Goal: Task Accomplishment & Management: Complete application form

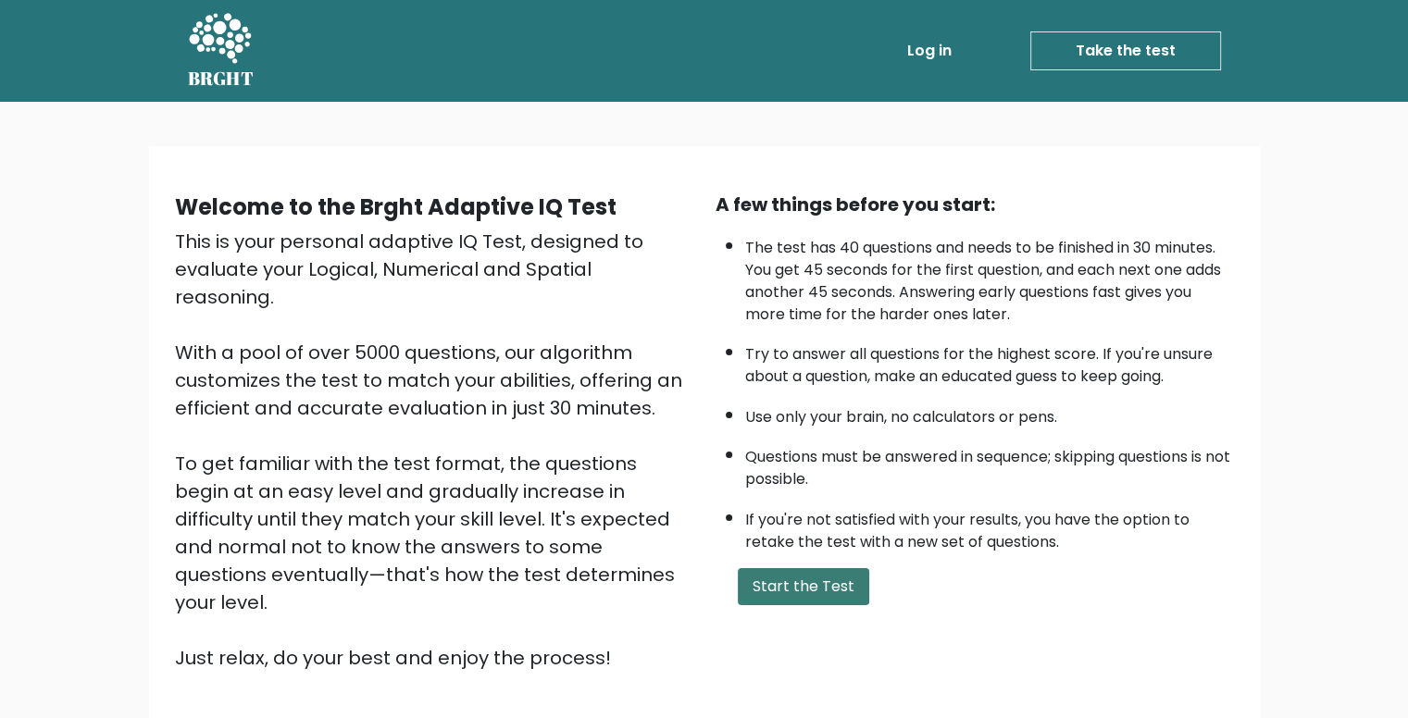
click at [857, 582] on button "Start the Test" at bounding box center [803, 586] width 131 height 37
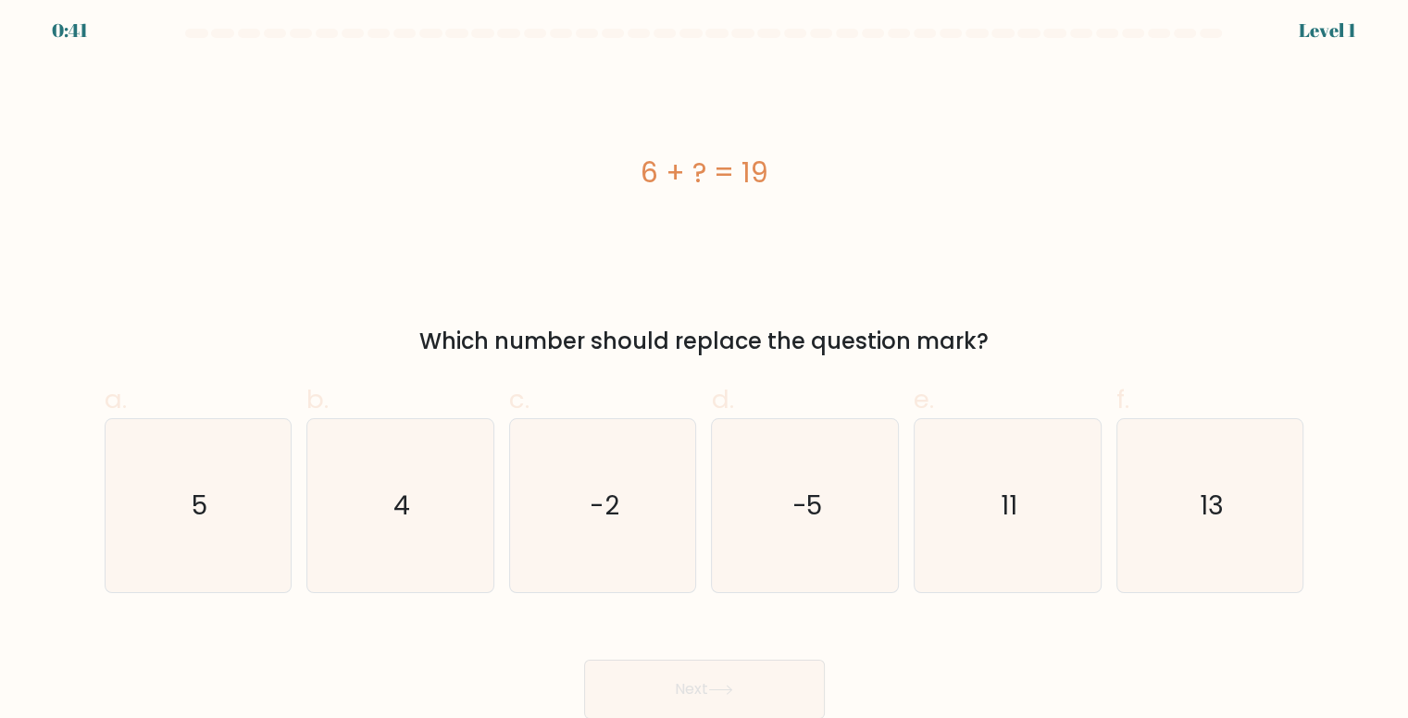
scroll to position [7, 0]
click at [1189, 520] on icon "13" at bounding box center [1210, 504] width 173 height 173
click at [706, 365] on input "f. 13" at bounding box center [705, 359] width 1 height 12
radio input "true"
click at [794, 687] on button "Next" at bounding box center [704, 688] width 241 height 59
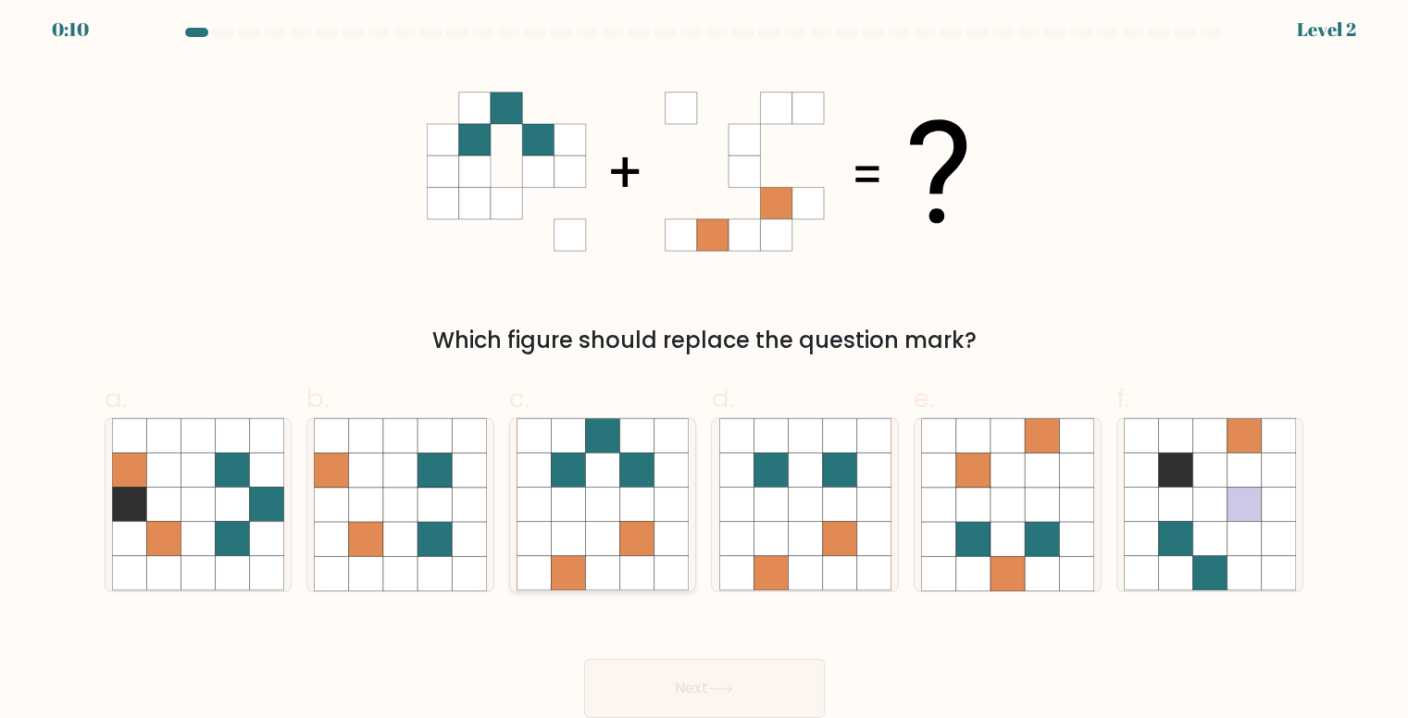
click at [620, 505] on icon at bounding box center [637, 505] width 34 height 34
click at [705, 365] on input "c." at bounding box center [705, 359] width 1 height 12
radio input "true"
click at [708, 688] on button "Next" at bounding box center [704, 688] width 241 height 59
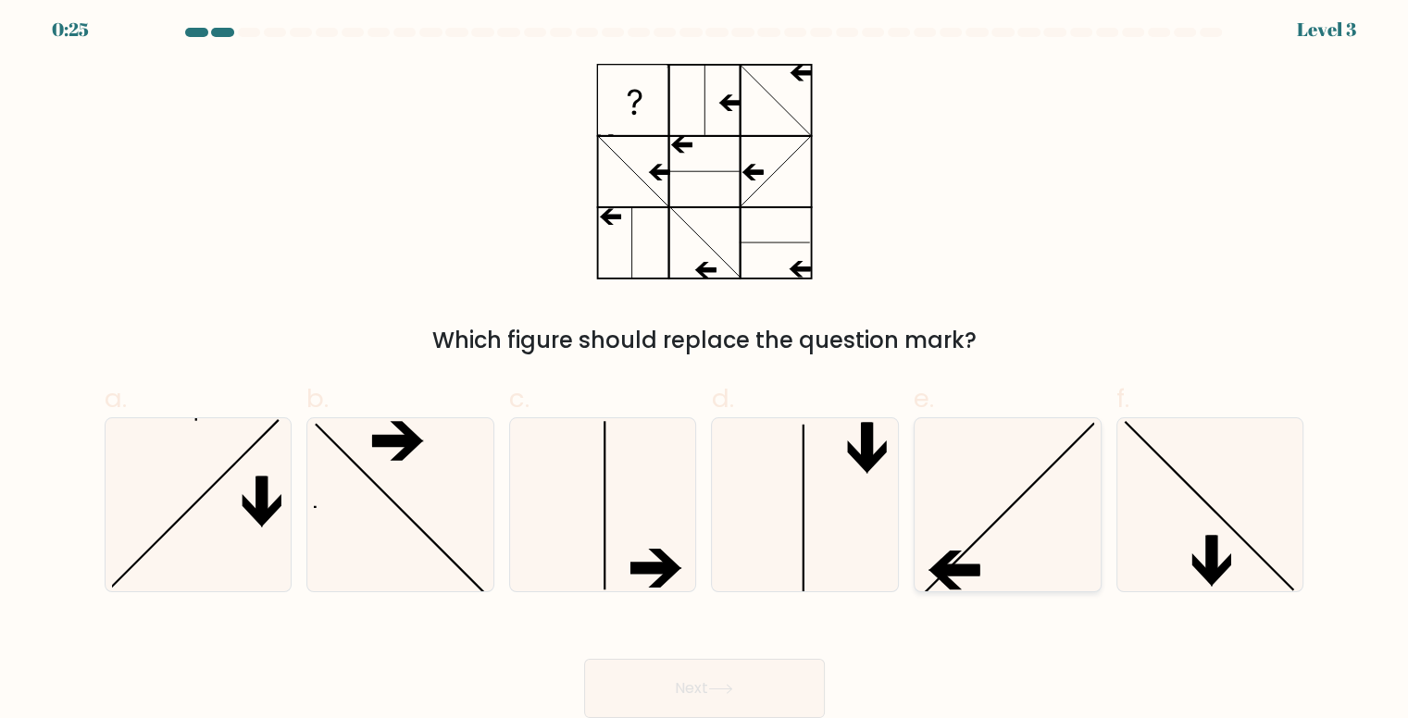
click at [993, 512] on icon at bounding box center [1007, 504] width 173 height 173
click at [706, 365] on input "e." at bounding box center [705, 359] width 1 height 12
radio input "true"
click at [773, 677] on button "Next" at bounding box center [704, 688] width 241 height 59
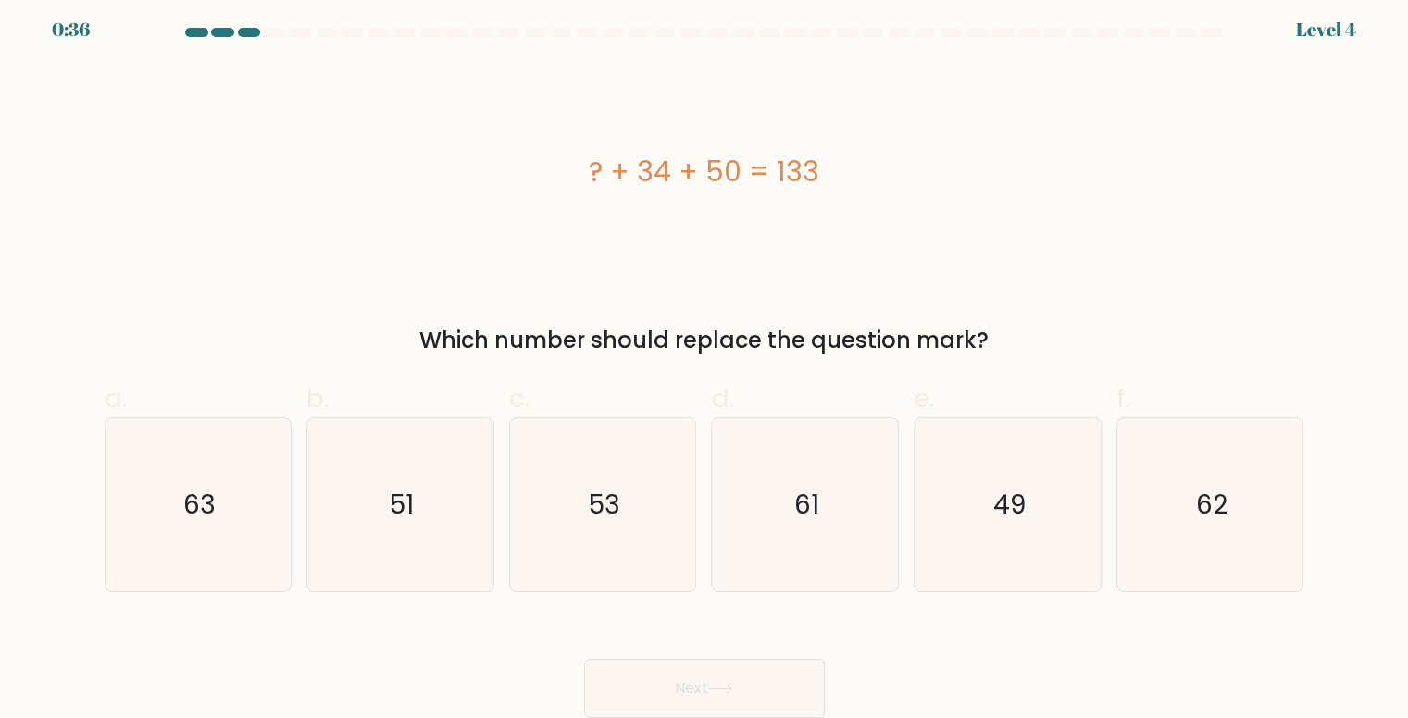
click at [263, 218] on div "? + 34 + 50 = 133" at bounding box center [705, 172] width 1200 height 216
click at [1041, 510] on icon "49" at bounding box center [1007, 504] width 173 height 173
click at [706, 365] on input "e. 49" at bounding box center [705, 359] width 1 height 12
radio input "true"
drag, startPoint x: 1013, startPoint y: 693, endPoint x: 1011, endPoint y: 676, distance: 17.7
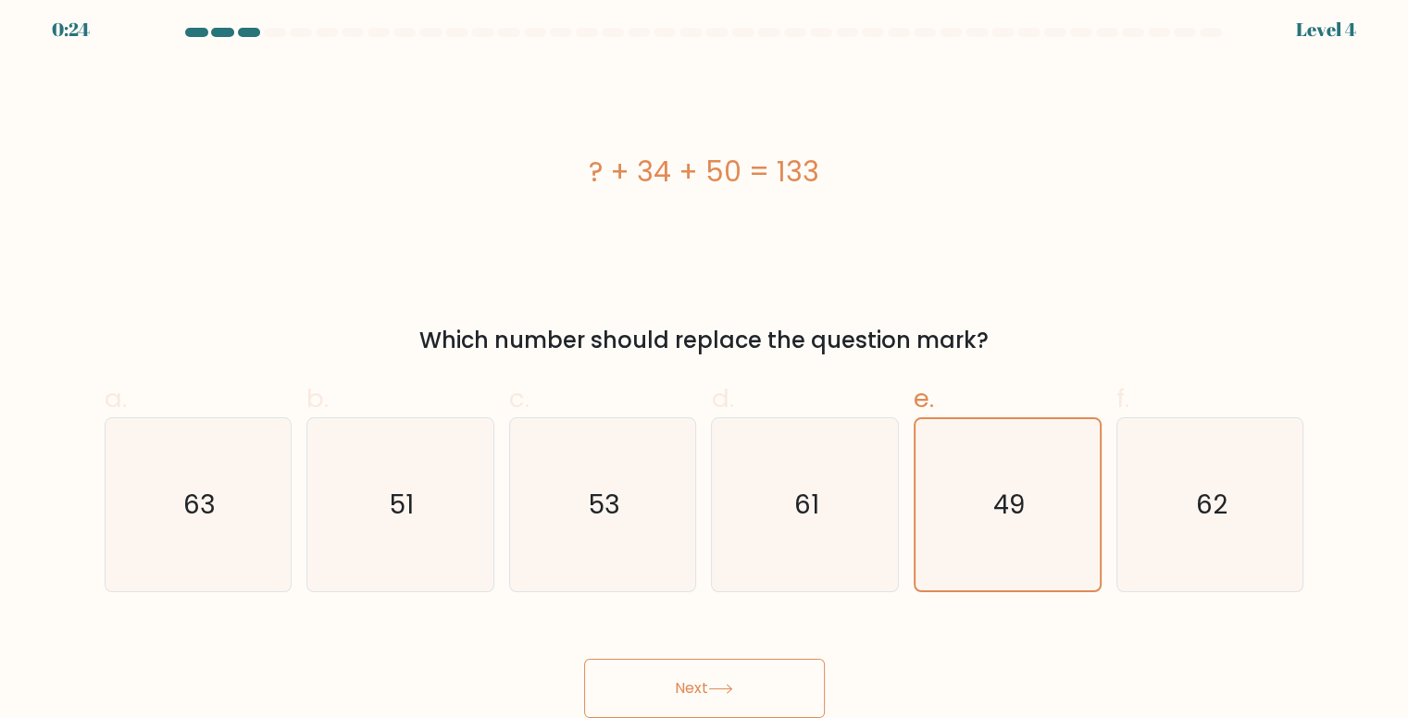
click at [1013, 691] on div "Next" at bounding box center [705, 667] width 1222 height 104
click at [1007, 553] on icon "49" at bounding box center [1007, 504] width 171 height 171
click at [706, 365] on input "e. 49" at bounding box center [705, 359] width 1 height 12
click at [793, 670] on button "Next" at bounding box center [704, 688] width 241 height 59
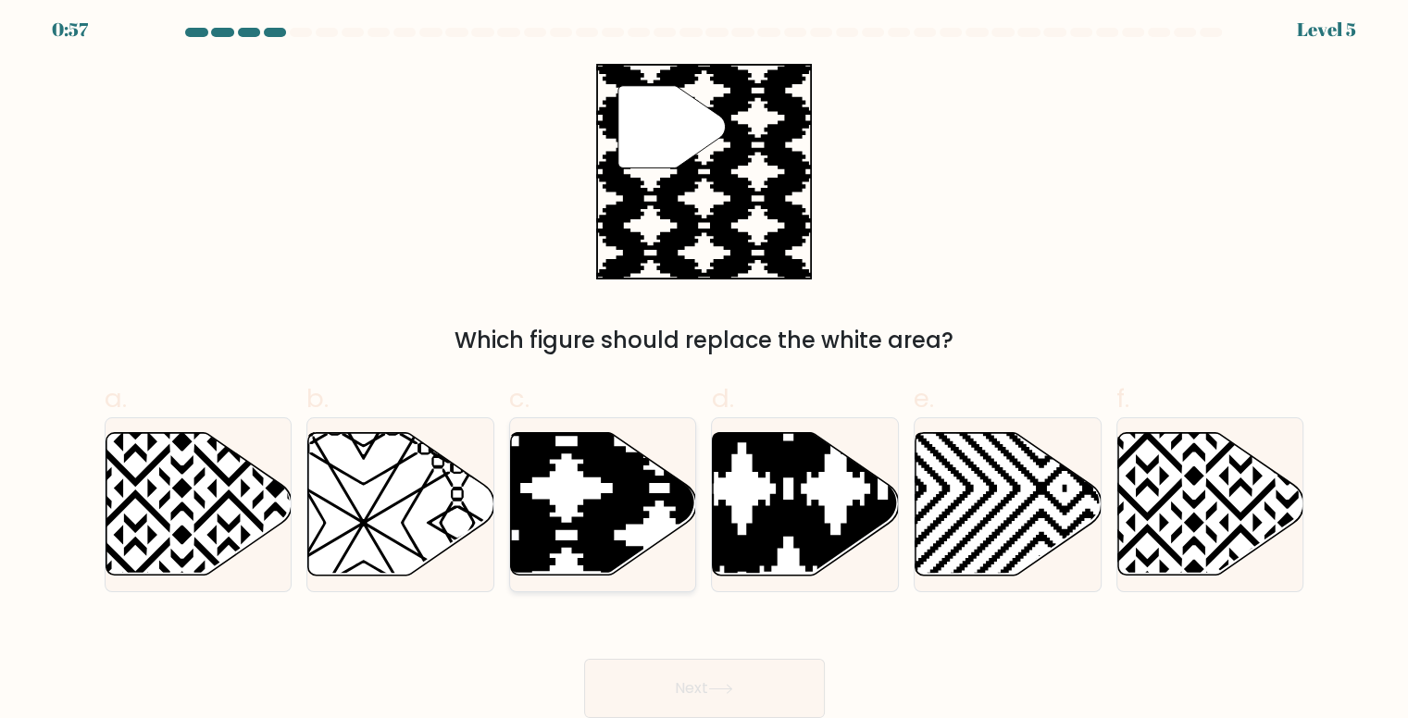
click at [599, 482] on icon at bounding box center [604, 504] width 186 height 143
click at [705, 365] on input "c." at bounding box center [705, 359] width 1 height 12
radio input "true"
click at [771, 677] on button "Next" at bounding box center [704, 688] width 241 height 59
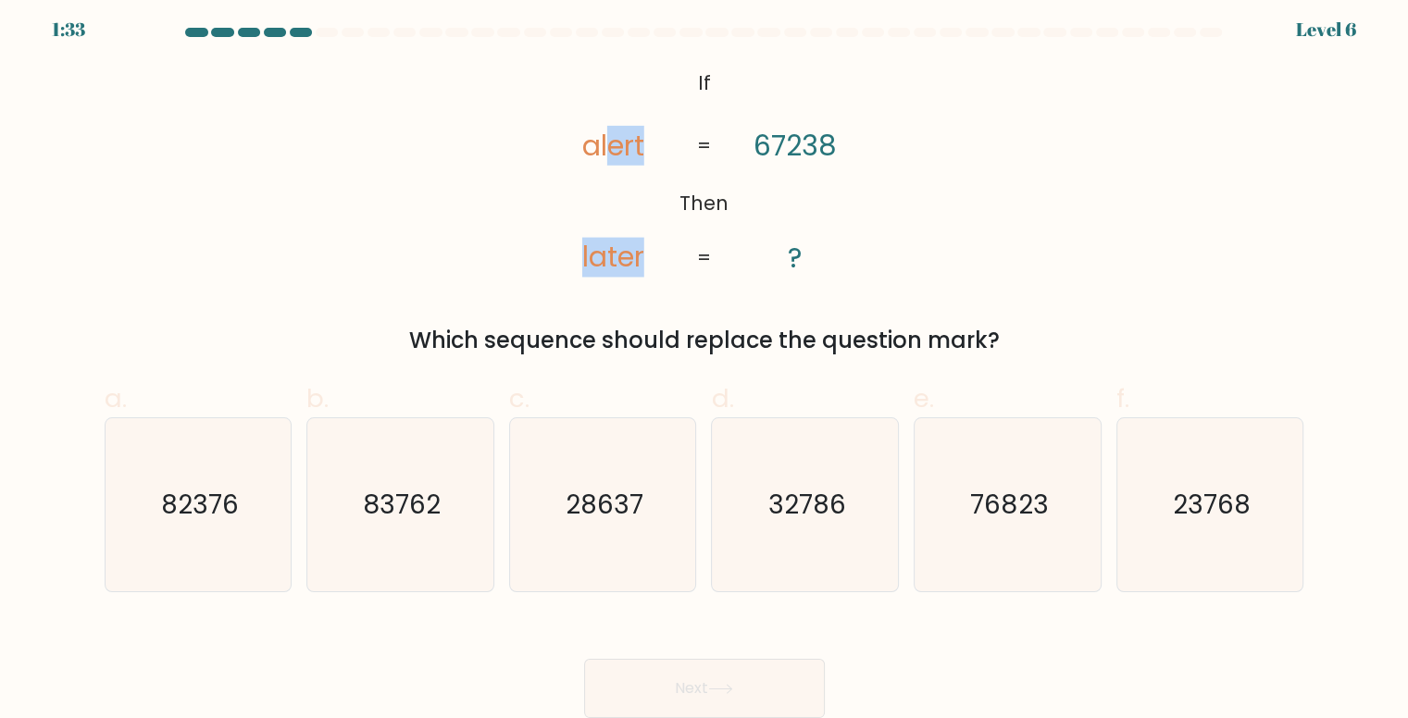
drag, startPoint x: 619, startPoint y: 82, endPoint x: 756, endPoint y: 181, distance: 167.8
click at [756, 181] on icon "@import url('https://fonts.googleapis.com/css?family=Abril+Fatface:400,100,100i…" at bounding box center [705, 172] width 350 height 216
click at [516, 114] on div "@import url('https://fonts.googleapis.com/css?family=Abril+Fatface:400,100,100i…" at bounding box center [705, 211] width 1222 height 294
click at [70, 384] on form "If ?" at bounding box center [704, 373] width 1408 height 691
click at [1078, 491] on icon "76823" at bounding box center [1007, 504] width 173 height 173
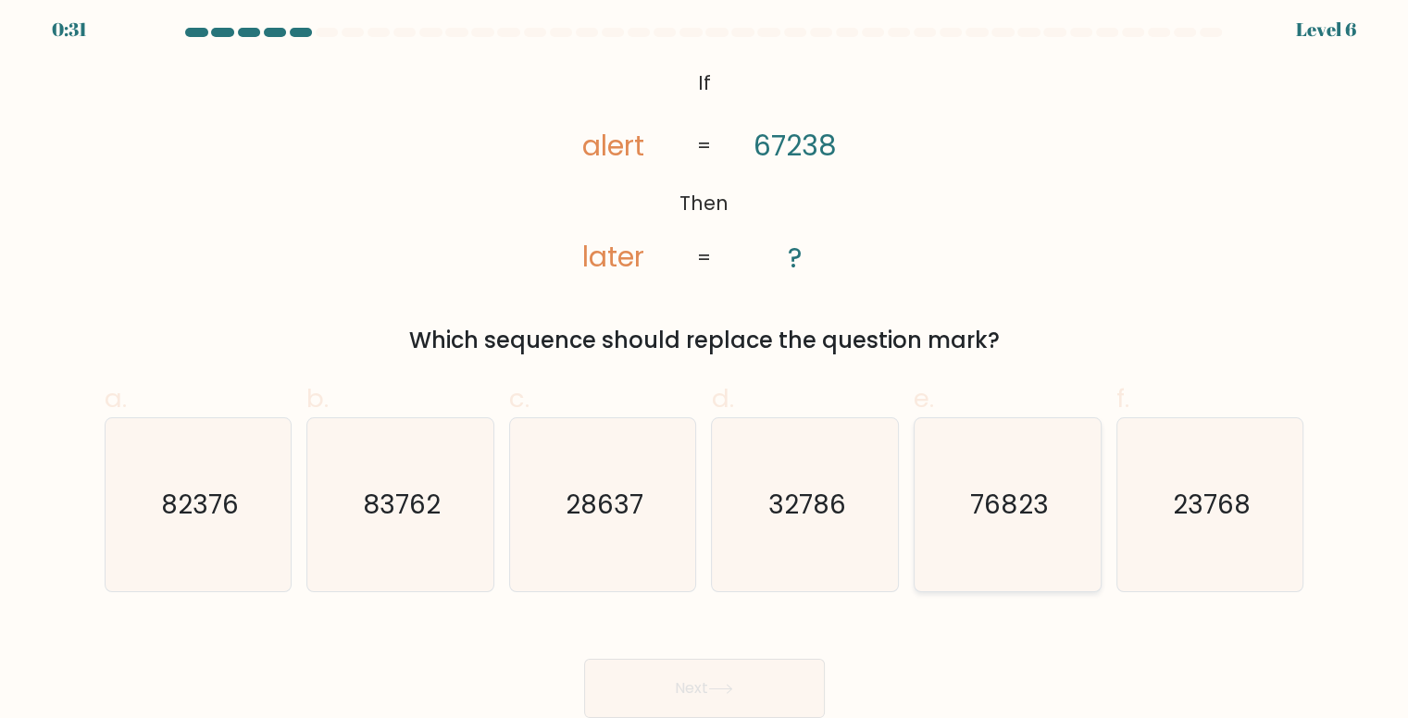
click at [706, 365] on input "e. 76823" at bounding box center [705, 359] width 1 height 12
radio input "true"
click at [640, 666] on button "Next" at bounding box center [704, 688] width 241 height 59
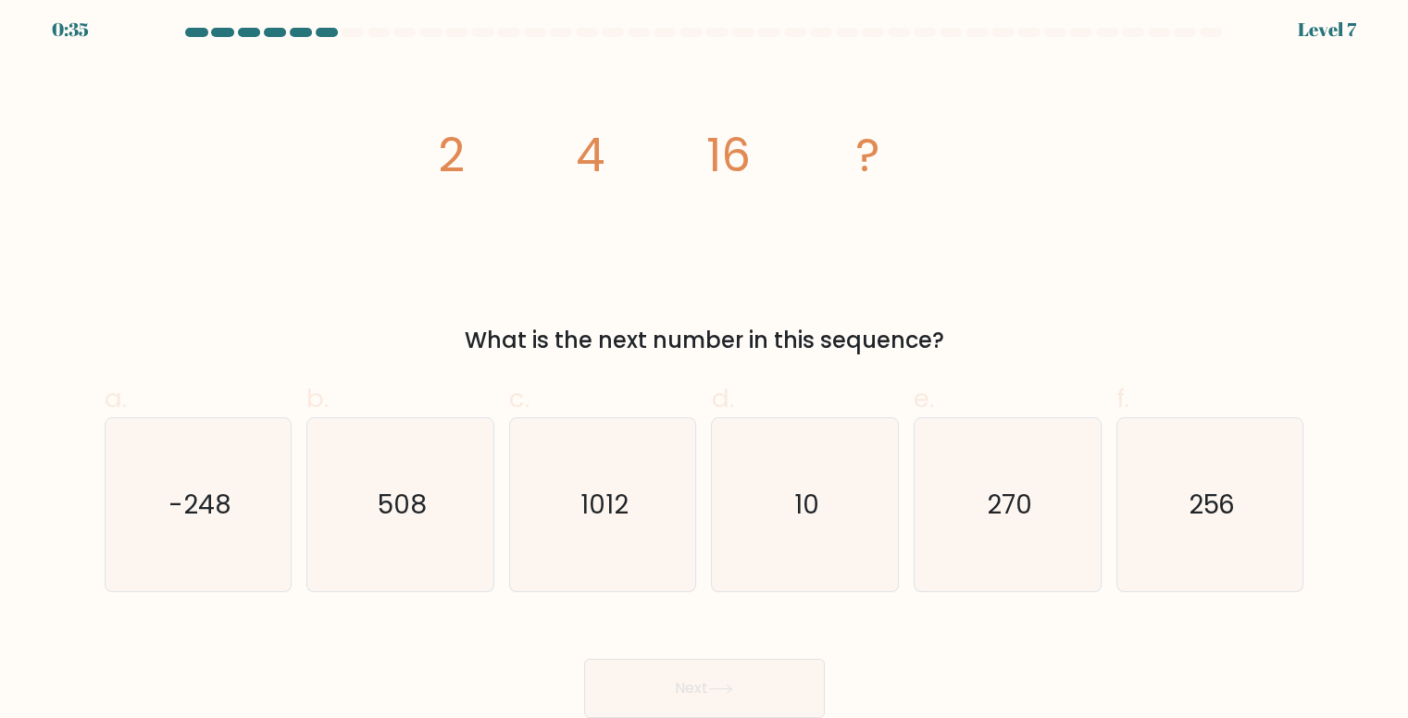
click at [61, 373] on form at bounding box center [704, 373] width 1408 height 691
click at [1168, 490] on icon "256" at bounding box center [1210, 504] width 173 height 173
click at [706, 365] on input "f. 256" at bounding box center [705, 359] width 1 height 12
radio input "true"
click at [744, 682] on button "Next" at bounding box center [704, 688] width 241 height 59
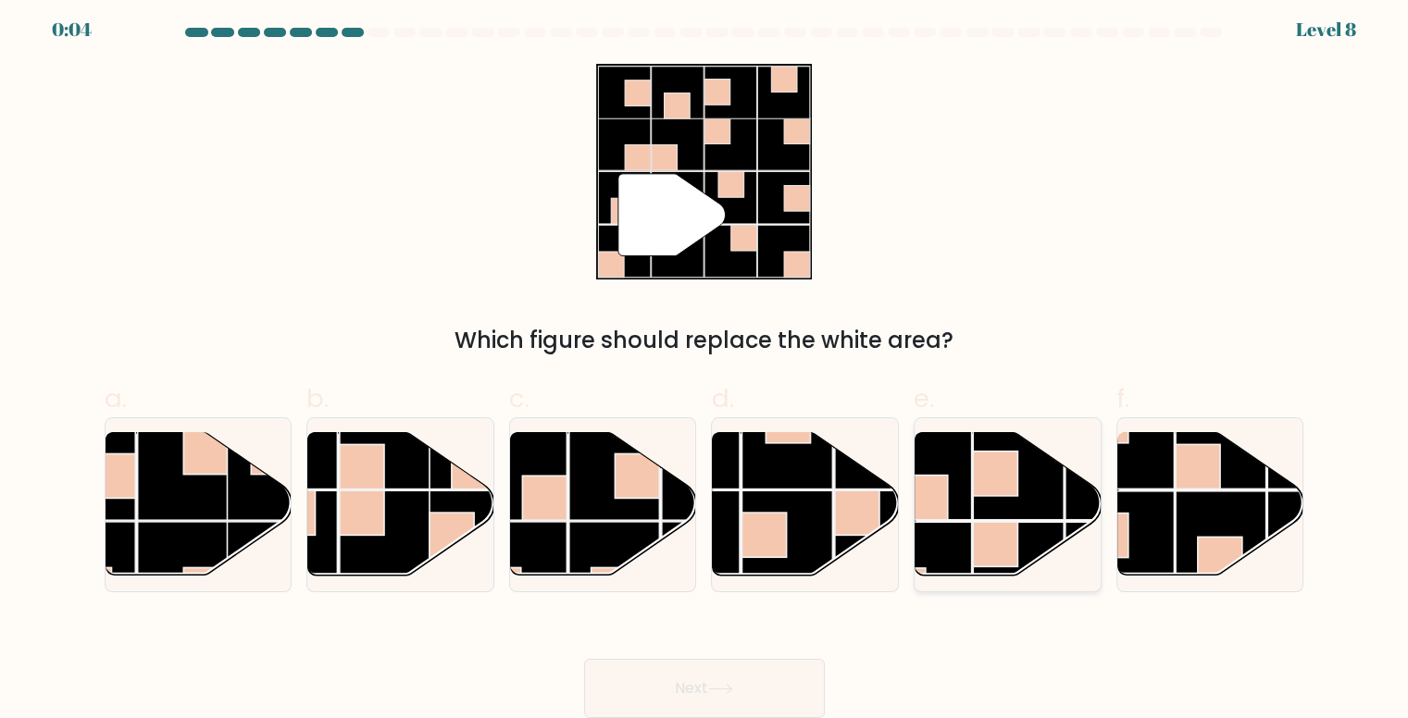
click at [946, 507] on rect at bounding box center [926, 497] width 44 height 44
click at [706, 365] on input "e." at bounding box center [705, 359] width 1 height 12
radio input "true"
click at [700, 673] on button "Next" at bounding box center [704, 688] width 241 height 59
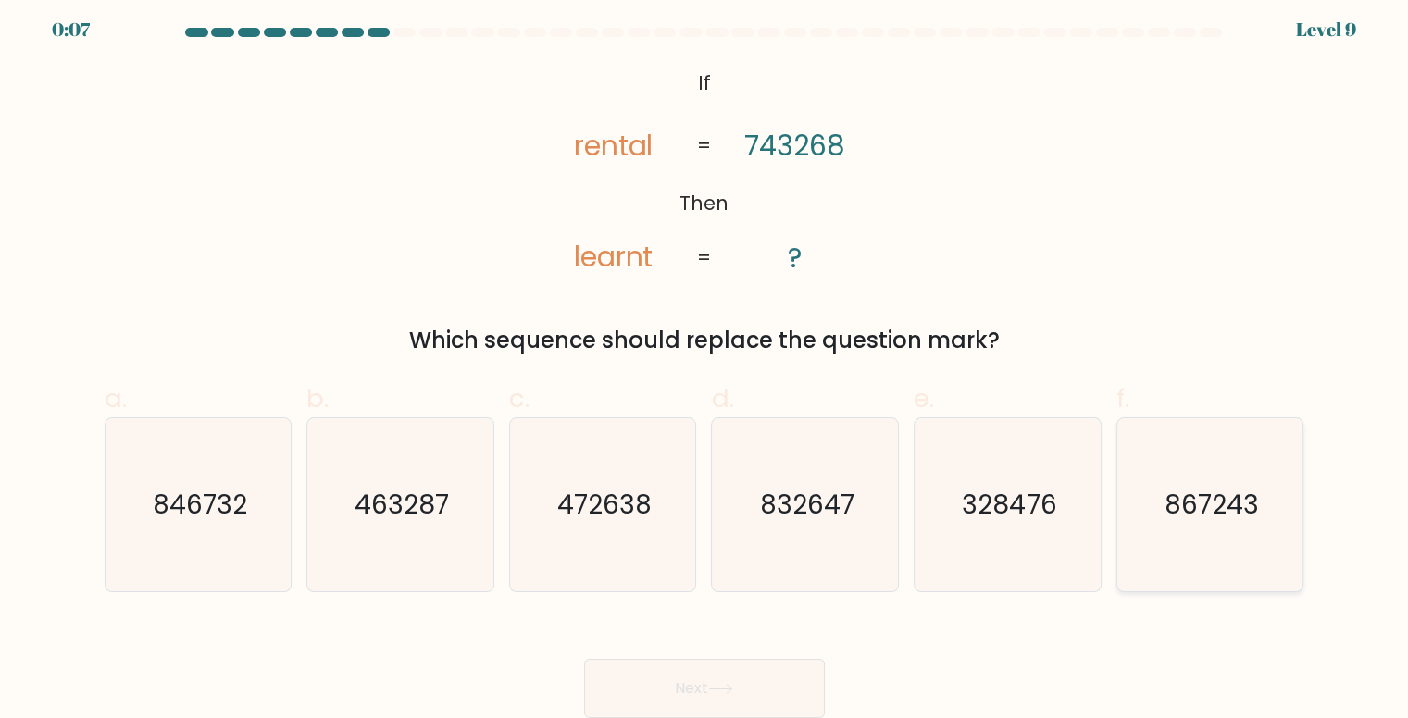
click at [1184, 505] on text "867243" at bounding box center [1212, 505] width 94 height 36
click at [706, 365] on input "f. 867243" at bounding box center [705, 359] width 1 height 12
radio input "true"
click at [772, 691] on button "Next" at bounding box center [704, 688] width 241 height 59
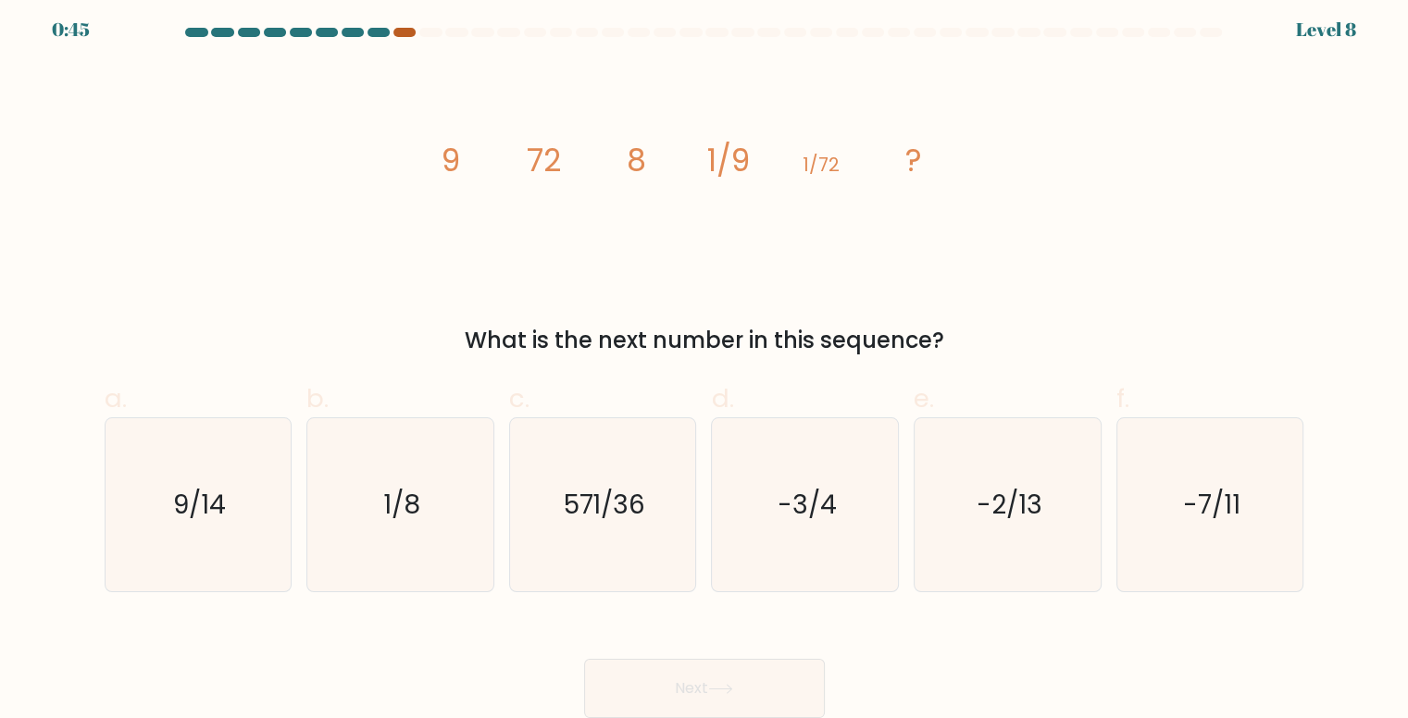
click at [394, 31] on div at bounding box center [405, 32] width 22 height 9
click at [397, 32] on div at bounding box center [405, 32] width 22 height 9
click at [44, 344] on form at bounding box center [704, 373] width 1408 height 691
click at [416, 487] on text "1/8" at bounding box center [401, 505] width 37 height 36
click at [705, 365] on input "b. 1/8" at bounding box center [705, 359] width 1 height 12
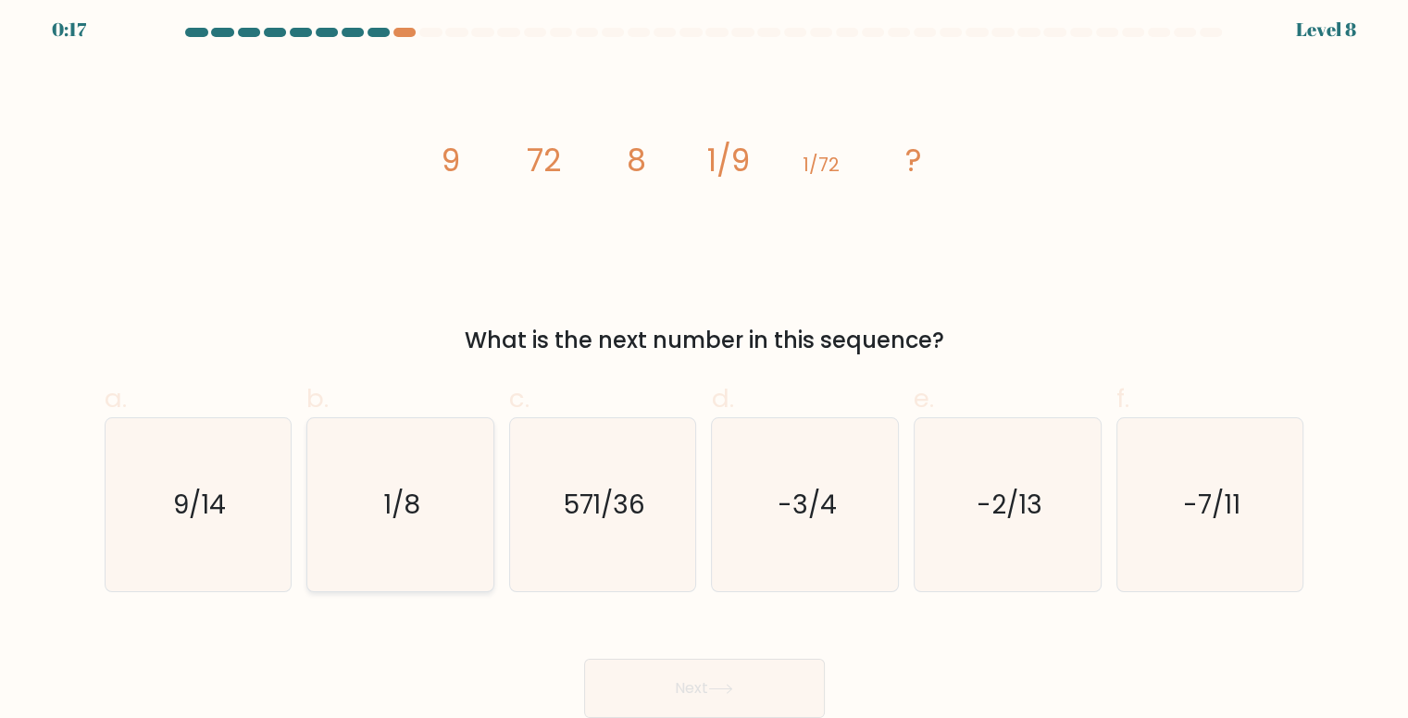
radio input "true"
click at [670, 687] on button "Next" at bounding box center [704, 688] width 241 height 59
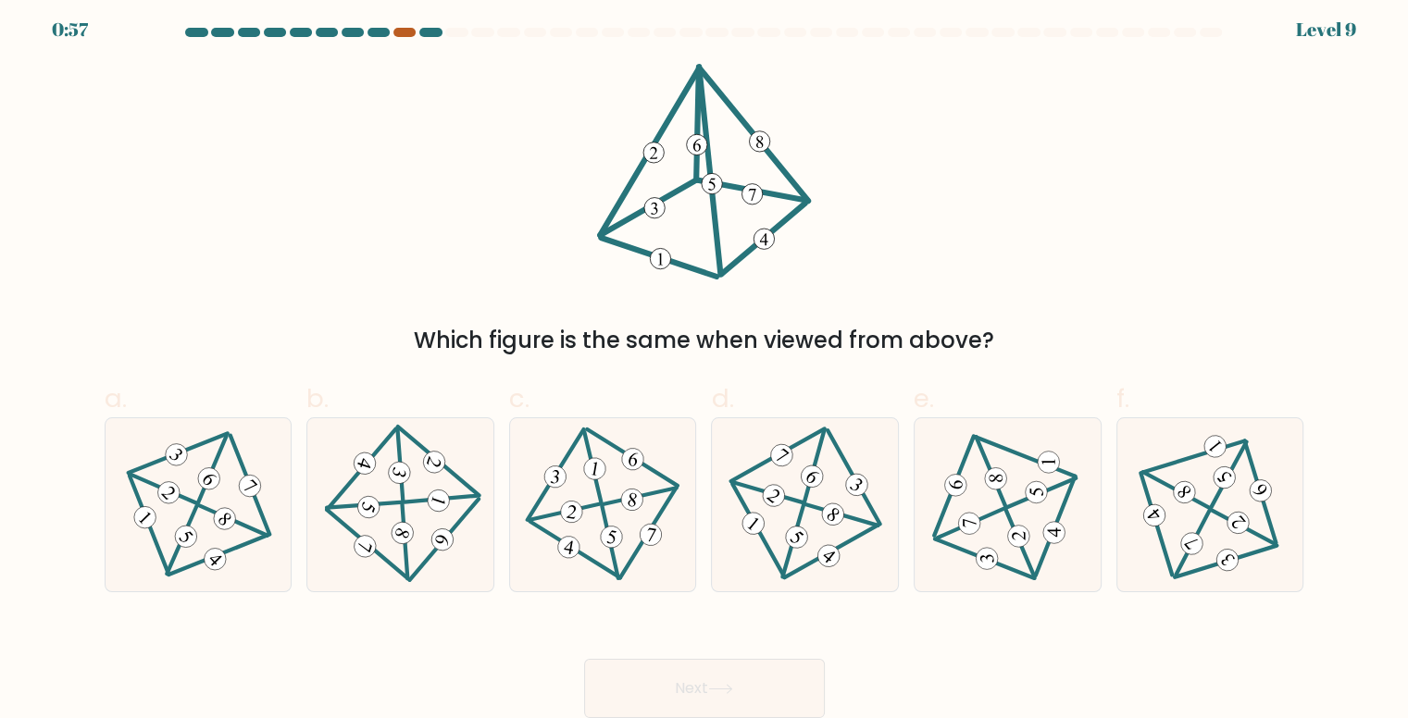
click at [406, 31] on div at bounding box center [405, 32] width 22 height 9
click at [0, 207] on form at bounding box center [704, 373] width 1408 height 691
click at [819, 513] on icon at bounding box center [805, 505] width 140 height 138
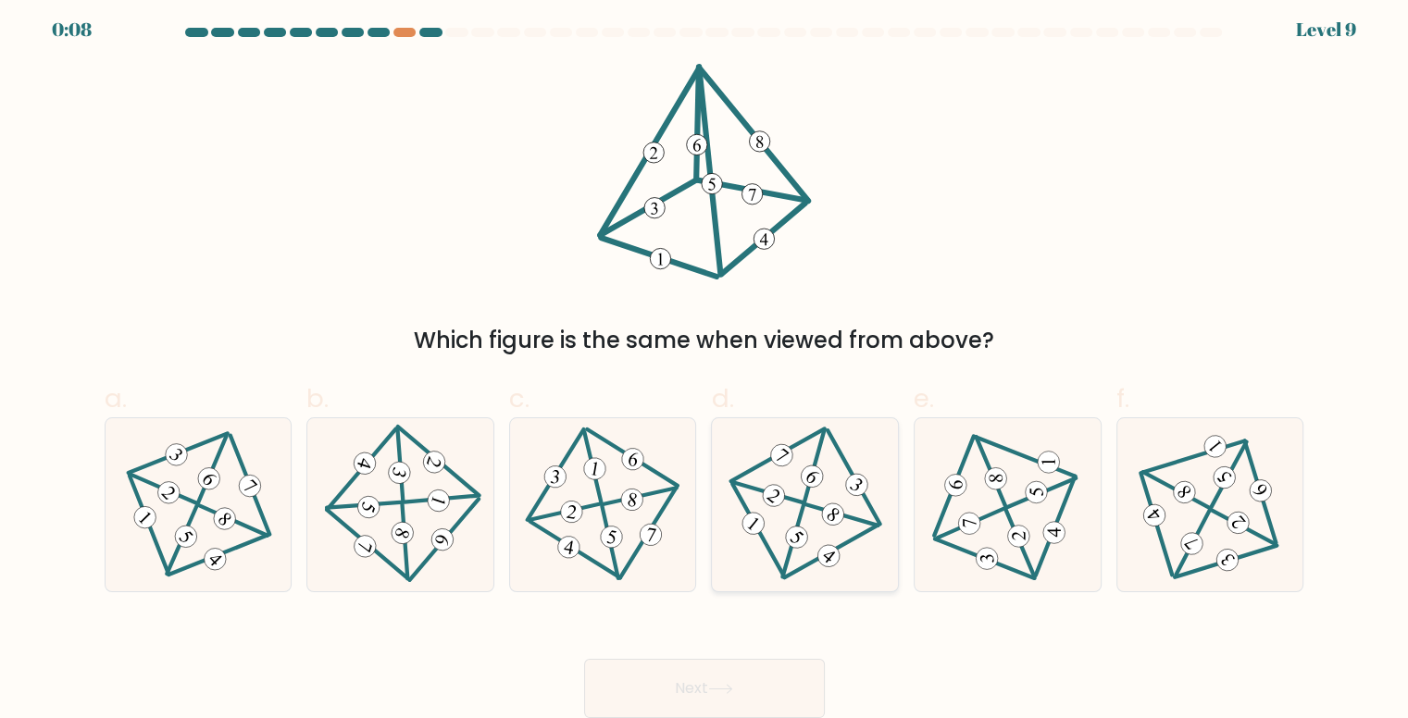
click at [706, 365] on input "d." at bounding box center [705, 359] width 1 height 12
radio input "true"
click at [729, 675] on button "Next" at bounding box center [704, 688] width 241 height 59
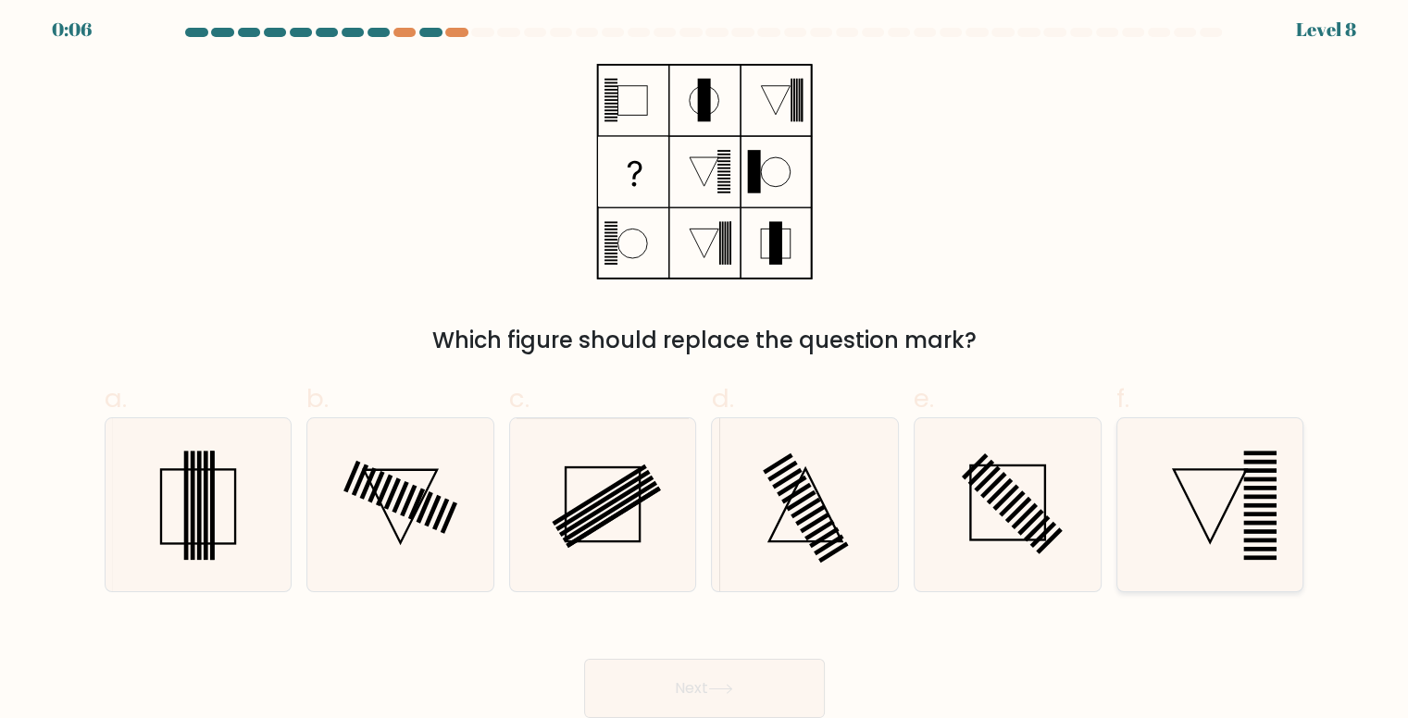
click at [1187, 501] on icon at bounding box center [1210, 504] width 173 height 173
click at [706, 365] on input "f." at bounding box center [705, 359] width 1 height 12
radio input "true"
click at [706, 676] on button "Next" at bounding box center [704, 688] width 241 height 59
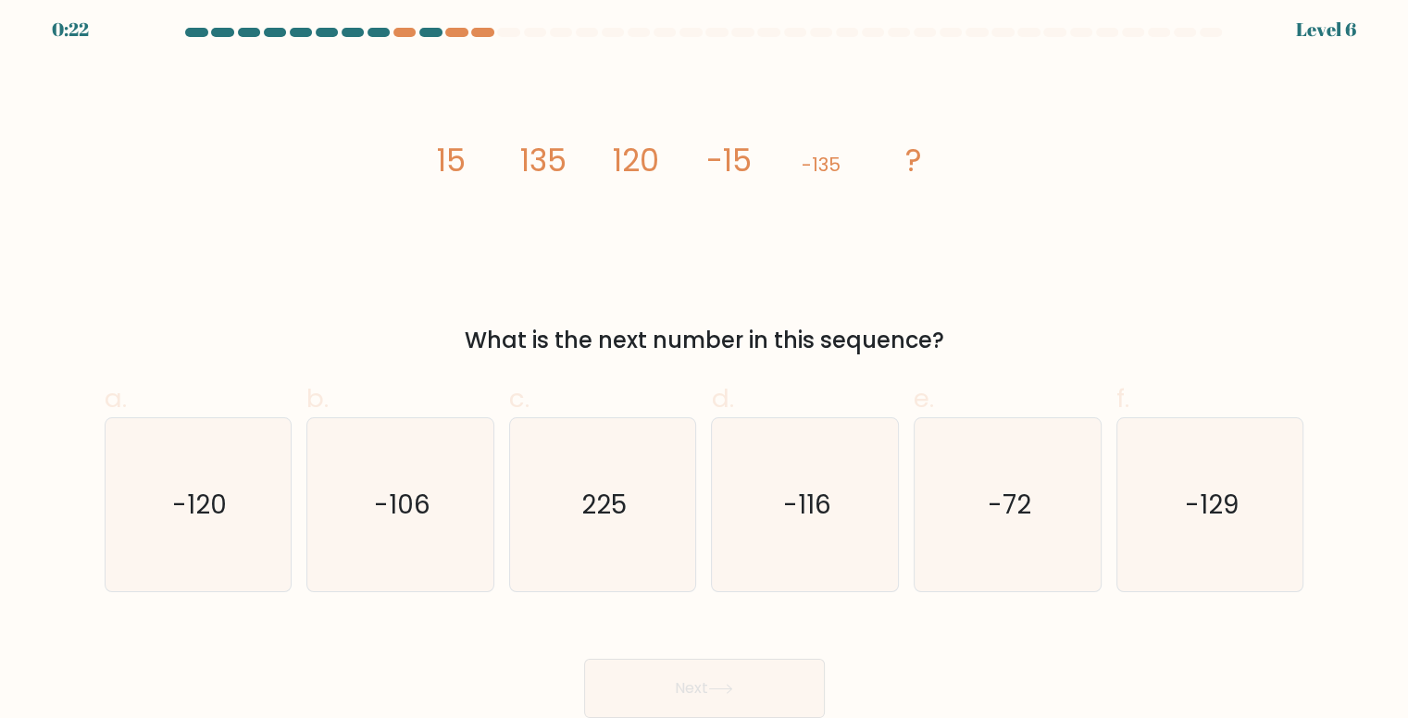
click at [31, 449] on form at bounding box center [704, 373] width 1408 height 691
click at [207, 472] on icon "-120" at bounding box center [198, 504] width 173 height 173
click at [705, 365] on input "a. -120" at bounding box center [705, 359] width 1 height 12
radio input "true"
click at [764, 679] on button "Next" at bounding box center [704, 688] width 241 height 59
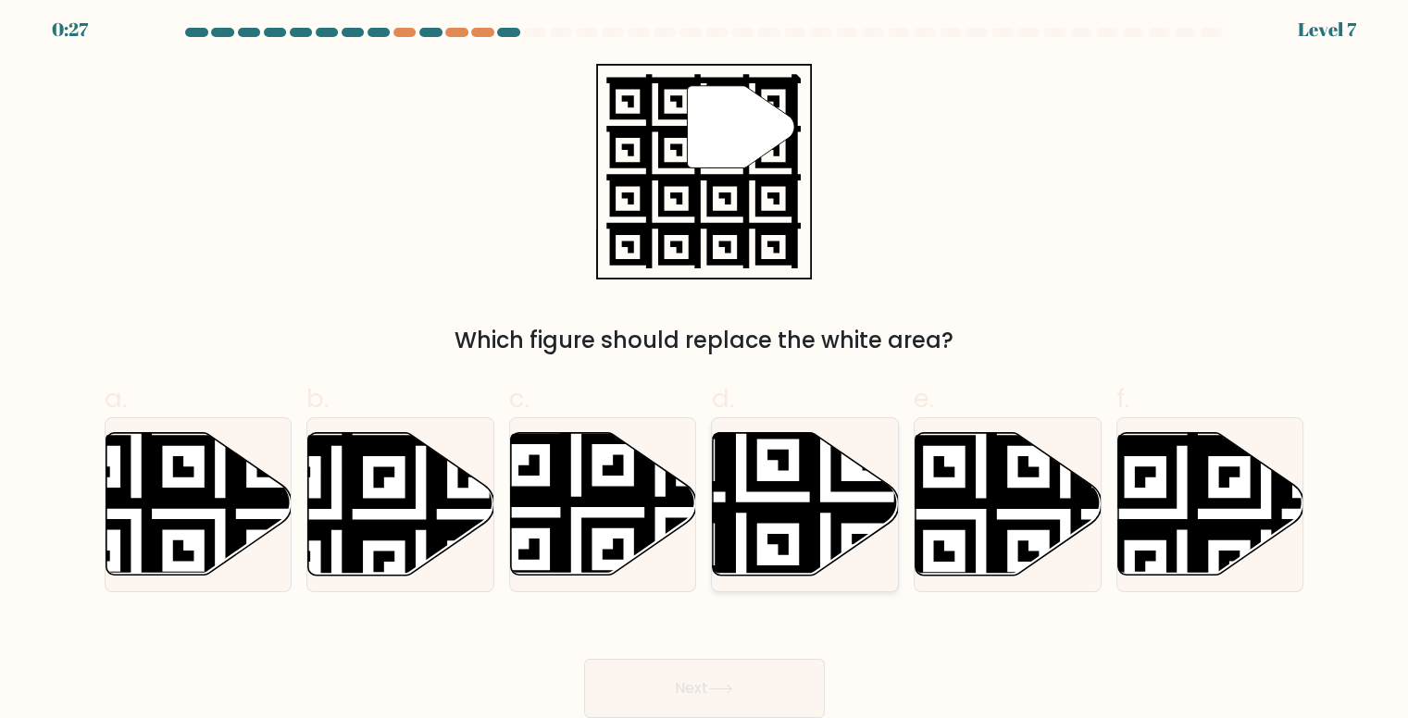
click at [830, 494] on icon at bounding box center [806, 504] width 186 height 143
click at [706, 365] on input "d." at bounding box center [705, 359] width 1 height 12
radio input "true"
click at [736, 669] on button "Next" at bounding box center [704, 688] width 241 height 59
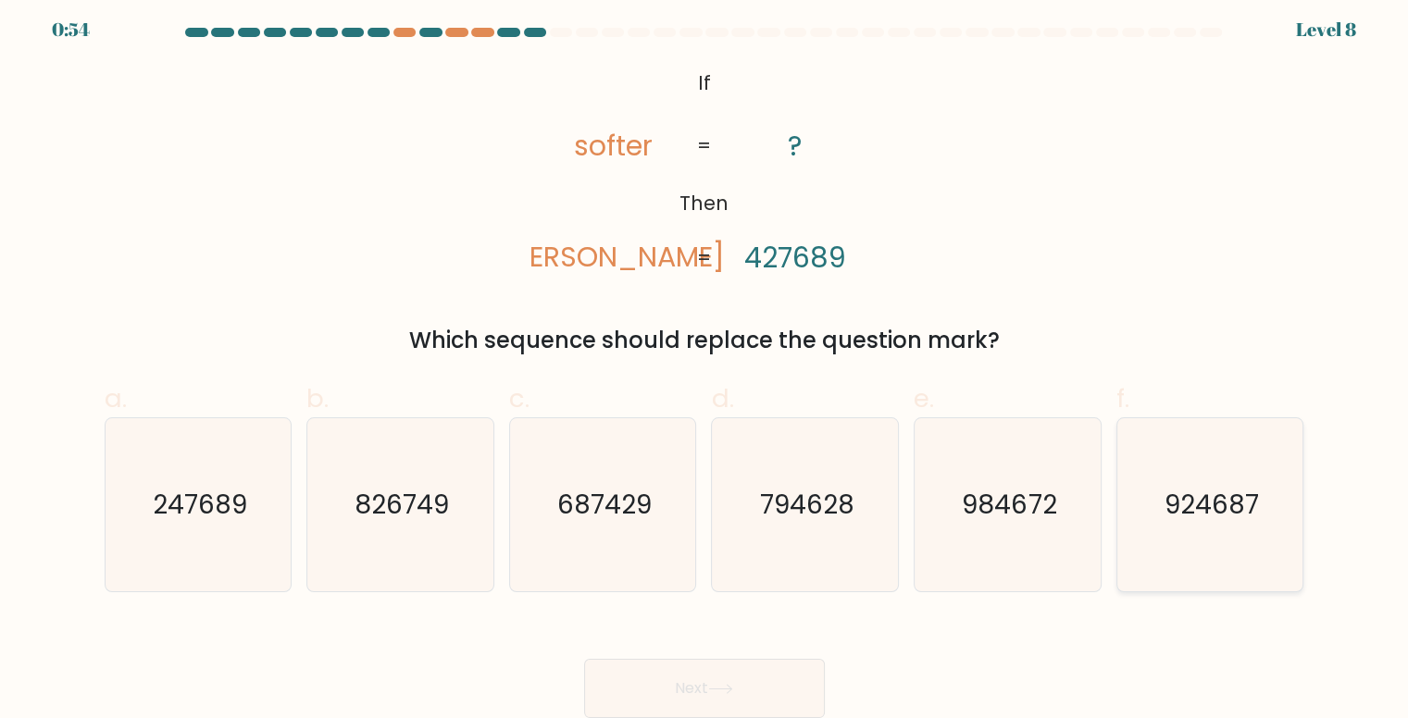
click at [1187, 498] on text "924687" at bounding box center [1212, 505] width 94 height 36
click at [706, 365] on input "f. 924687" at bounding box center [705, 359] width 1 height 12
radio input "true"
click at [750, 689] on button "Next" at bounding box center [704, 688] width 241 height 59
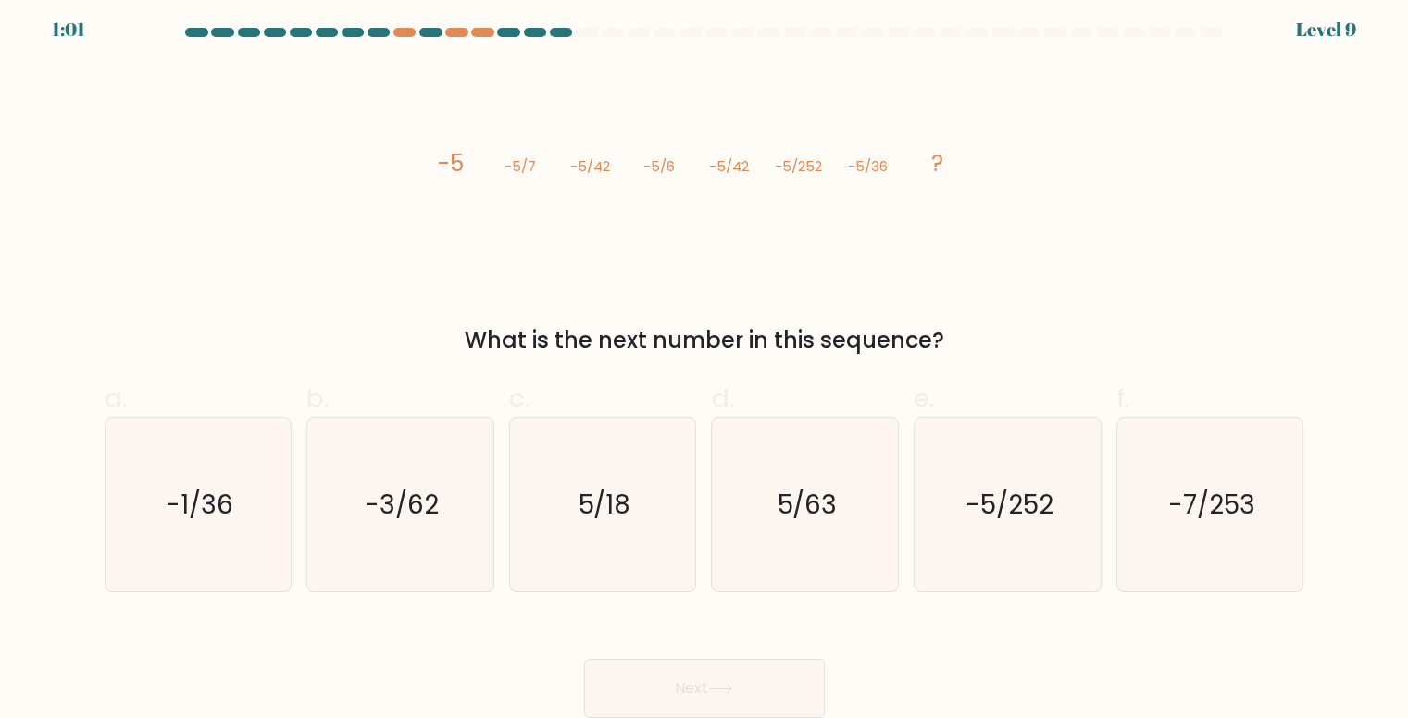
click at [33, 382] on form at bounding box center [704, 373] width 1408 height 691
click at [974, 507] on text "-5/252" at bounding box center [1010, 505] width 88 height 36
click at [706, 365] on input "e. -5/252" at bounding box center [705, 359] width 1 height 12
radio input "true"
click at [645, 659] on button "Next" at bounding box center [704, 688] width 241 height 59
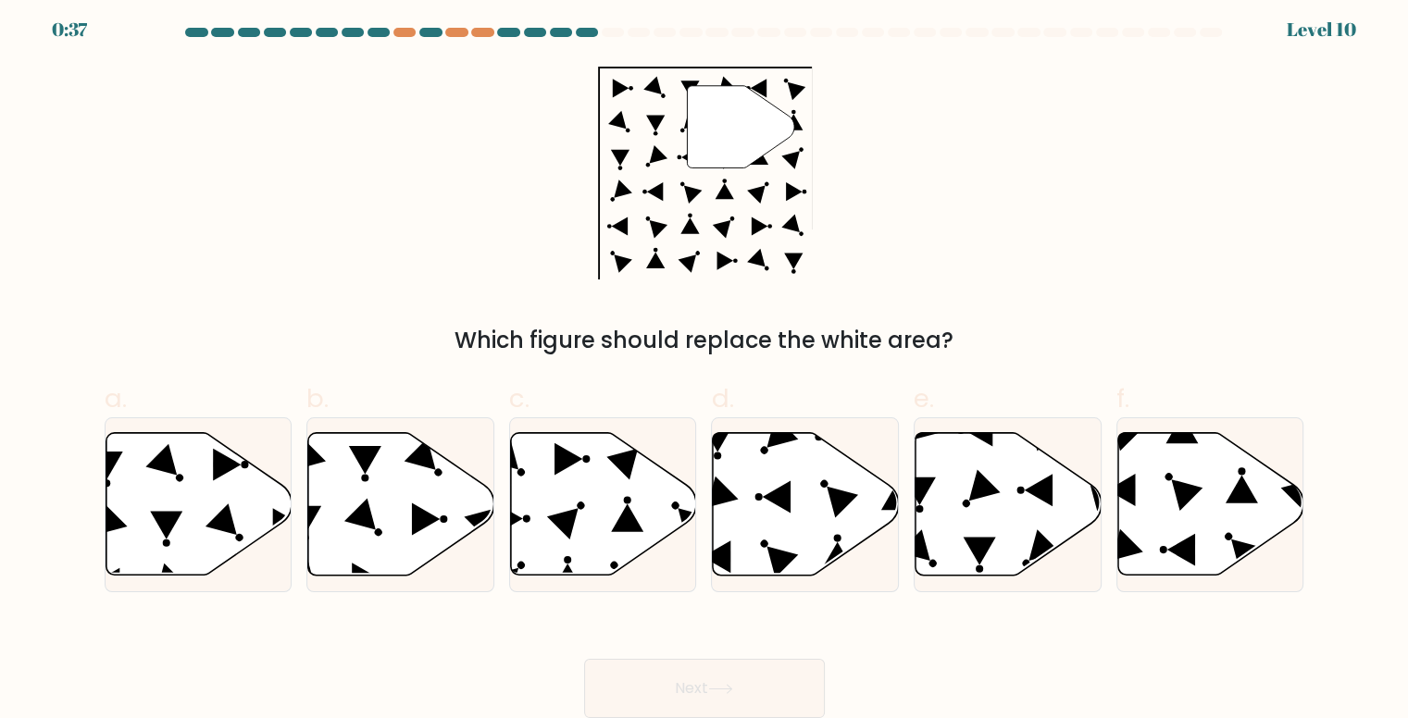
click at [6, 282] on form at bounding box center [704, 373] width 1408 height 691
click at [363, 482] on icon at bounding box center [401, 504] width 186 height 143
click at [705, 365] on input "b." at bounding box center [705, 359] width 1 height 12
radio input "true"
click at [658, 693] on button "Next" at bounding box center [704, 688] width 241 height 59
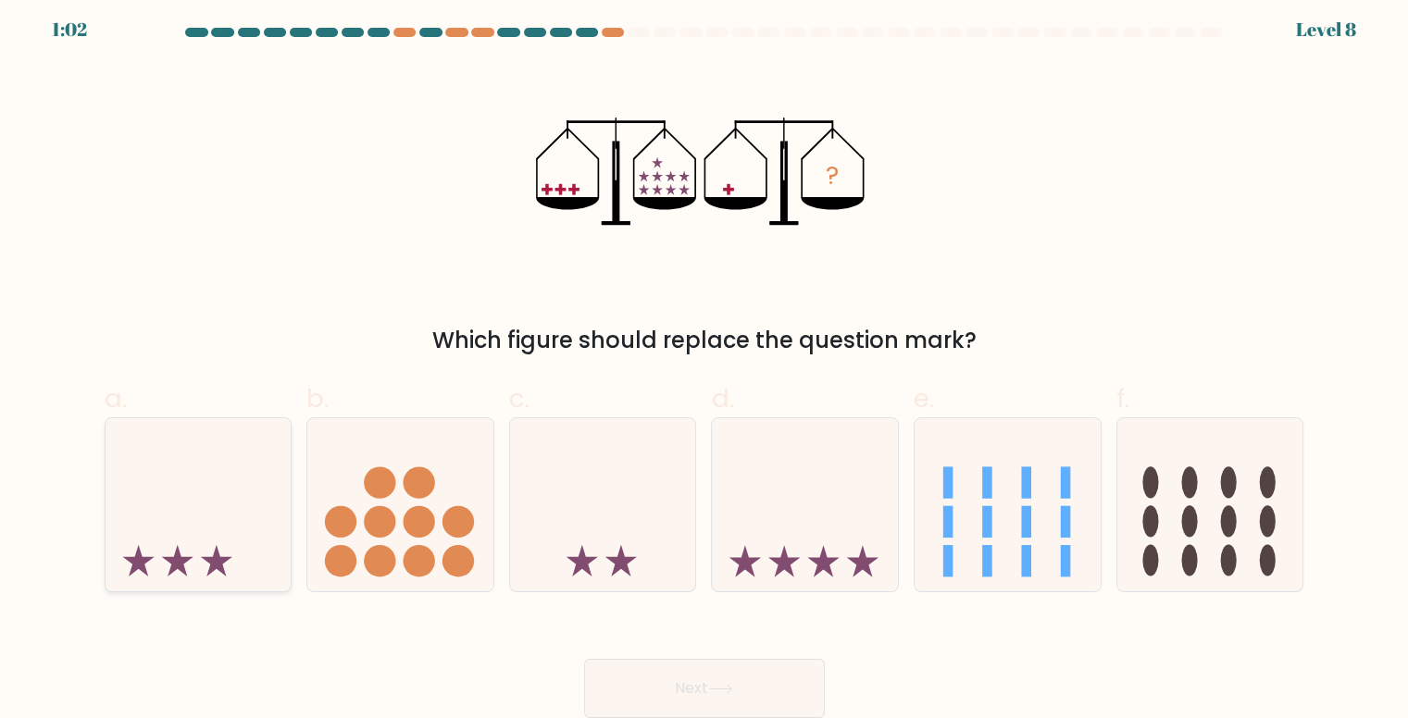
click at [241, 556] on icon at bounding box center [199, 505] width 186 height 154
click at [705, 365] on input "a." at bounding box center [705, 359] width 1 height 12
radio input "true"
click at [649, 665] on button "Next" at bounding box center [704, 688] width 241 height 59
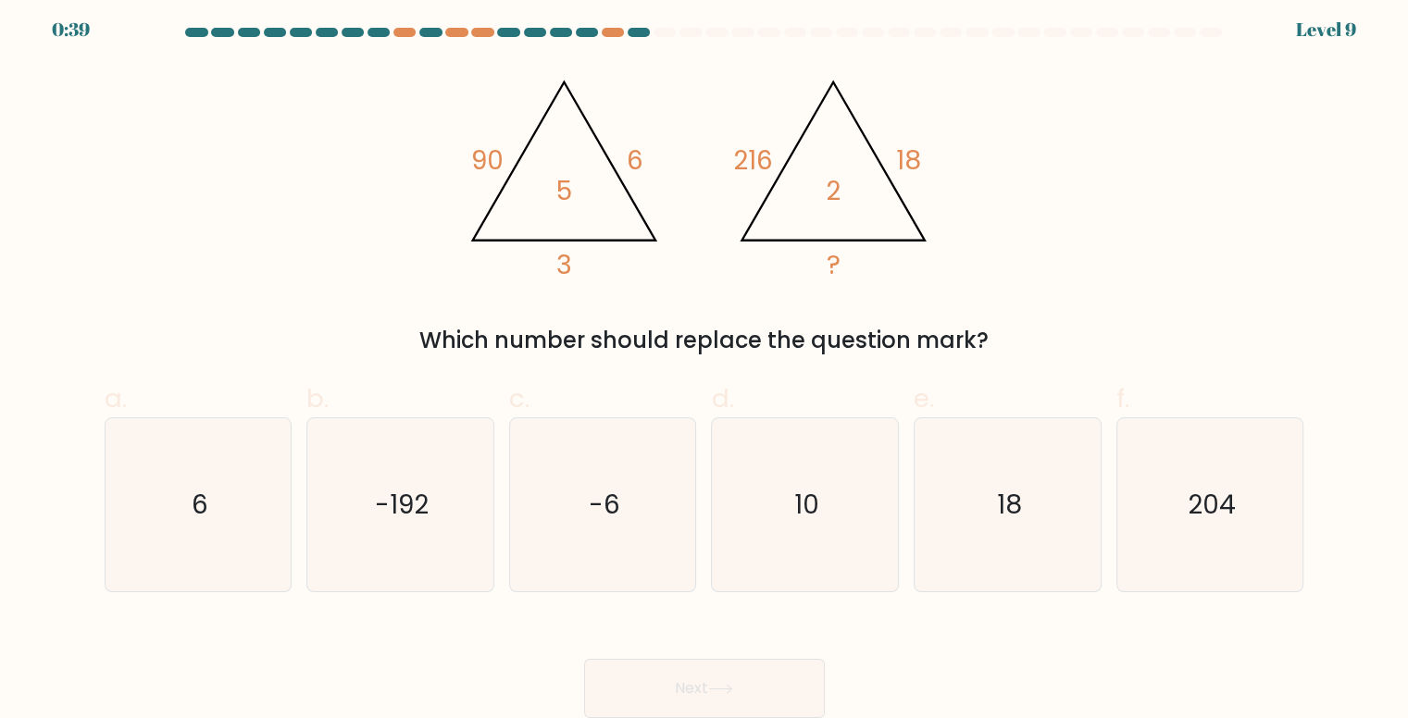
click at [58, 338] on form at bounding box center [704, 373] width 1408 height 691
click at [200, 518] on text "6" at bounding box center [200, 505] width 17 height 36
click at [686, 685] on button "Next" at bounding box center [704, 688] width 241 height 59
click at [196, 547] on icon "6" at bounding box center [198, 504] width 173 height 173
click at [705, 365] on input "a. 6" at bounding box center [705, 359] width 1 height 12
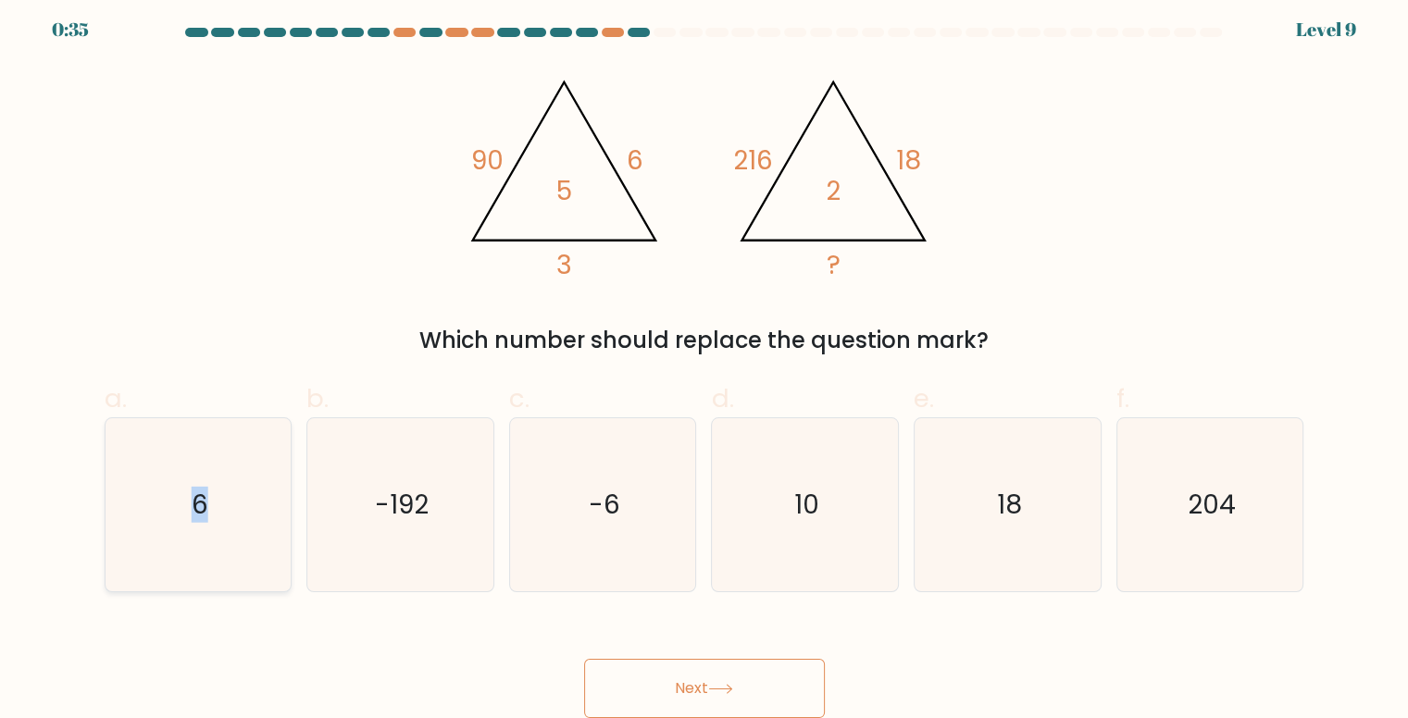
radio input "true"
click at [683, 682] on button "Next" at bounding box center [704, 688] width 241 height 59
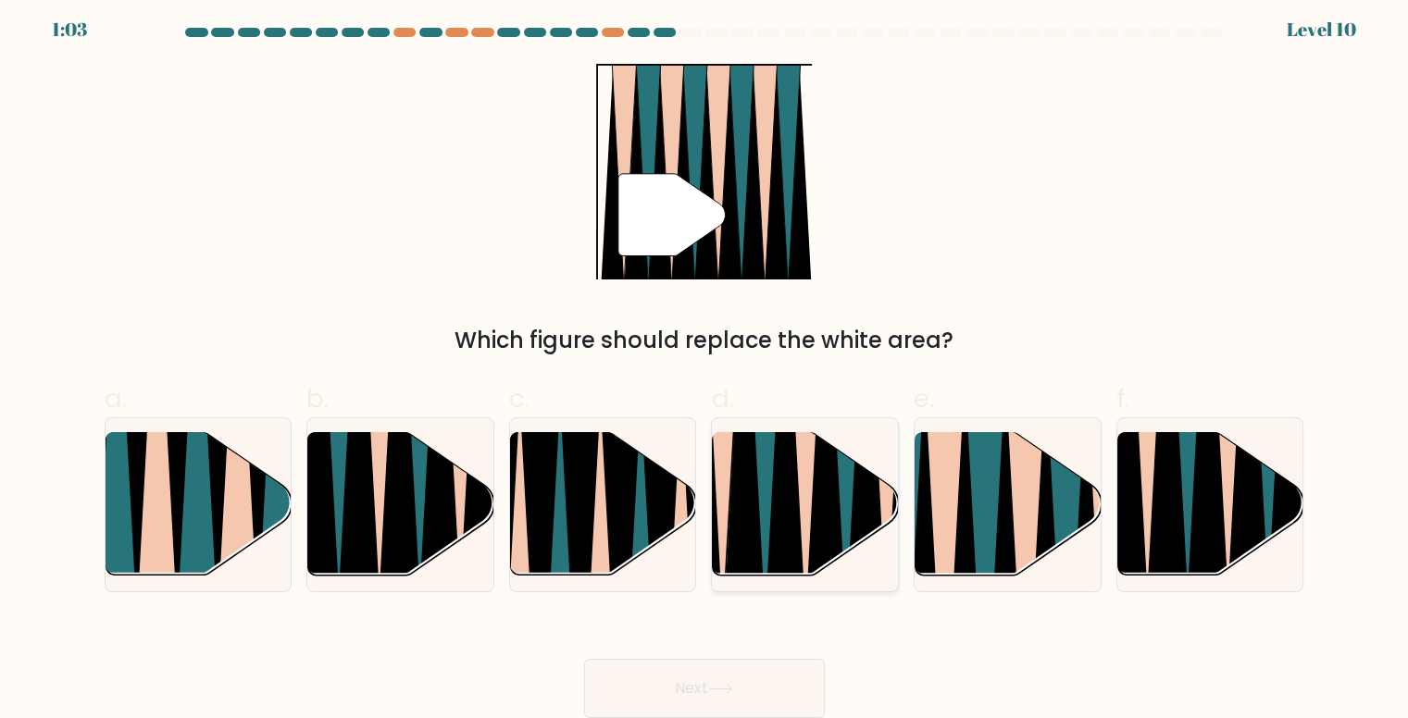
click at [856, 489] on icon at bounding box center [865, 430] width 41 height 371
click at [706, 365] on input "d." at bounding box center [705, 359] width 1 height 12
radio input "true"
click at [660, 669] on button "Next" at bounding box center [704, 688] width 241 height 59
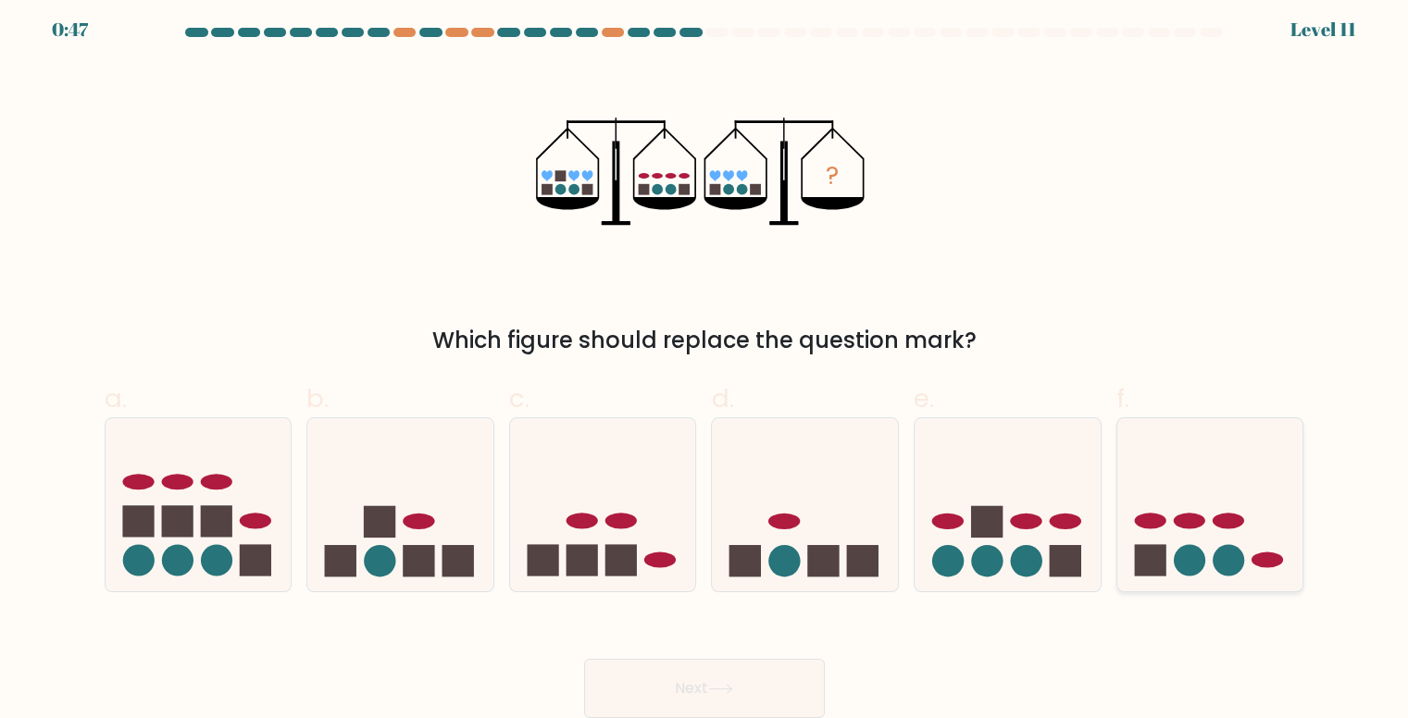
click at [1211, 520] on icon at bounding box center [1211, 505] width 186 height 154
click at [706, 365] on input "f." at bounding box center [705, 359] width 1 height 12
radio input "true"
click at [106, 207] on div "? Which figure should replace the question mark?" at bounding box center [705, 211] width 1222 height 294
click at [1130, 543] on icon at bounding box center [1210, 505] width 184 height 153
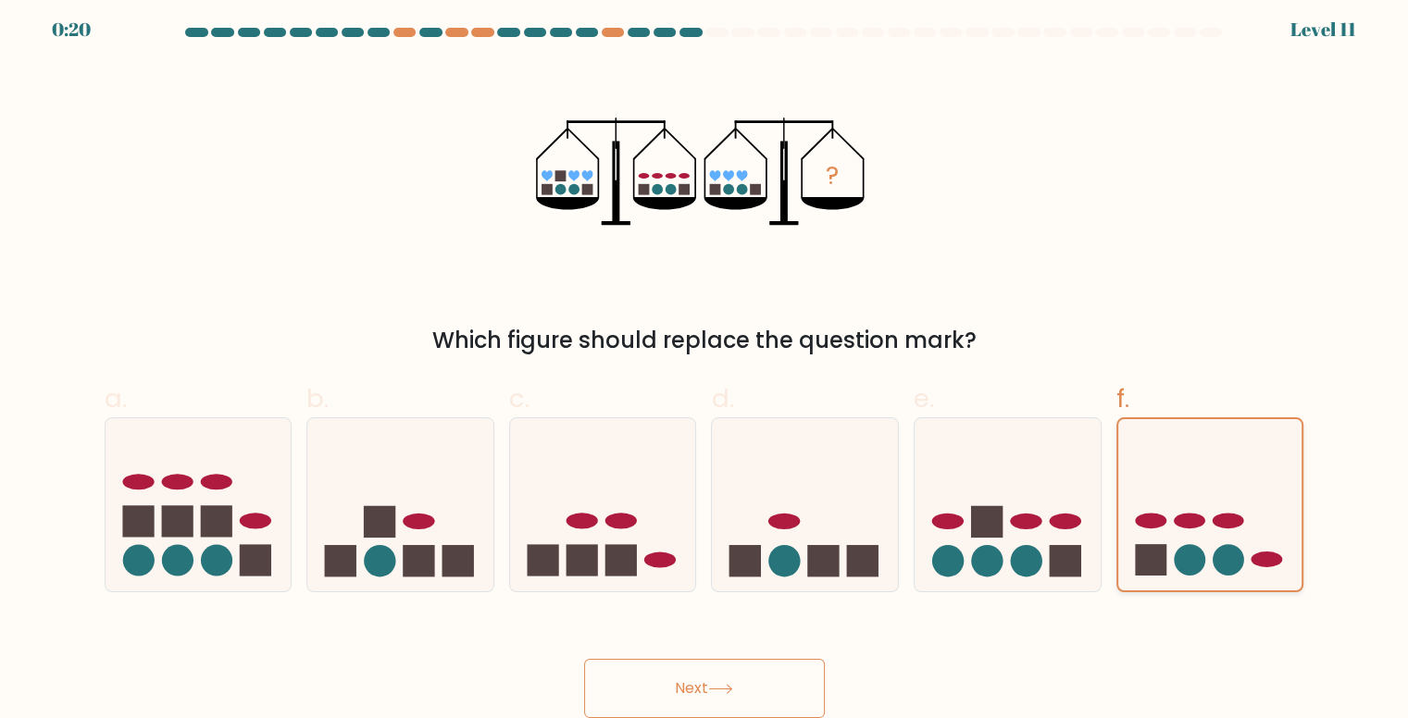
click at [706, 365] on input "f." at bounding box center [705, 359] width 1 height 12
click at [640, 677] on button "Next" at bounding box center [704, 688] width 241 height 59
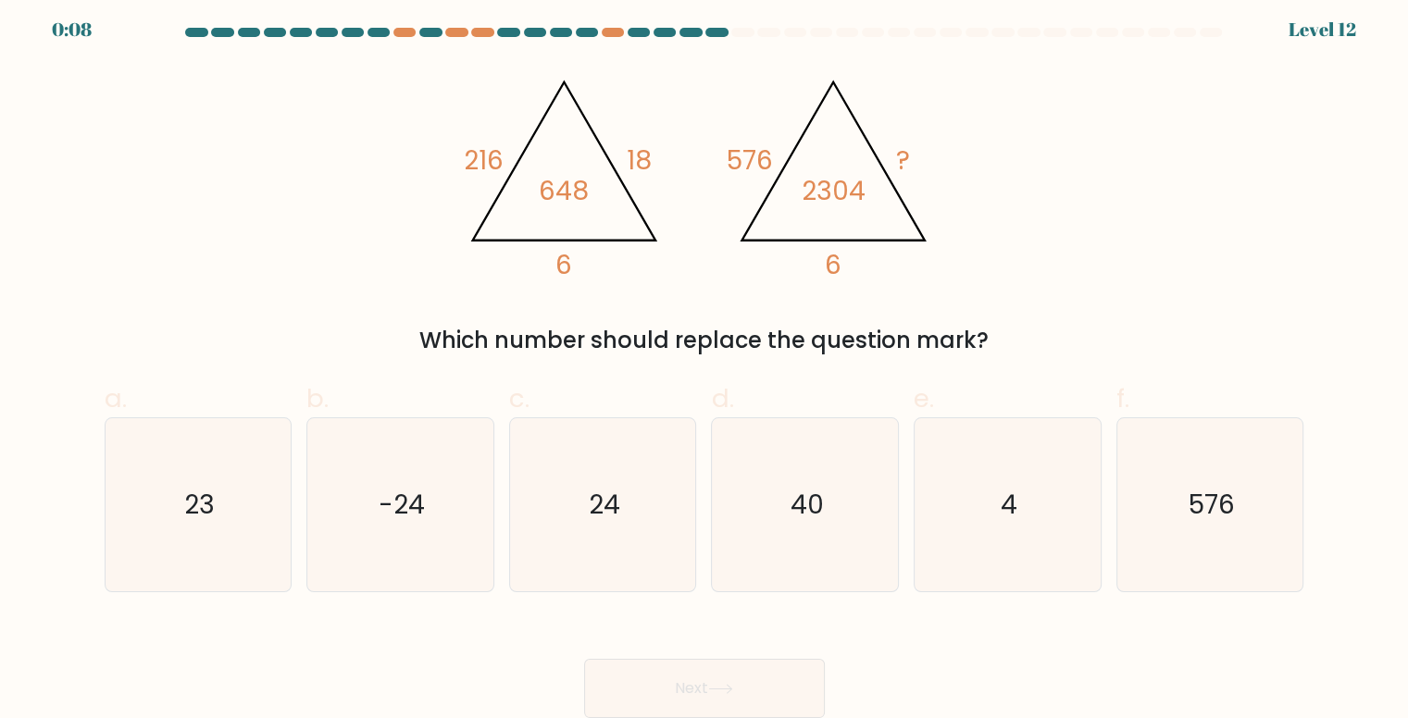
drag, startPoint x: 56, startPoint y: 321, endPoint x: 67, endPoint y: 320, distance: 11.1
click at [56, 321] on form at bounding box center [704, 373] width 1408 height 691
click at [573, 494] on icon "24" at bounding box center [603, 504] width 173 height 173
click at [705, 365] on input "c. 24" at bounding box center [705, 359] width 1 height 12
radio input "true"
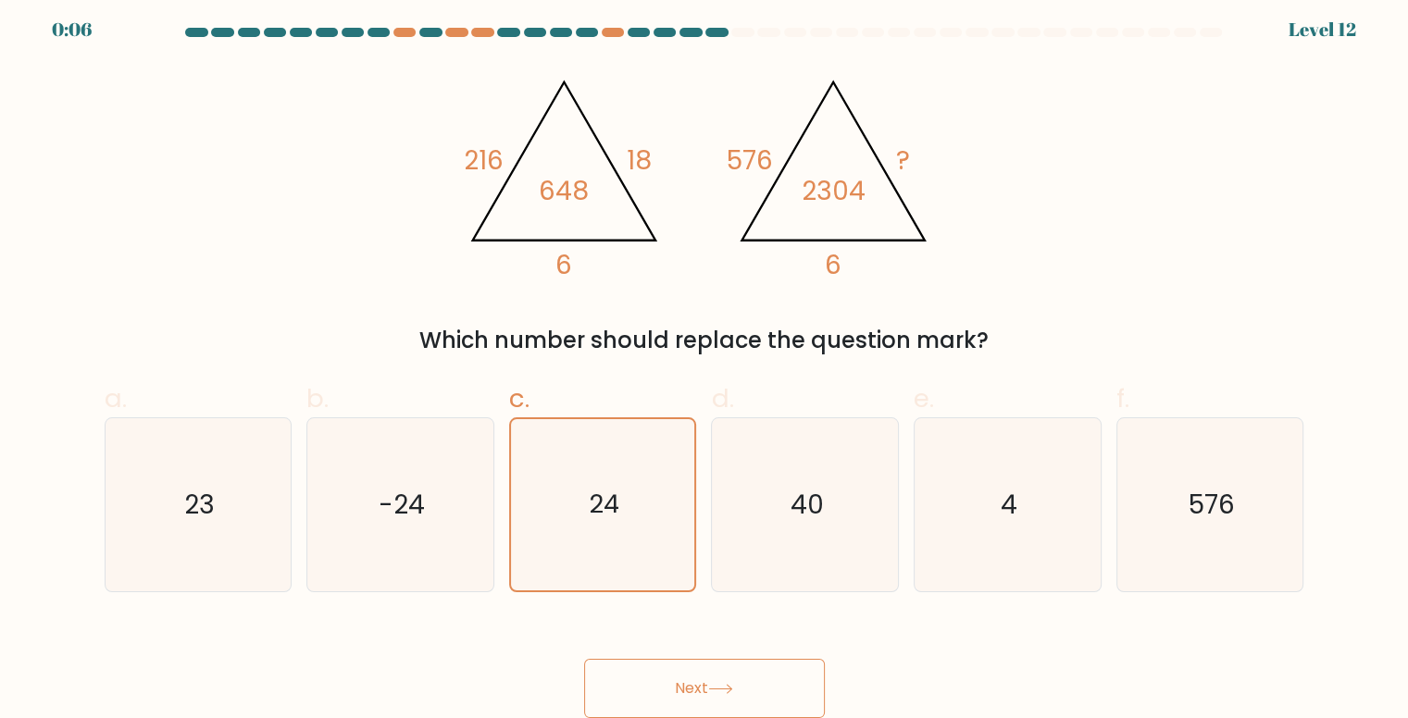
click at [664, 675] on button "Next" at bounding box center [704, 688] width 241 height 59
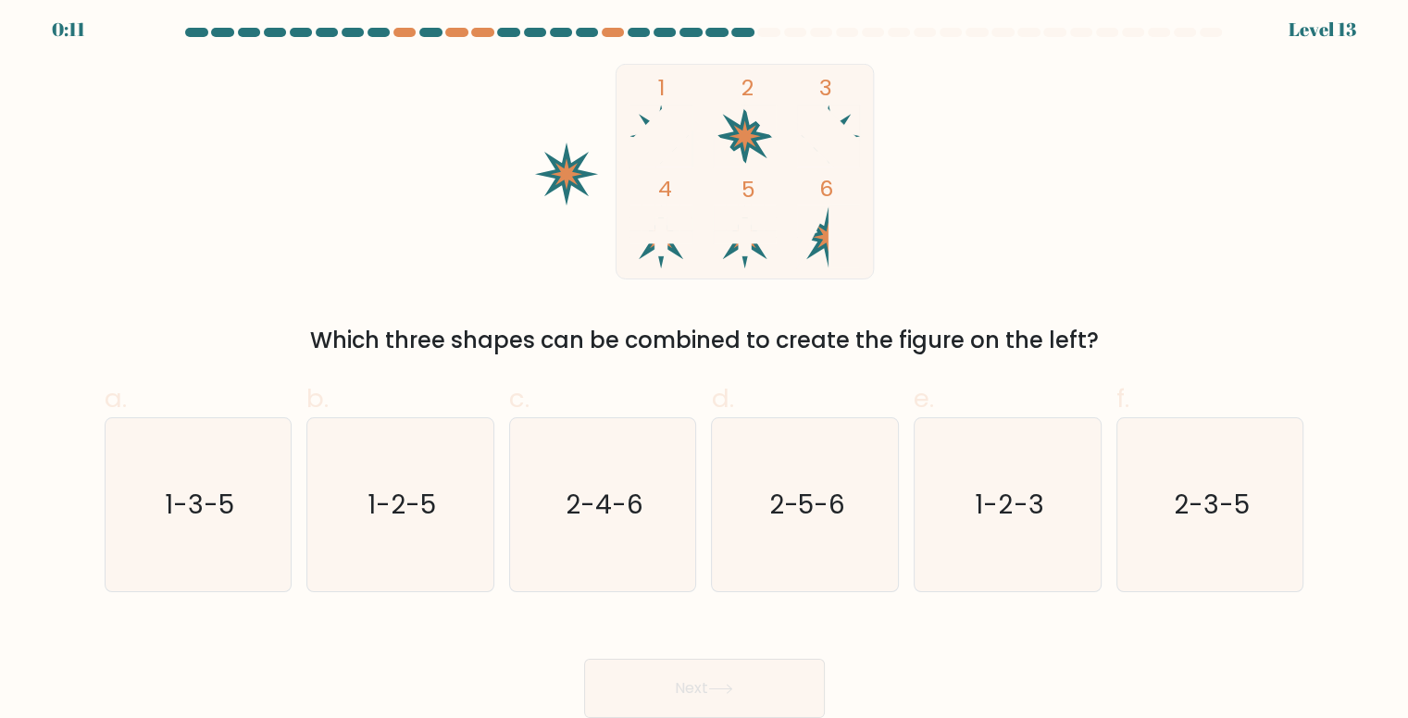
click at [78, 335] on form at bounding box center [704, 373] width 1408 height 691
click at [591, 472] on icon "2-4-6" at bounding box center [603, 504] width 173 height 173
click at [705, 365] on input "c. 2-4-6" at bounding box center [705, 359] width 1 height 12
radio input "true"
click at [637, 684] on button "Next" at bounding box center [704, 688] width 241 height 59
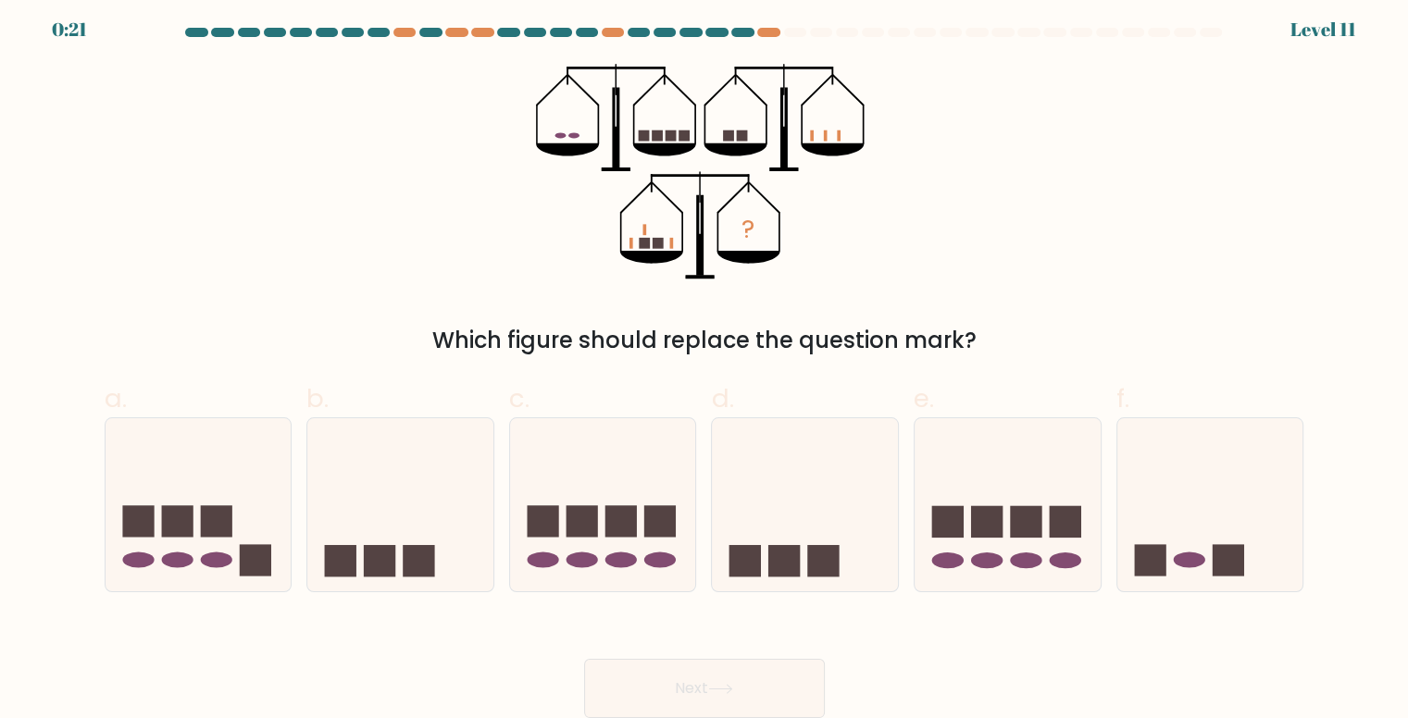
click at [116, 271] on div "? Which figure should replace the question mark?" at bounding box center [705, 211] width 1222 height 294
click at [971, 519] on rect at bounding box center [986, 521] width 31 height 31
click at [706, 365] on input "e." at bounding box center [705, 359] width 1 height 12
radio input "true"
click at [744, 684] on button "Next" at bounding box center [704, 688] width 241 height 59
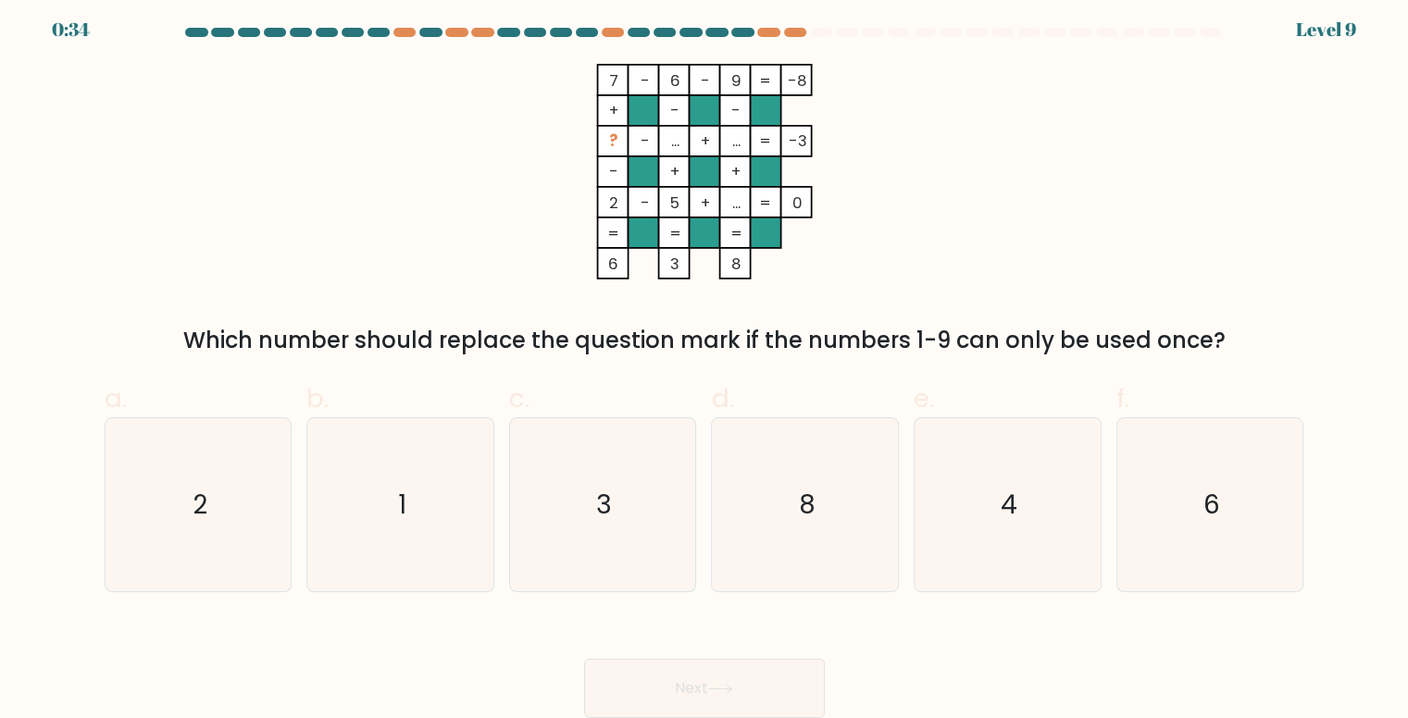
click at [41, 370] on form at bounding box center [704, 373] width 1408 height 691
click at [499, 511] on div "b. 1" at bounding box center [400, 486] width 203 height 213
click at [426, 497] on icon "1" at bounding box center [400, 504] width 173 height 173
click at [705, 365] on input "b. 1" at bounding box center [705, 359] width 1 height 12
radio input "true"
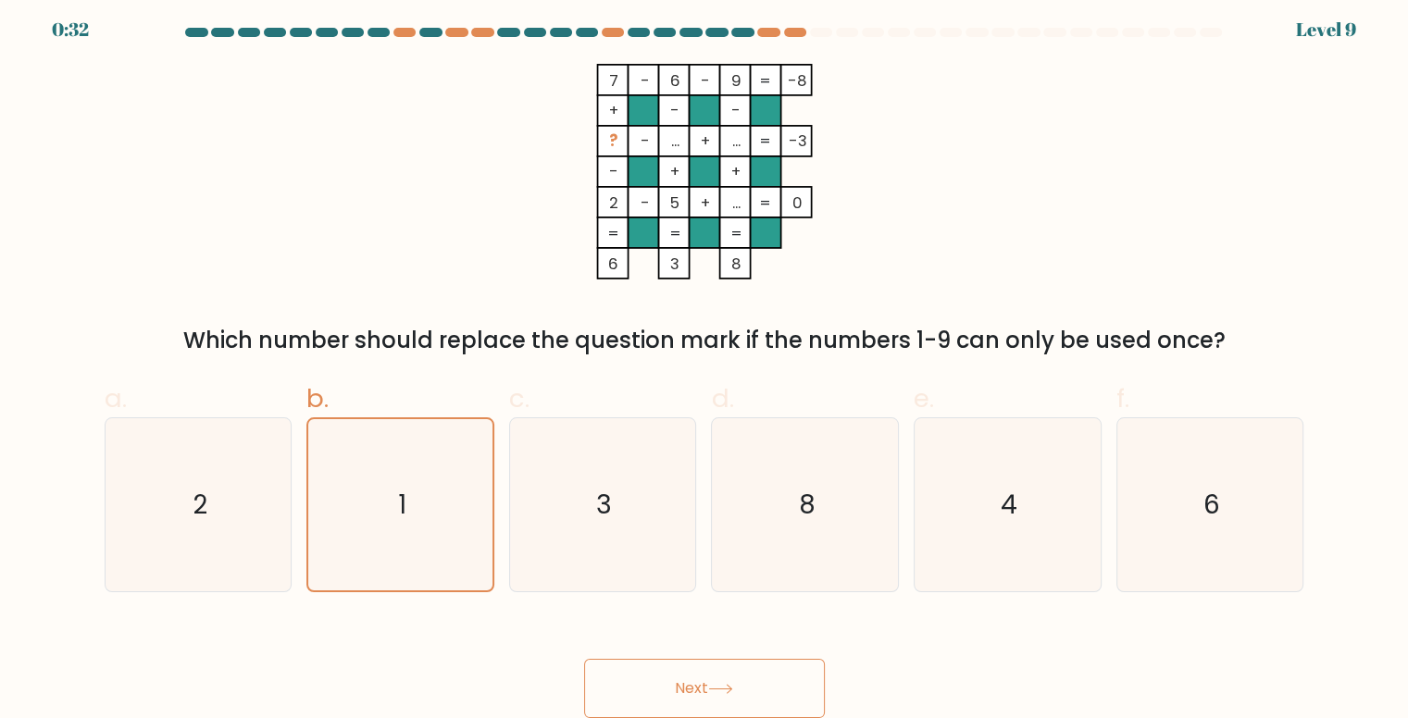
click at [731, 692] on icon at bounding box center [720, 689] width 22 height 8
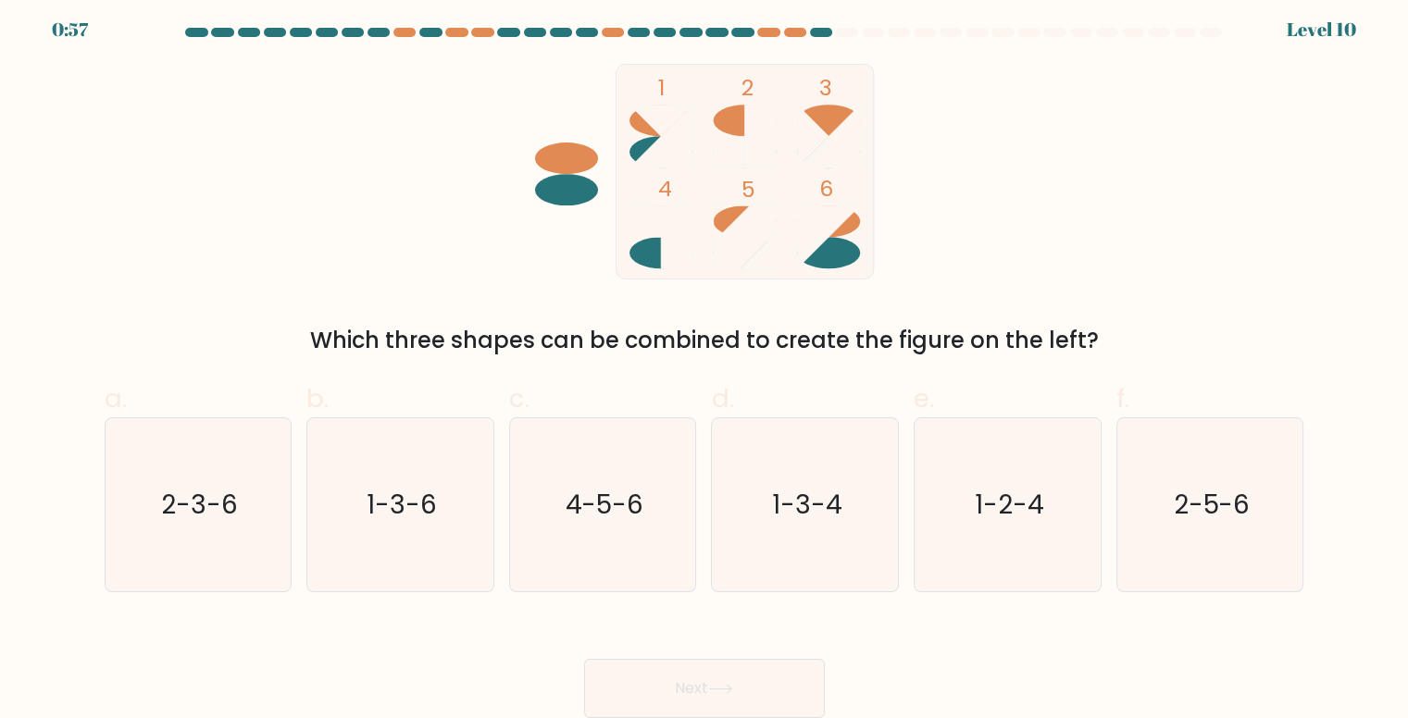
click at [56, 344] on form at bounding box center [704, 373] width 1408 height 691
click at [167, 471] on icon "2-3-6" at bounding box center [198, 504] width 173 height 173
click at [705, 365] on input "a. 2-3-6" at bounding box center [705, 359] width 1 height 12
radio input "true"
click at [682, 668] on button "Next" at bounding box center [704, 688] width 241 height 59
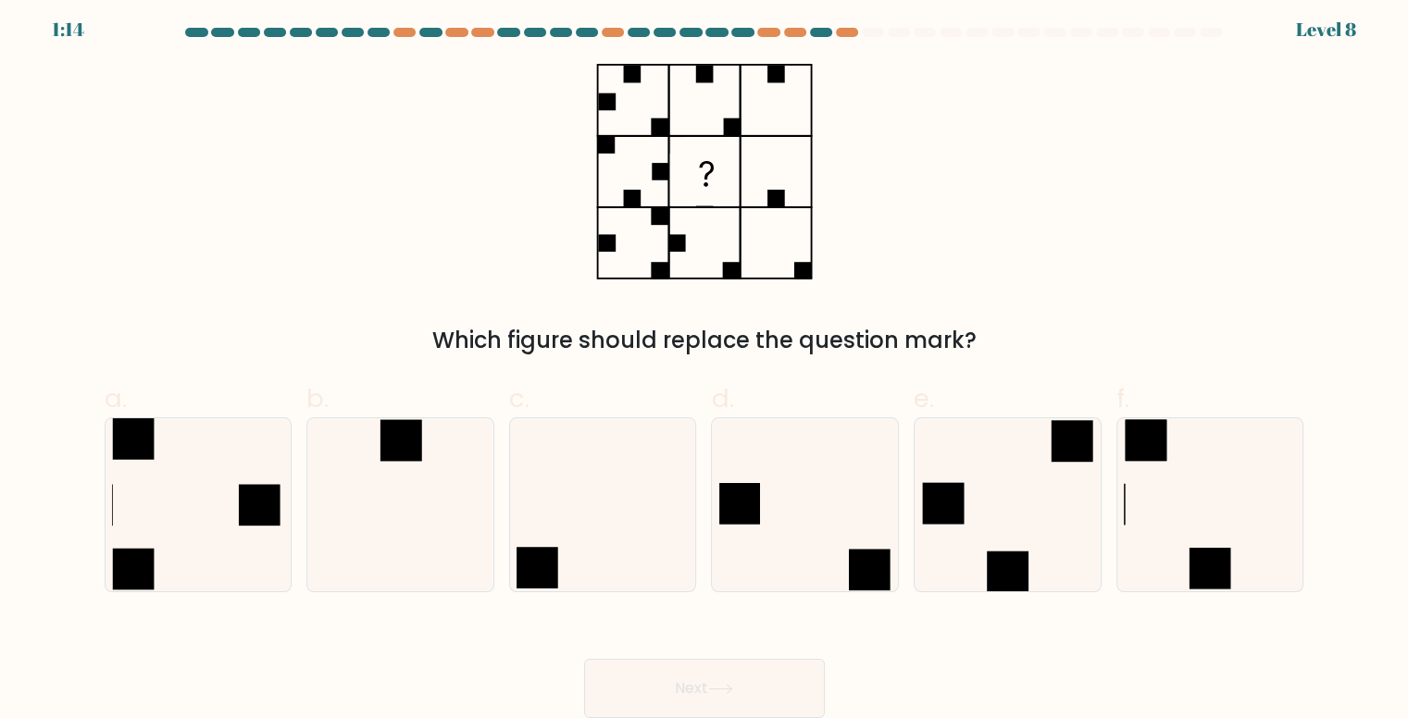
drag, startPoint x: 131, startPoint y: 212, endPoint x: 140, endPoint y: 219, distance: 11.1
click at [133, 217] on div "Which figure should replace the question mark?" at bounding box center [705, 211] width 1222 height 294
click at [1109, 464] on div "f." at bounding box center [1210, 486] width 203 height 213
click at [1127, 462] on icon at bounding box center [1210, 504] width 173 height 173
click at [706, 365] on input "f." at bounding box center [705, 359] width 1 height 12
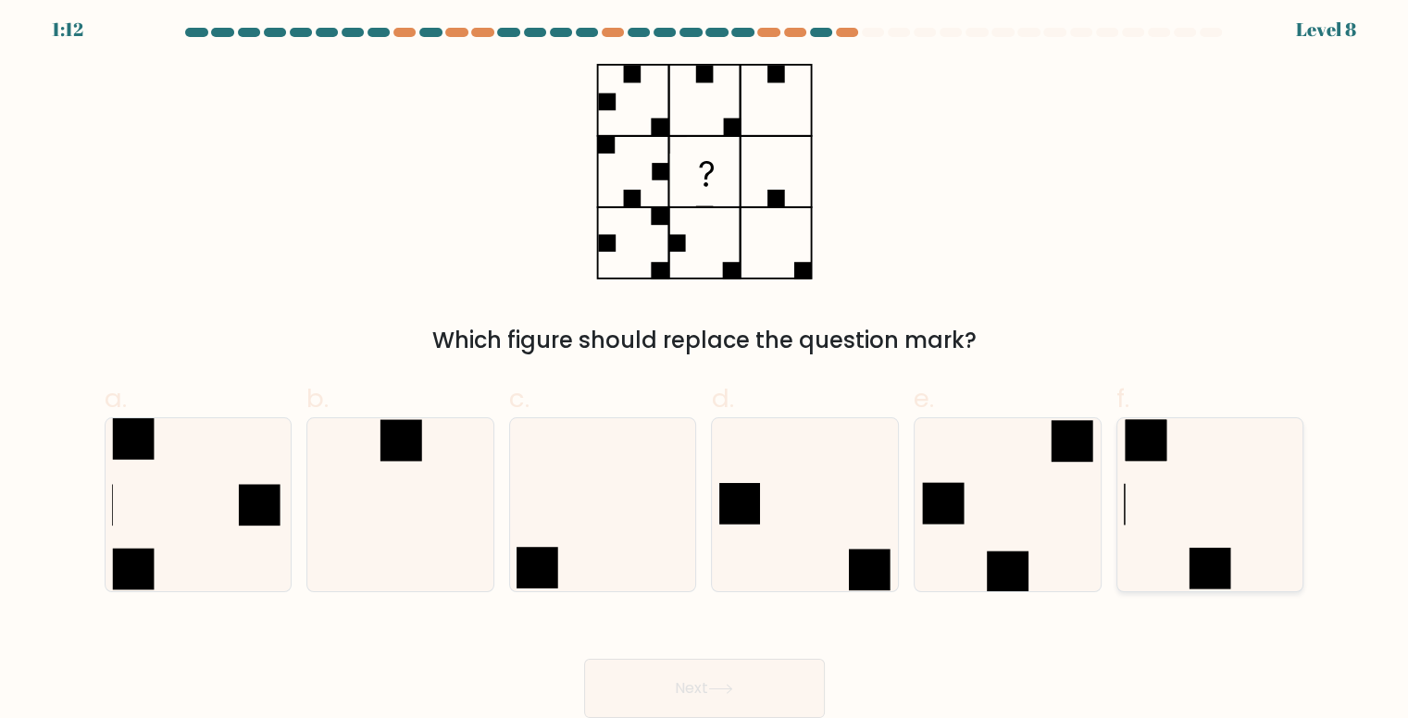
radio input "true"
click at [648, 669] on button "Next" at bounding box center [704, 688] width 241 height 59
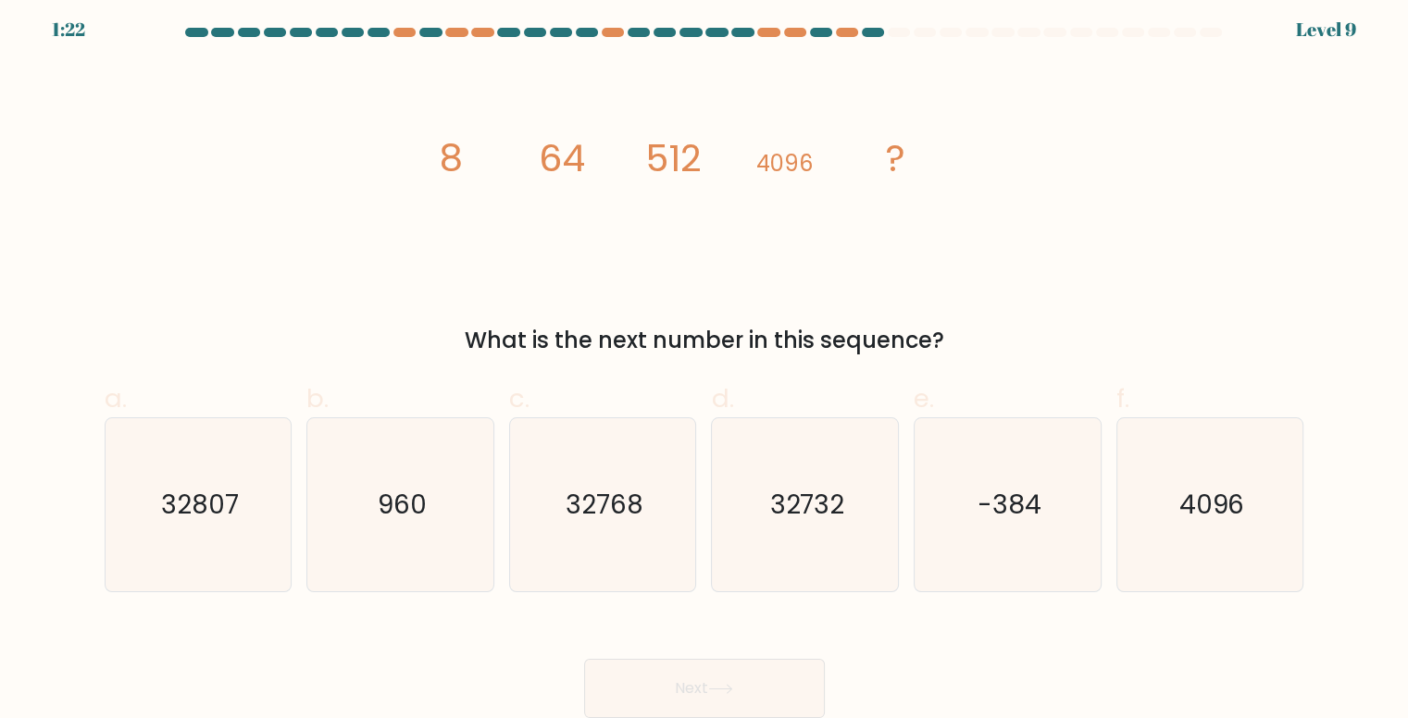
click at [42, 114] on form at bounding box center [704, 373] width 1408 height 691
click at [667, 527] on icon "32768" at bounding box center [603, 504] width 173 height 173
click at [705, 365] on input "c. 32768" at bounding box center [705, 359] width 1 height 12
radio input "true"
click at [693, 686] on button "Next" at bounding box center [704, 688] width 241 height 59
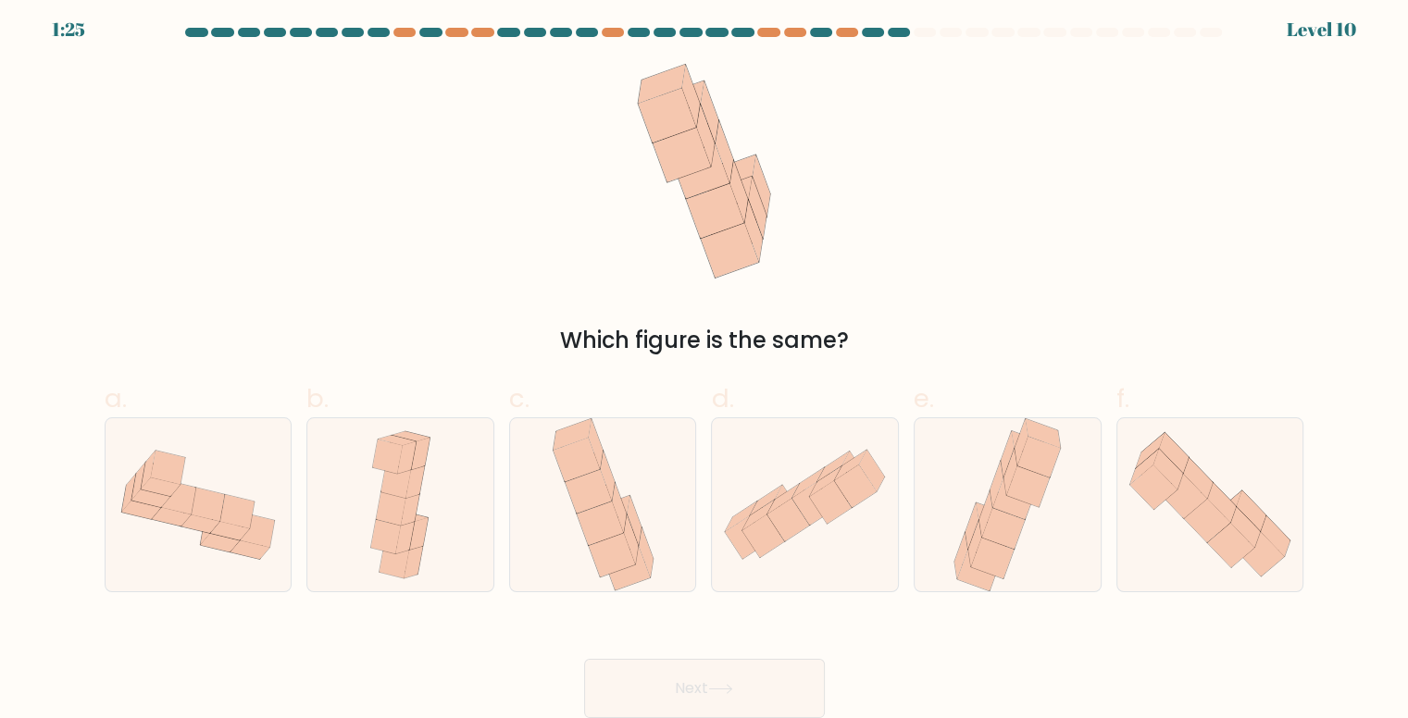
drag, startPoint x: 27, startPoint y: 373, endPoint x: 48, endPoint y: 375, distance: 21.4
click at [27, 373] on form at bounding box center [704, 373] width 1408 height 691
click at [463, 483] on div at bounding box center [400, 505] width 188 height 175
click at [705, 365] on input "b." at bounding box center [705, 359] width 1 height 12
radio input "true"
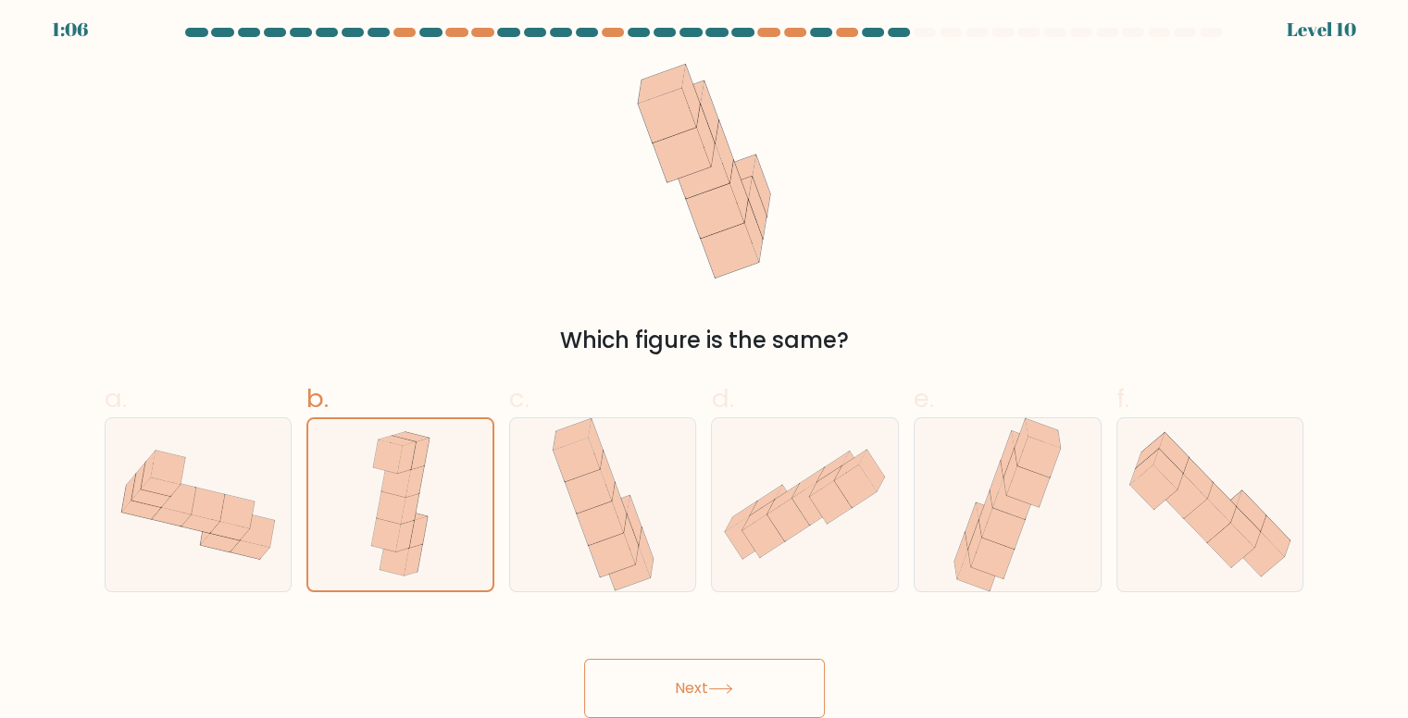
click at [635, 668] on button "Next" at bounding box center [704, 688] width 241 height 59
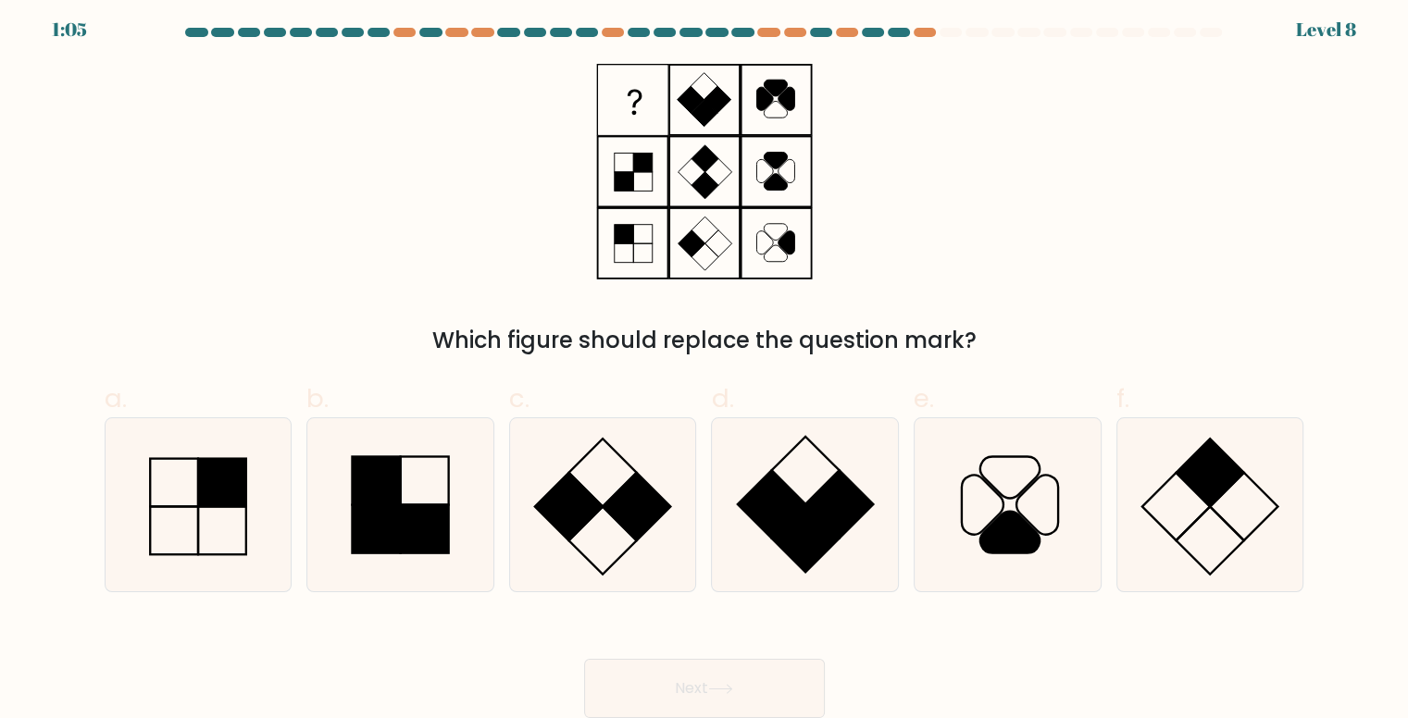
click at [121, 227] on div "Which figure should replace the question mark?" at bounding box center [705, 211] width 1222 height 294
click at [227, 508] on icon at bounding box center [198, 504] width 173 height 173
click at [705, 365] on input "a." at bounding box center [705, 359] width 1 height 12
radio input "true"
click at [593, 684] on button "Next" at bounding box center [704, 688] width 241 height 59
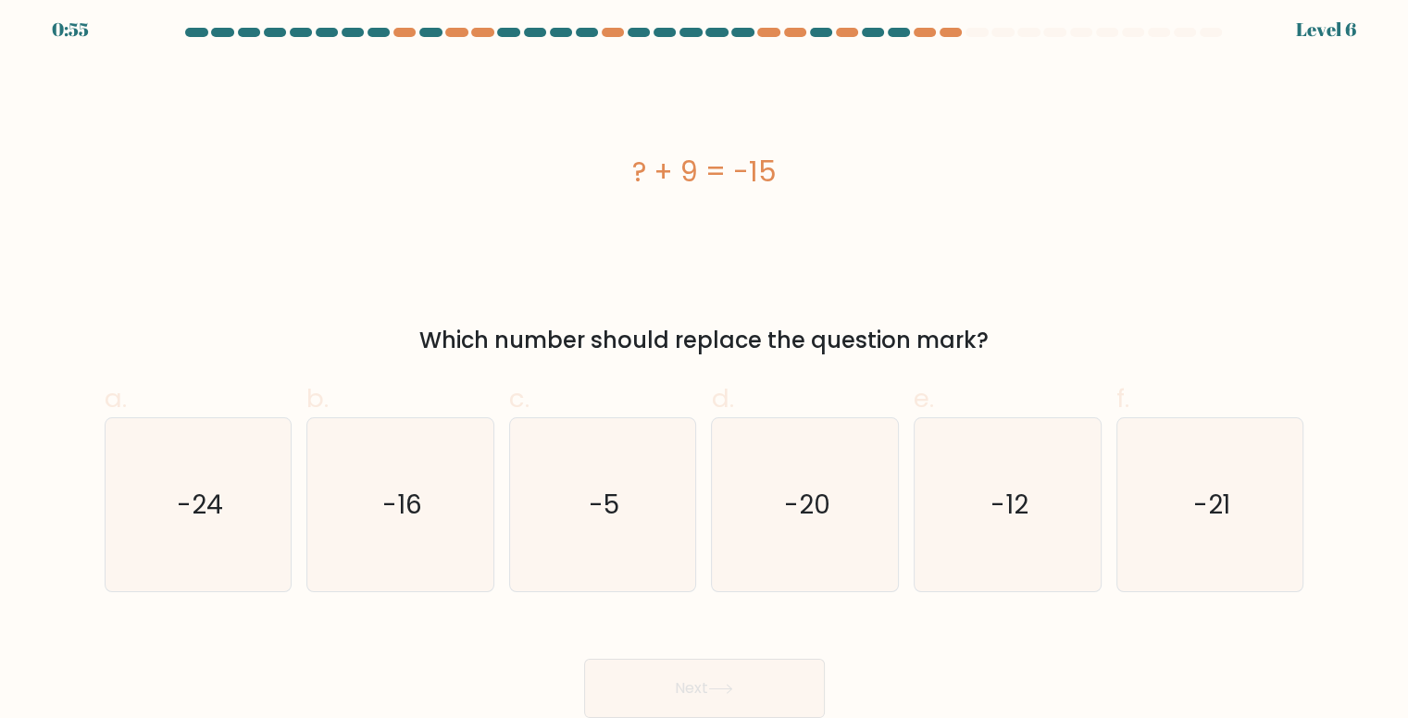
click at [48, 475] on form "a." at bounding box center [704, 373] width 1408 height 691
click at [175, 503] on icon "-24" at bounding box center [198, 504] width 173 height 173
click at [705, 365] on input "a. -24" at bounding box center [705, 359] width 1 height 12
radio input "true"
click at [791, 675] on button "Next" at bounding box center [704, 688] width 241 height 59
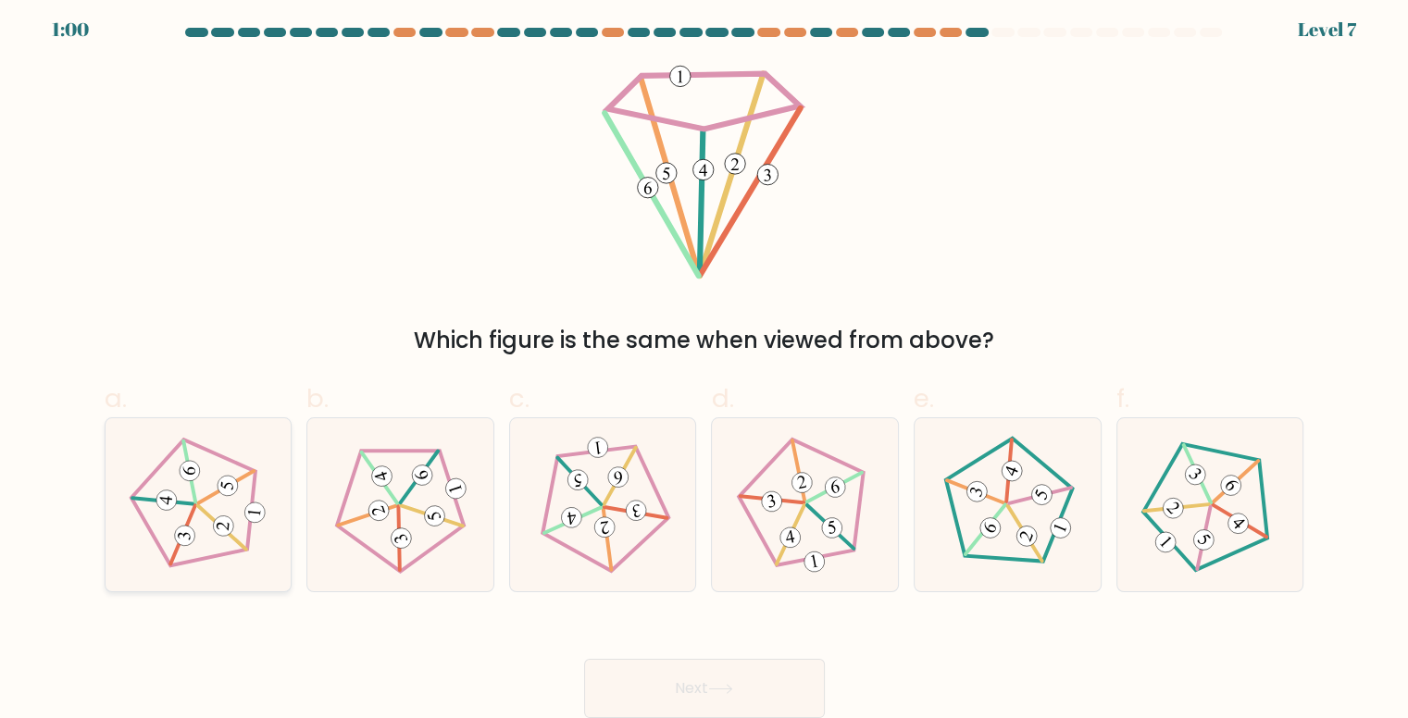
drag, startPoint x: 115, startPoint y: 453, endPoint x: 134, endPoint y: 448, distance: 20.0
click at [115, 453] on div at bounding box center [199, 505] width 188 height 175
click at [705, 365] on input "a." at bounding box center [705, 359] width 1 height 12
radio input "true"
click at [815, 510] on icon at bounding box center [805, 505] width 138 height 138
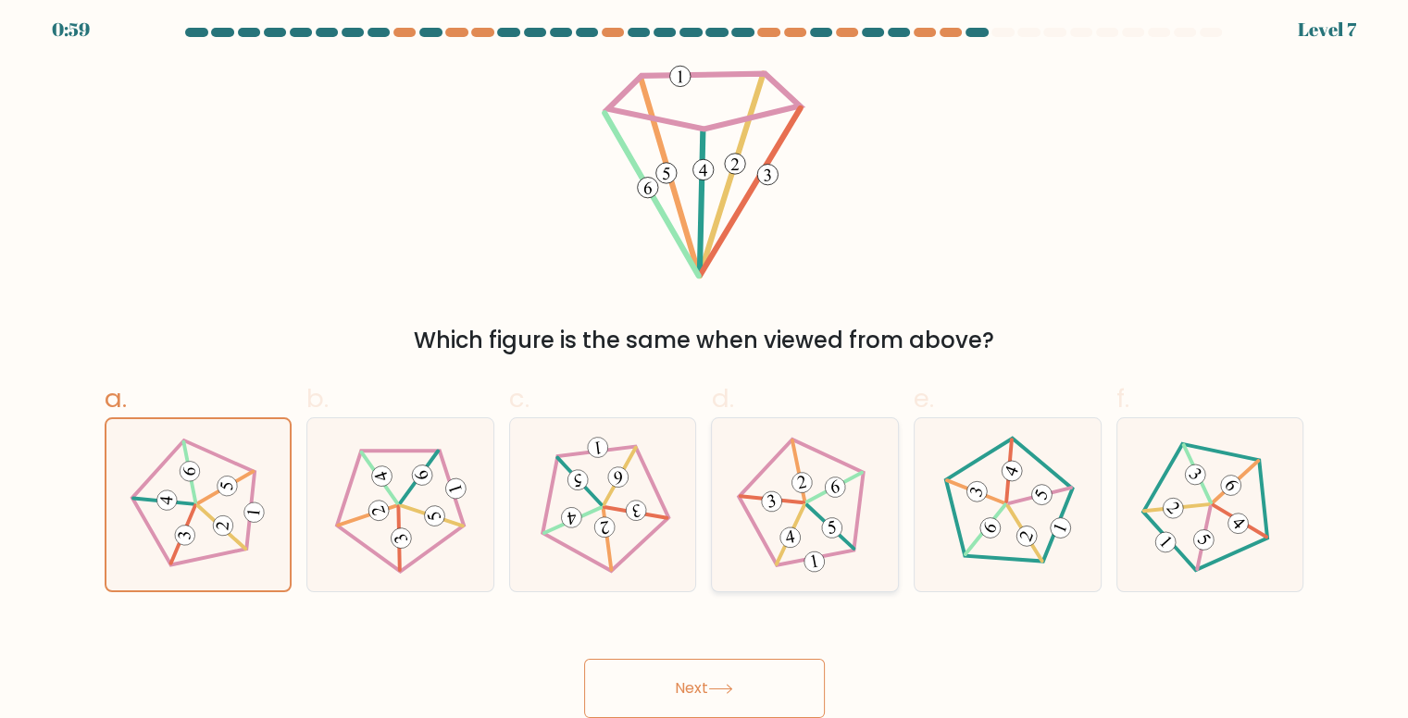
click at [706, 365] on input "d." at bounding box center [705, 359] width 1 height 12
radio input "true"
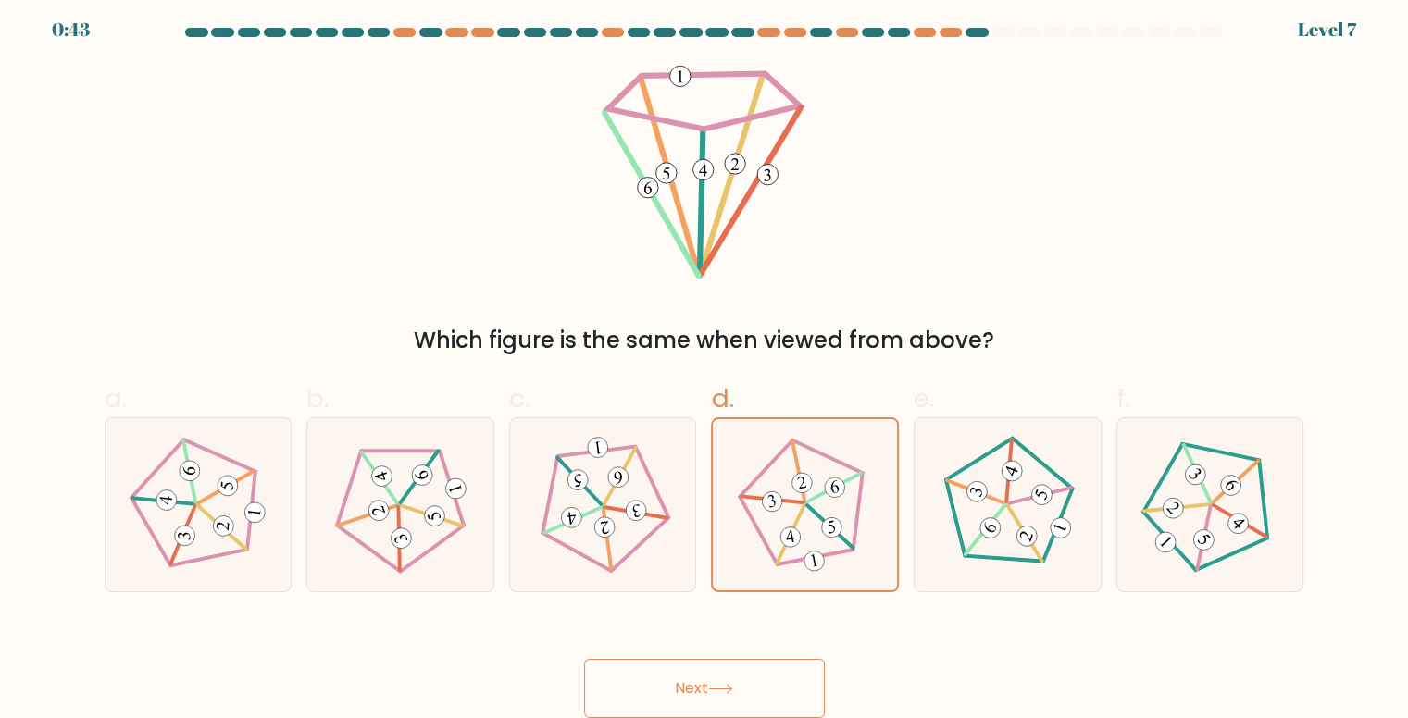
click at [687, 676] on button "Next" at bounding box center [704, 688] width 241 height 59
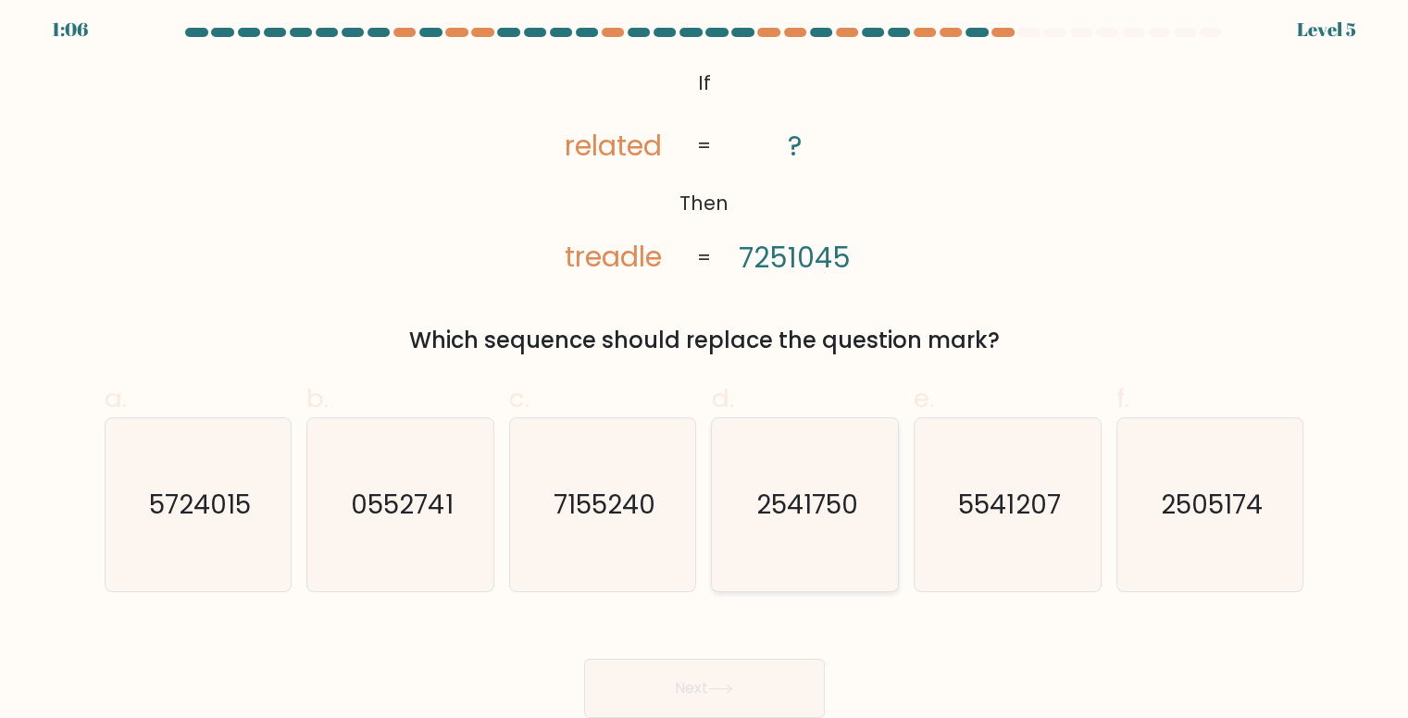
click at [832, 450] on icon "2541750" at bounding box center [805, 504] width 173 height 173
click at [706, 365] on input "d. 2541750" at bounding box center [705, 359] width 1 height 12
radio input "true"
click at [744, 683] on button "Next" at bounding box center [704, 688] width 241 height 59
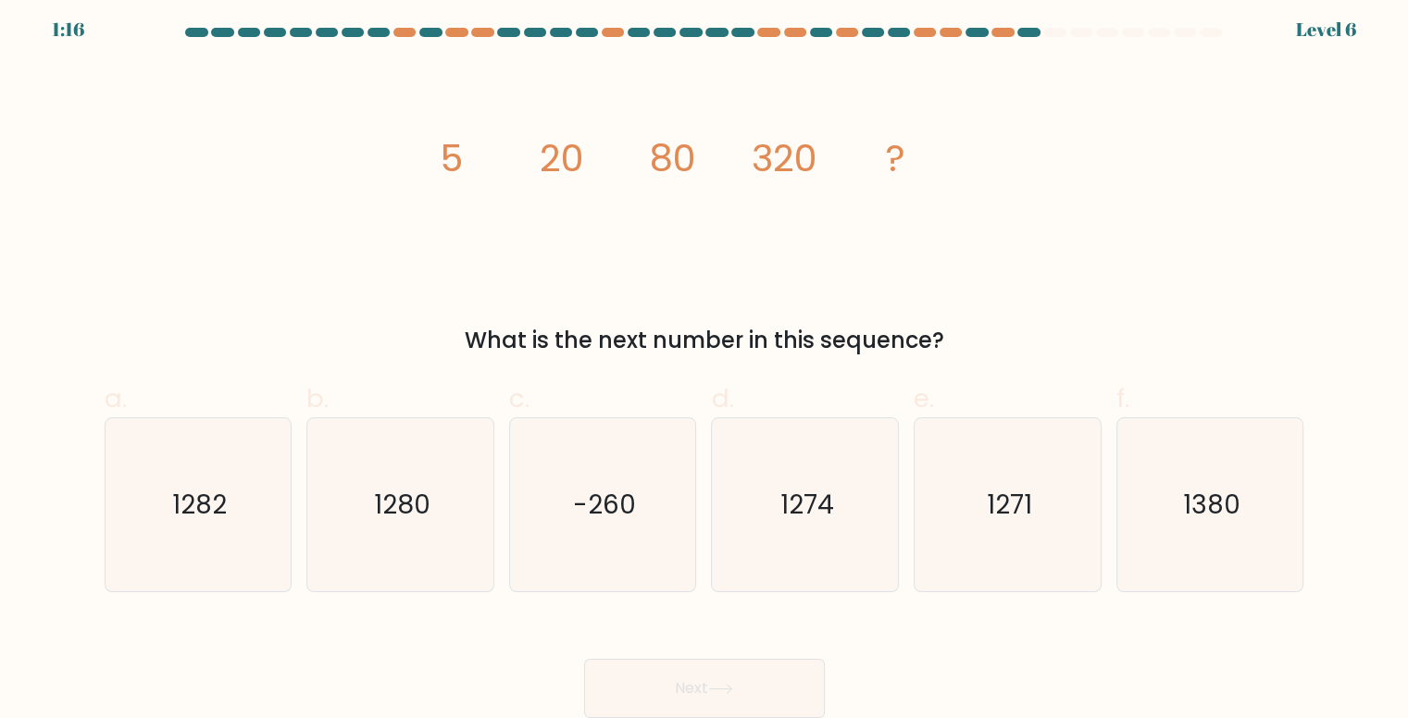
click at [0, 305] on form at bounding box center [704, 373] width 1408 height 691
click at [414, 524] on icon "1280" at bounding box center [400, 504] width 173 height 173
click at [705, 365] on input "b. 1280" at bounding box center [705, 359] width 1 height 12
radio input "true"
click at [634, 673] on button "Next" at bounding box center [704, 688] width 241 height 59
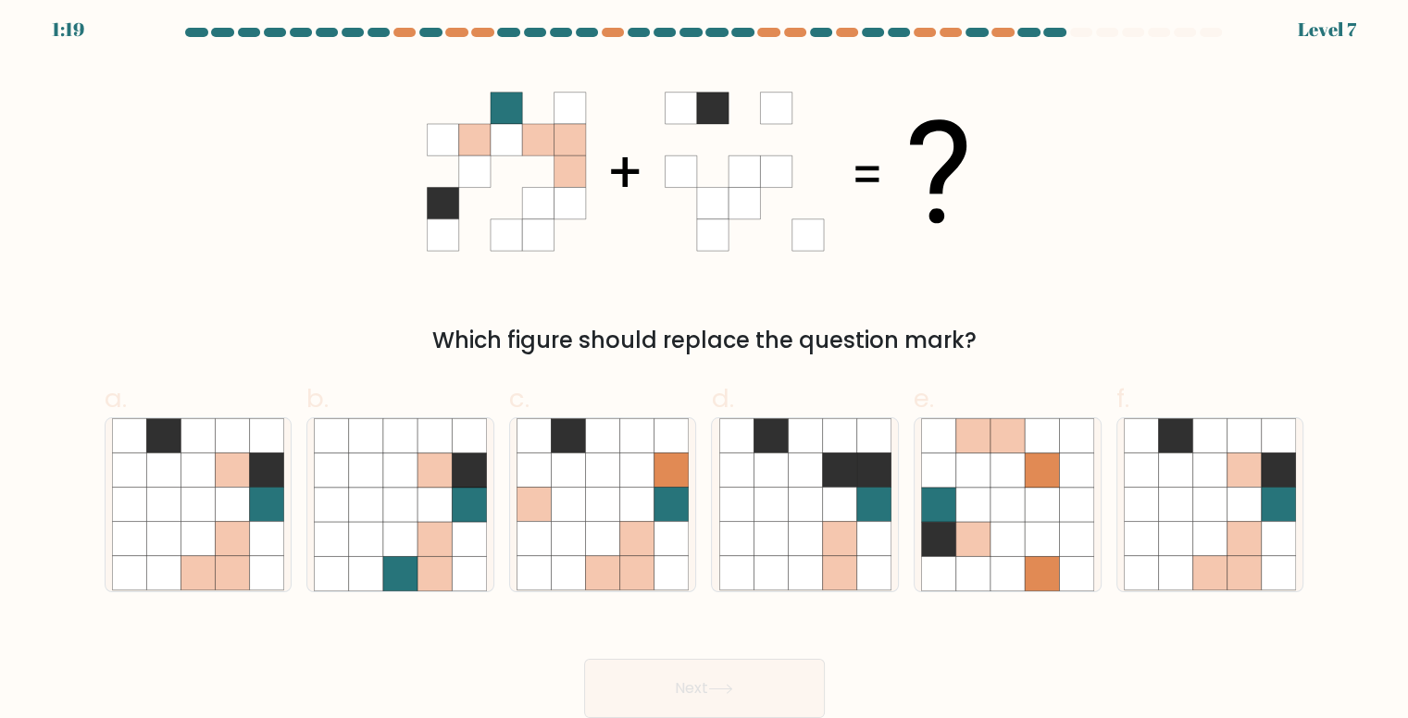
click at [103, 280] on div "Which figure should replace the question mark?" at bounding box center [705, 211] width 1222 height 294
click at [777, 488] on icon at bounding box center [771, 505] width 34 height 34
click at [706, 365] on input "d." at bounding box center [705, 359] width 1 height 12
radio input "true"
click at [730, 668] on button "Next" at bounding box center [704, 688] width 241 height 59
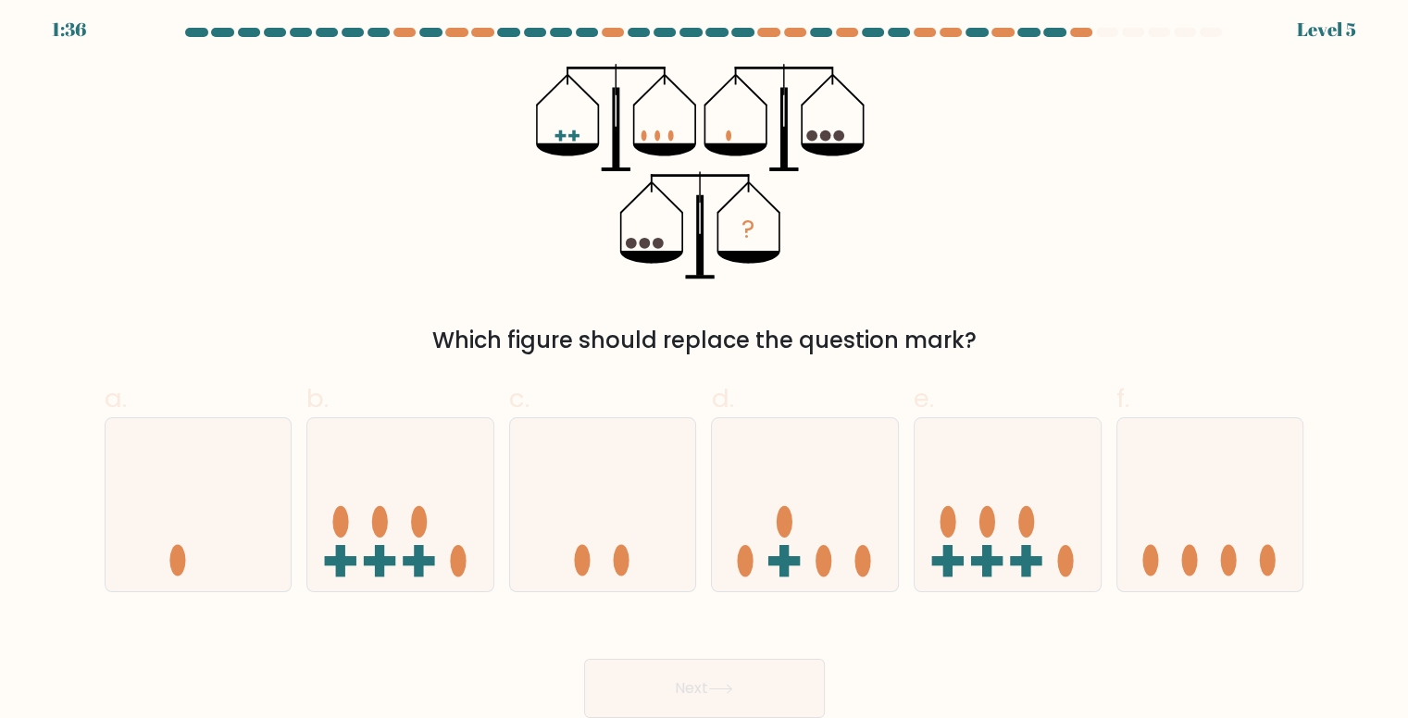
click at [0, 359] on form at bounding box center [704, 373] width 1408 height 691
click at [408, 520] on icon at bounding box center [400, 505] width 186 height 154
click at [705, 365] on input "b." at bounding box center [705, 359] width 1 height 12
radio input "true"
click at [245, 530] on icon at bounding box center [199, 505] width 186 height 154
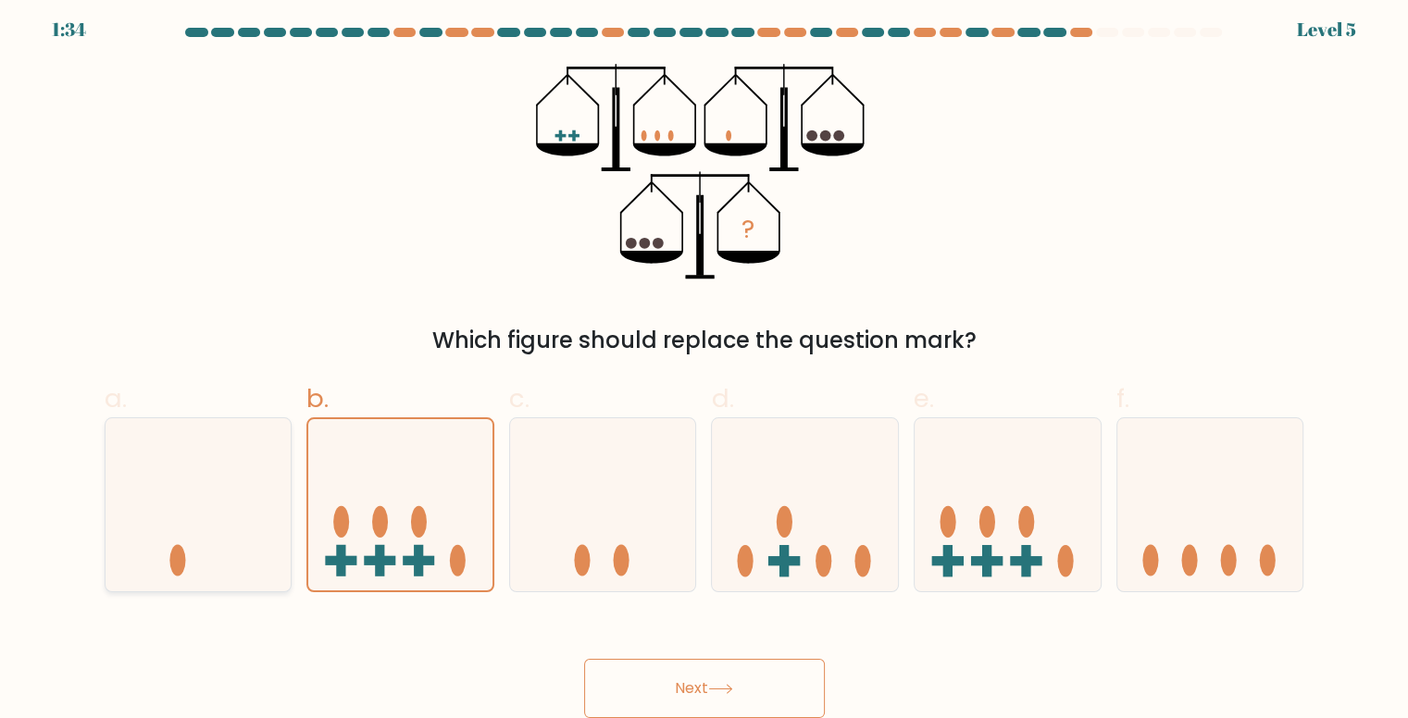
click at [705, 365] on input "a." at bounding box center [705, 359] width 1 height 12
radio input "true"
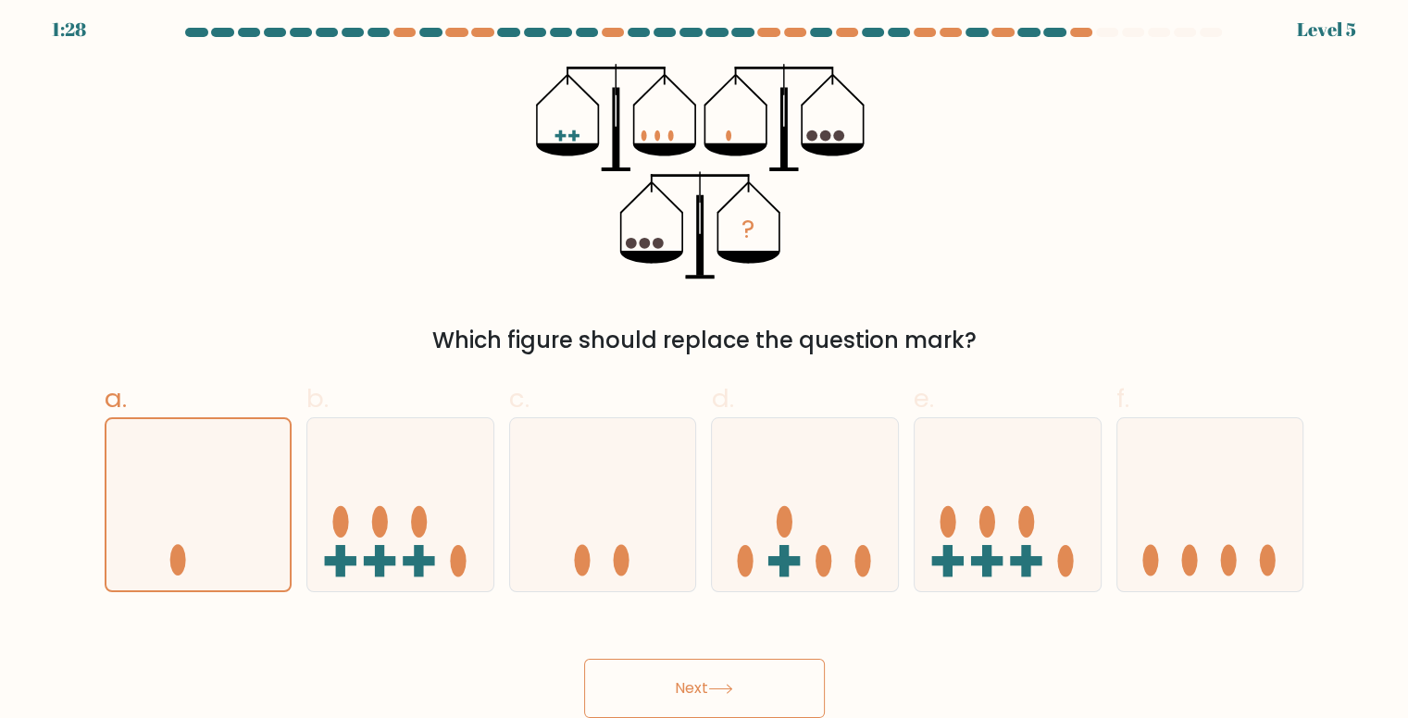
click at [644, 685] on button "Next" at bounding box center [704, 688] width 241 height 59
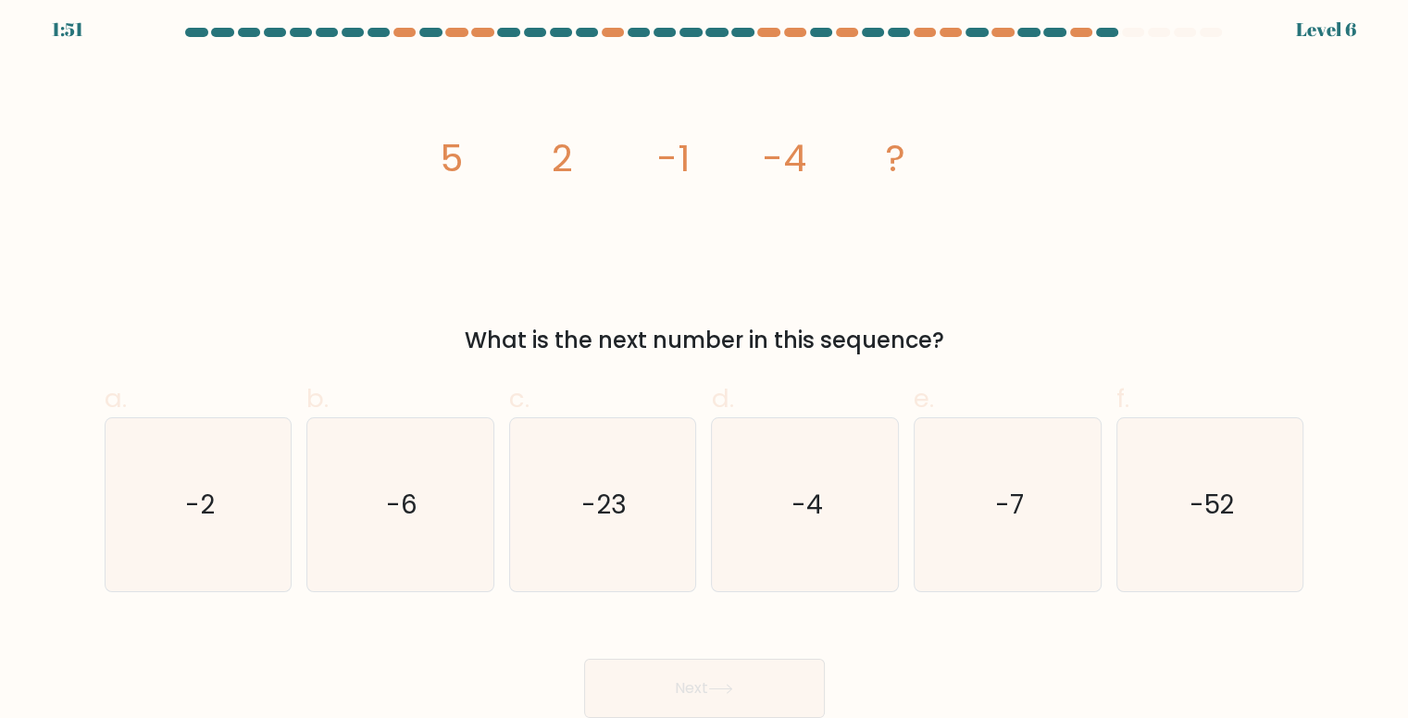
click at [0, 308] on form at bounding box center [704, 373] width 1408 height 691
click at [825, 486] on icon "-4" at bounding box center [805, 504] width 173 height 173
click at [706, 365] on input "d. -4" at bounding box center [705, 359] width 1 height 12
radio input "true"
click at [1023, 488] on text "-7" at bounding box center [1009, 505] width 29 height 36
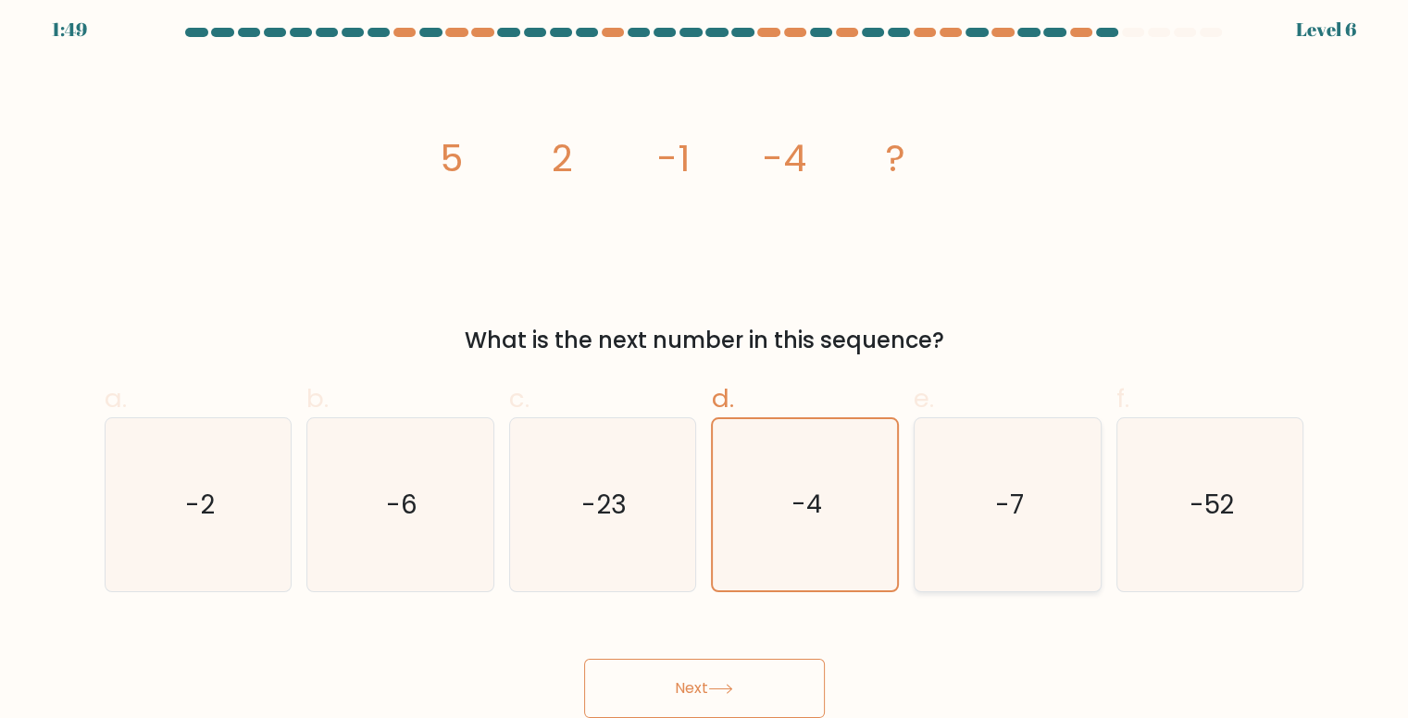
click at [706, 365] on input "e. -7" at bounding box center [705, 359] width 1 height 12
radio input "true"
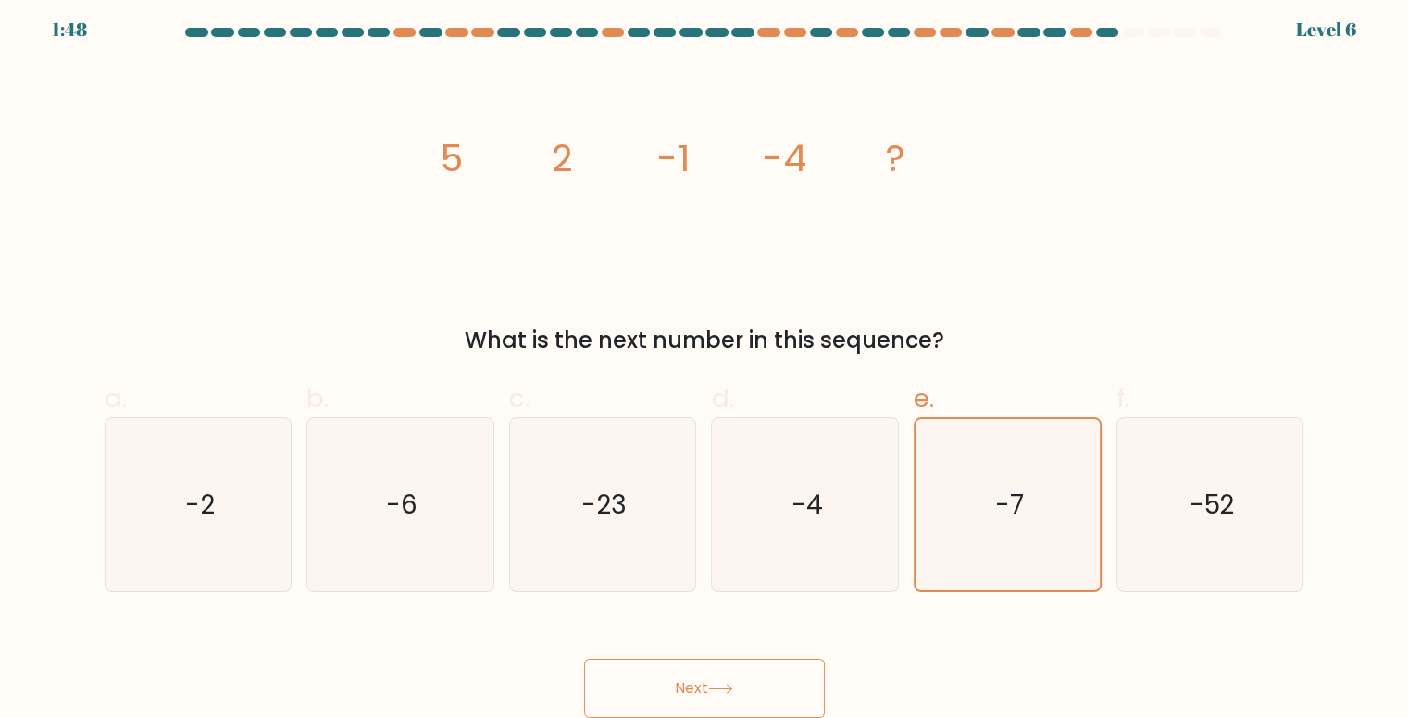
click at [740, 669] on button "Next" at bounding box center [704, 688] width 241 height 59
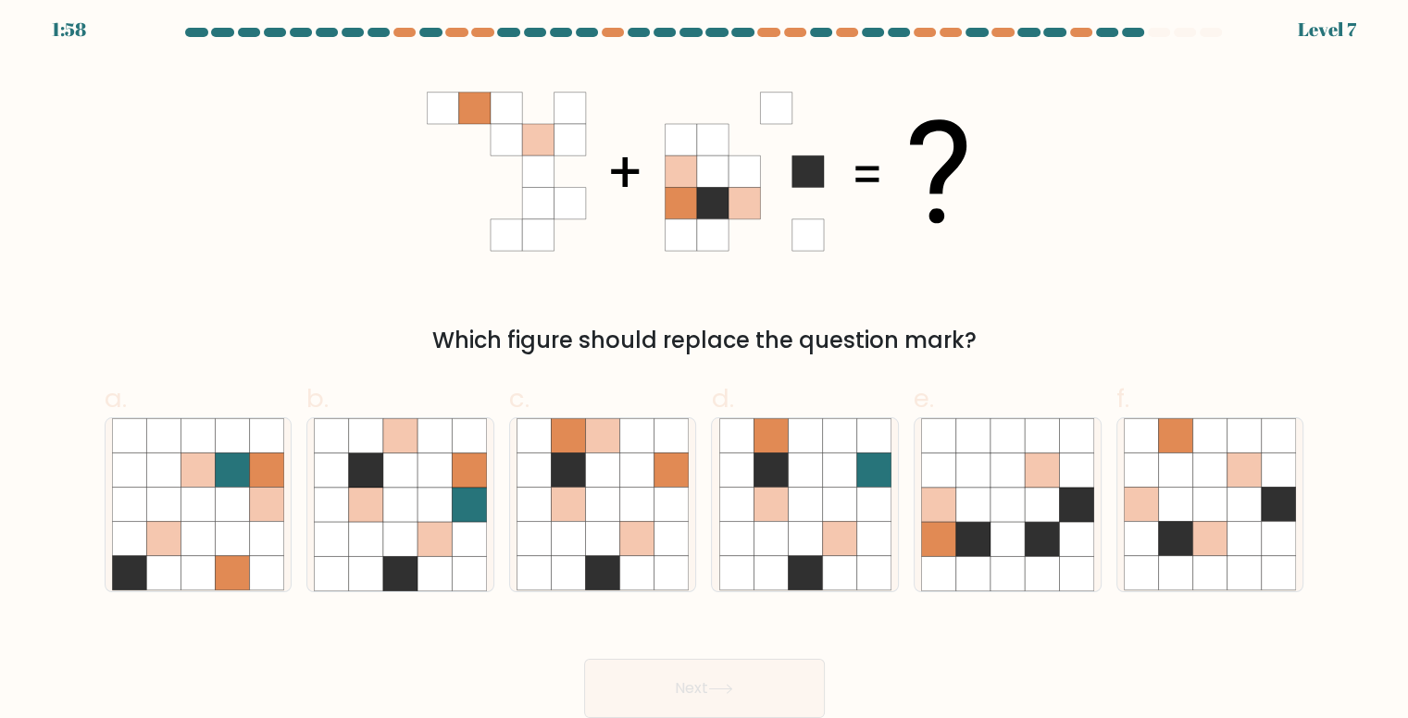
drag, startPoint x: 93, startPoint y: 198, endPoint x: 147, endPoint y: 260, distance: 82.7
click at [94, 198] on div "Which figure should replace the question mark?" at bounding box center [705, 211] width 1222 height 294
click at [351, 479] on icon at bounding box center [366, 471] width 34 height 34
click at [705, 365] on input "b." at bounding box center [705, 359] width 1 height 12
radio input "true"
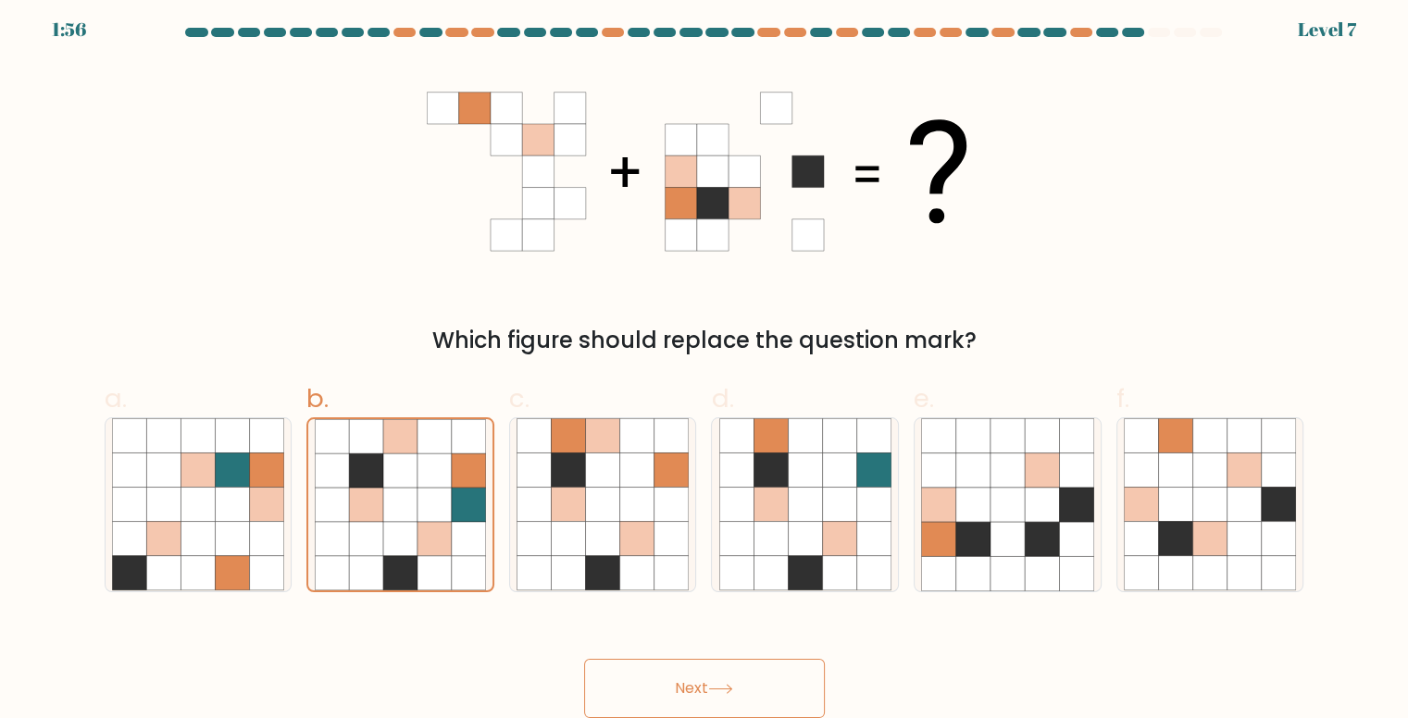
click at [677, 690] on button "Next" at bounding box center [704, 688] width 241 height 59
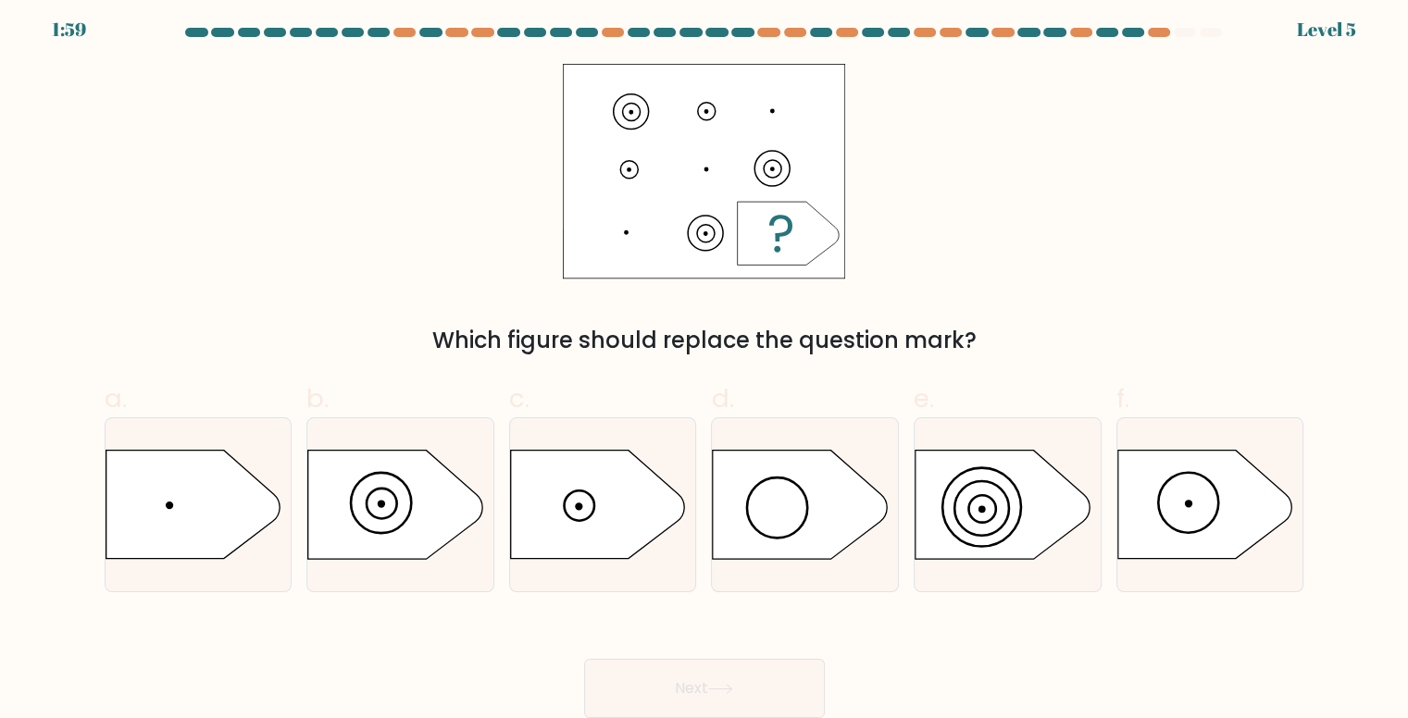
drag, startPoint x: 143, startPoint y: 284, endPoint x: 246, endPoint y: 343, distance: 119.0
click at [144, 284] on div "Which figure should replace the question mark?" at bounding box center [705, 211] width 1222 height 294
click at [1021, 527] on icon at bounding box center [1003, 505] width 174 height 108
click at [706, 365] on input "e." at bounding box center [705, 359] width 1 height 12
radio input "true"
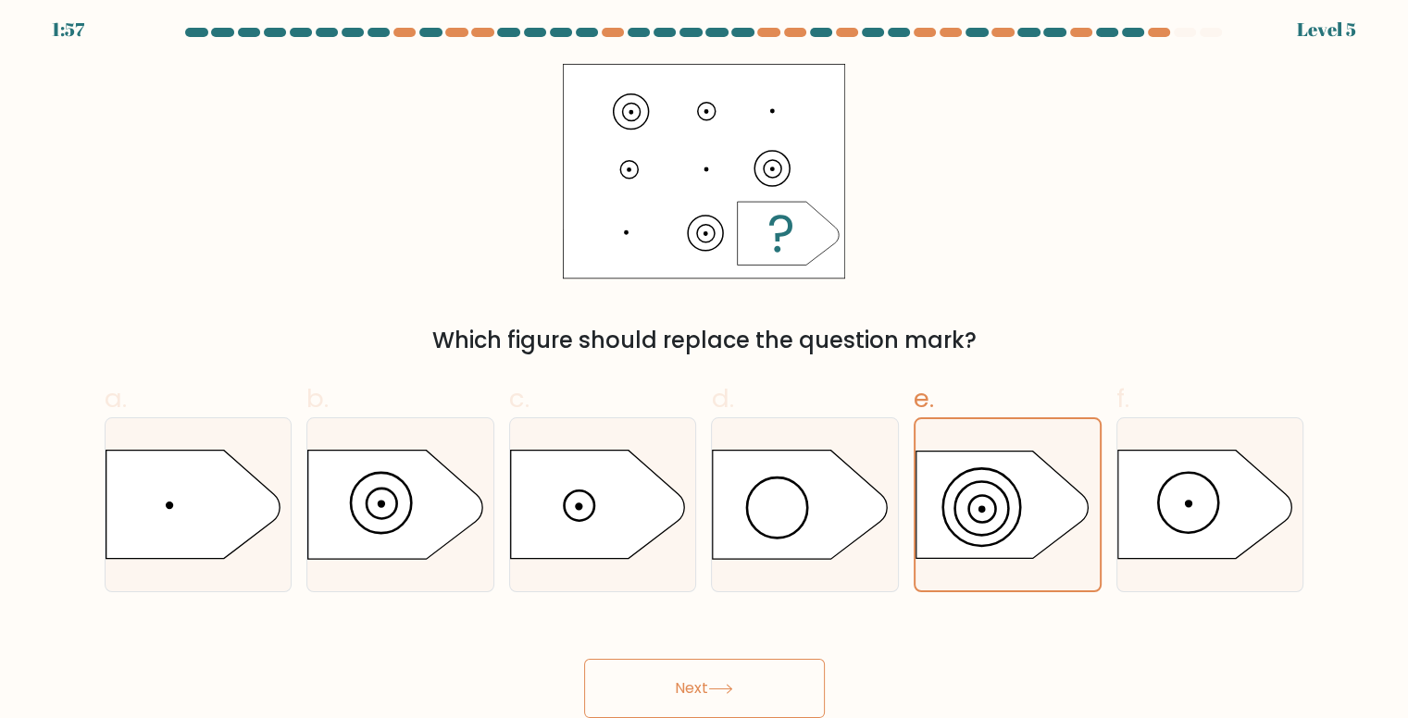
click at [715, 686] on icon at bounding box center [720, 689] width 25 height 10
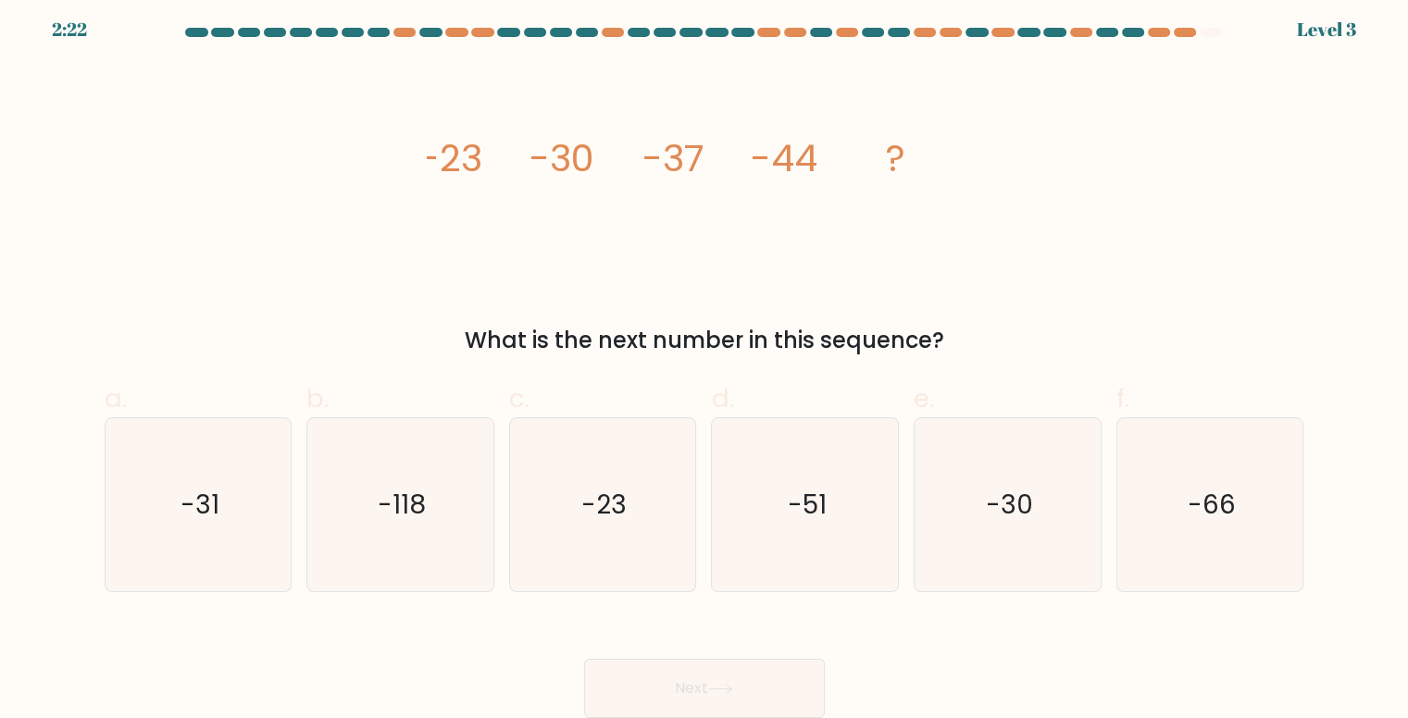
drag, startPoint x: 0, startPoint y: 340, endPoint x: 21, endPoint y: 339, distance: 21.3
click at [0, 340] on form at bounding box center [704, 373] width 1408 height 691
click at [826, 532] on icon "-51" at bounding box center [805, 504] width 173 height 173
click at [706, 365] on input "d. -51" at bounding box center [705, 359] width 1 height 12
radio input "true"
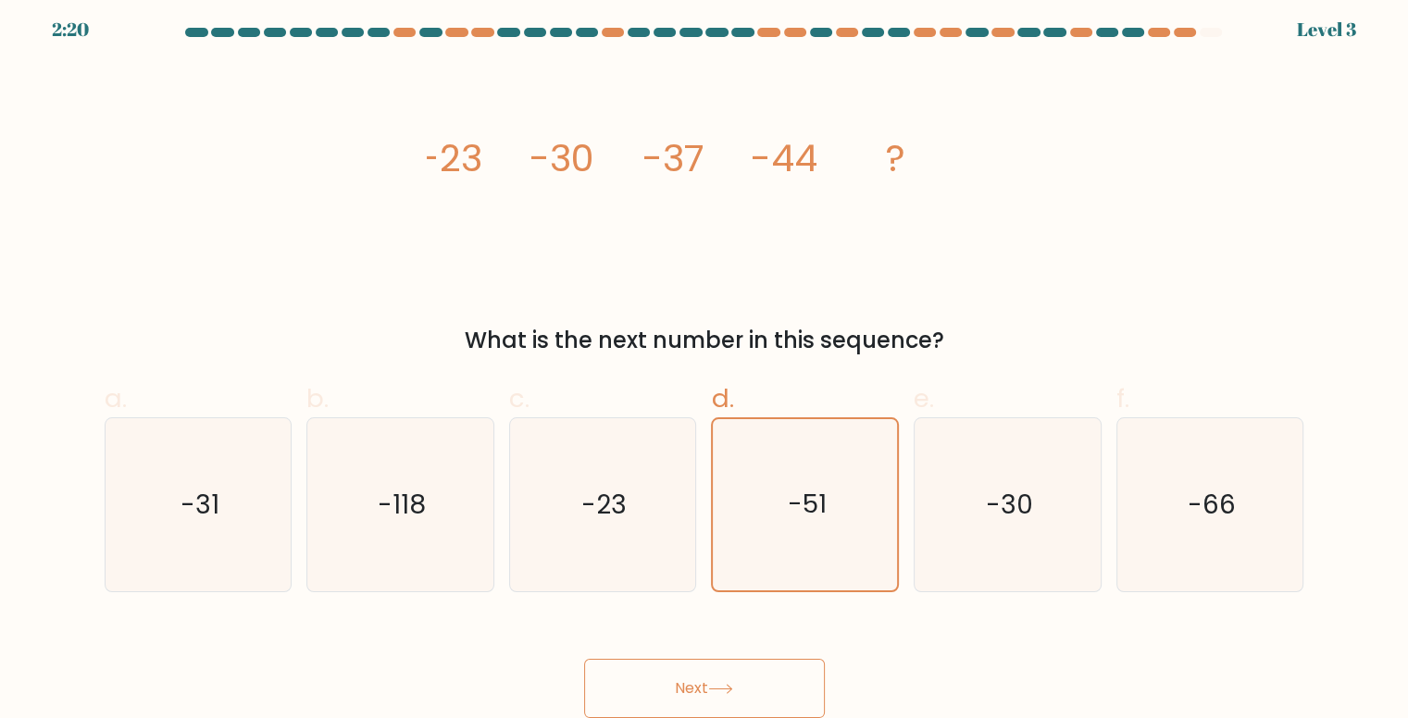
click at [739, 678] on button "Next" at bounding box center [704, 688] width 241 height 59
click at [728, 675] on button "Next" at bounding box center [704, 688] width 241 height 59
click at [607, 461] on icon "-23" at bounding box center [603, 504] width 173 height 173
click at [705, 365] on input "c. -23" at bounding box center [705, 359] width 1 height 12
radio input "true"
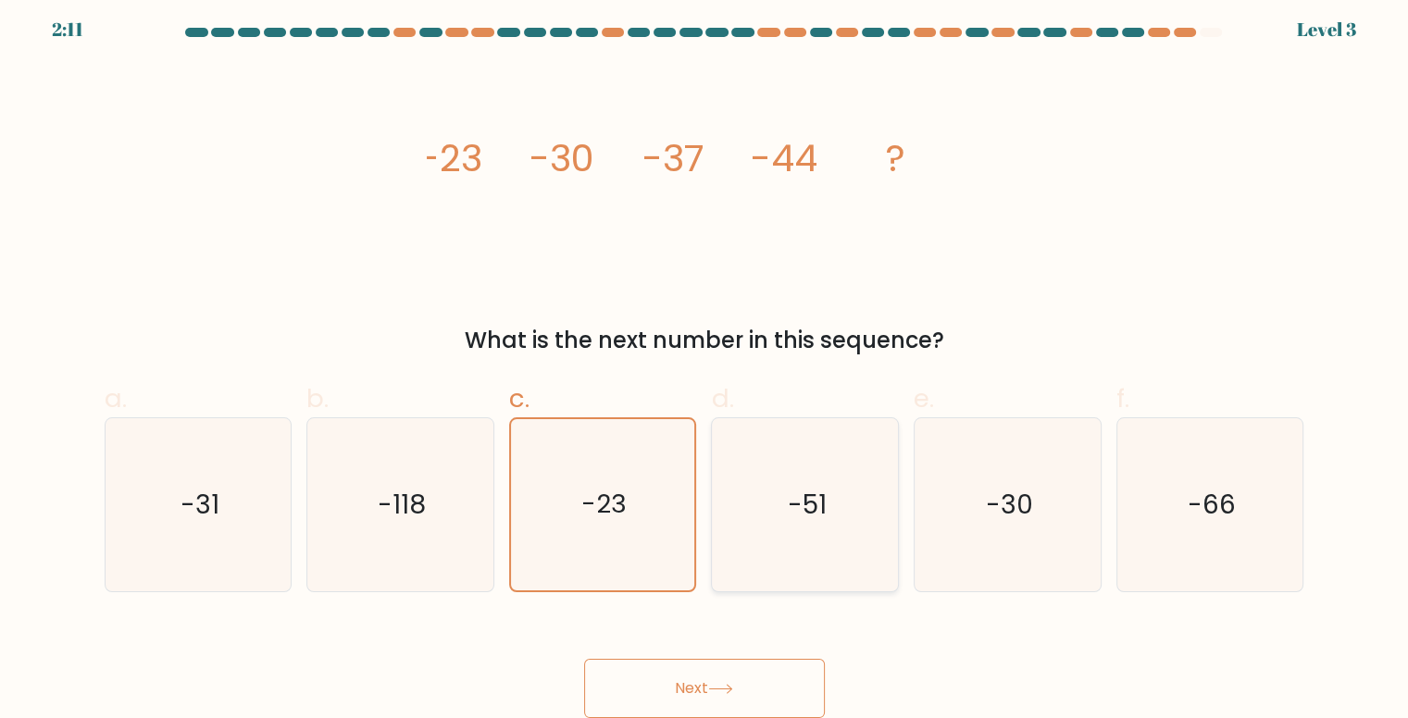
click at [811, 497] on text "-51" at bounding box center [807, 505] width 39 height 36
click at [706, 365] on input "d. -51" at bounding box center [705, 359] width 1 height 12
radio input "true"
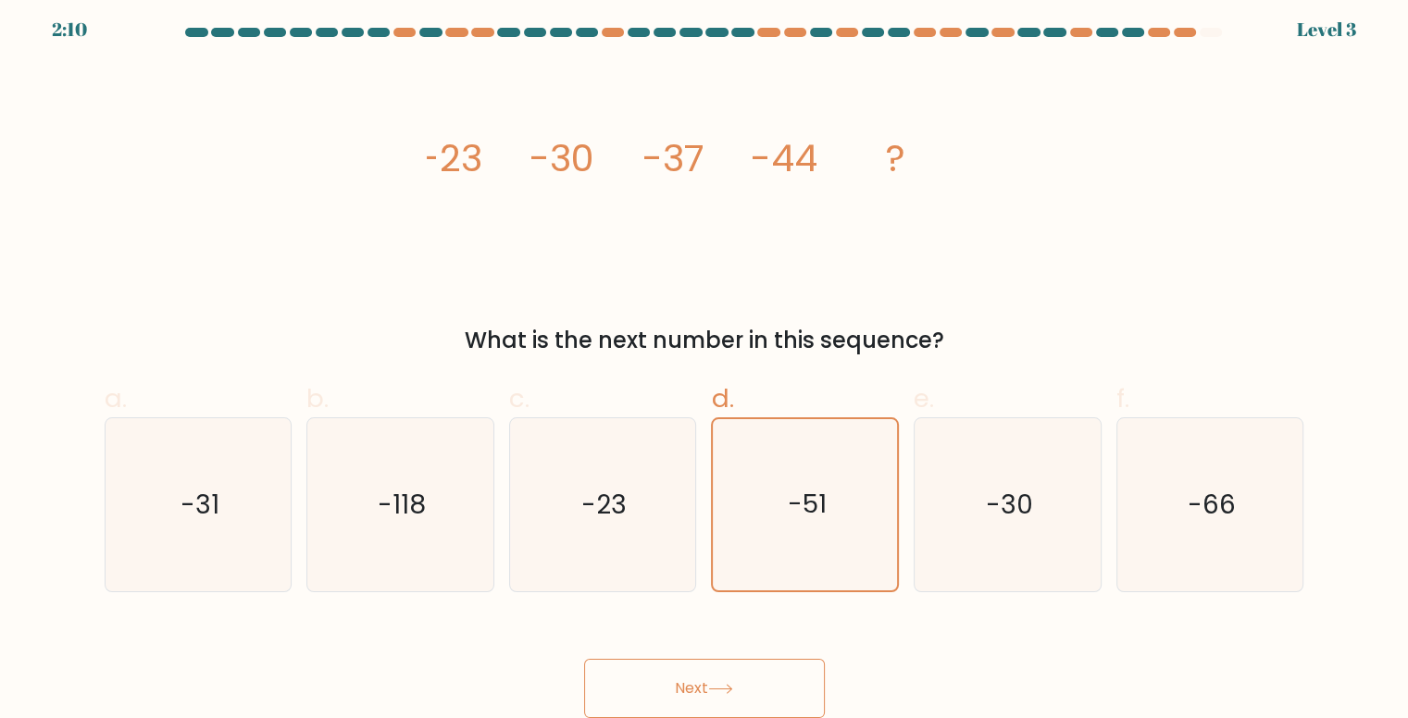
click at [689, 680] on button "Next" at bounding box center [704, 688] width 241 height 59
click at [693, 677] on button "Next" at bounding box center [704, 688] width 241 height 59
click at [691, 677] on button "Next" at bounding box center [704, 688] width 241 height 59
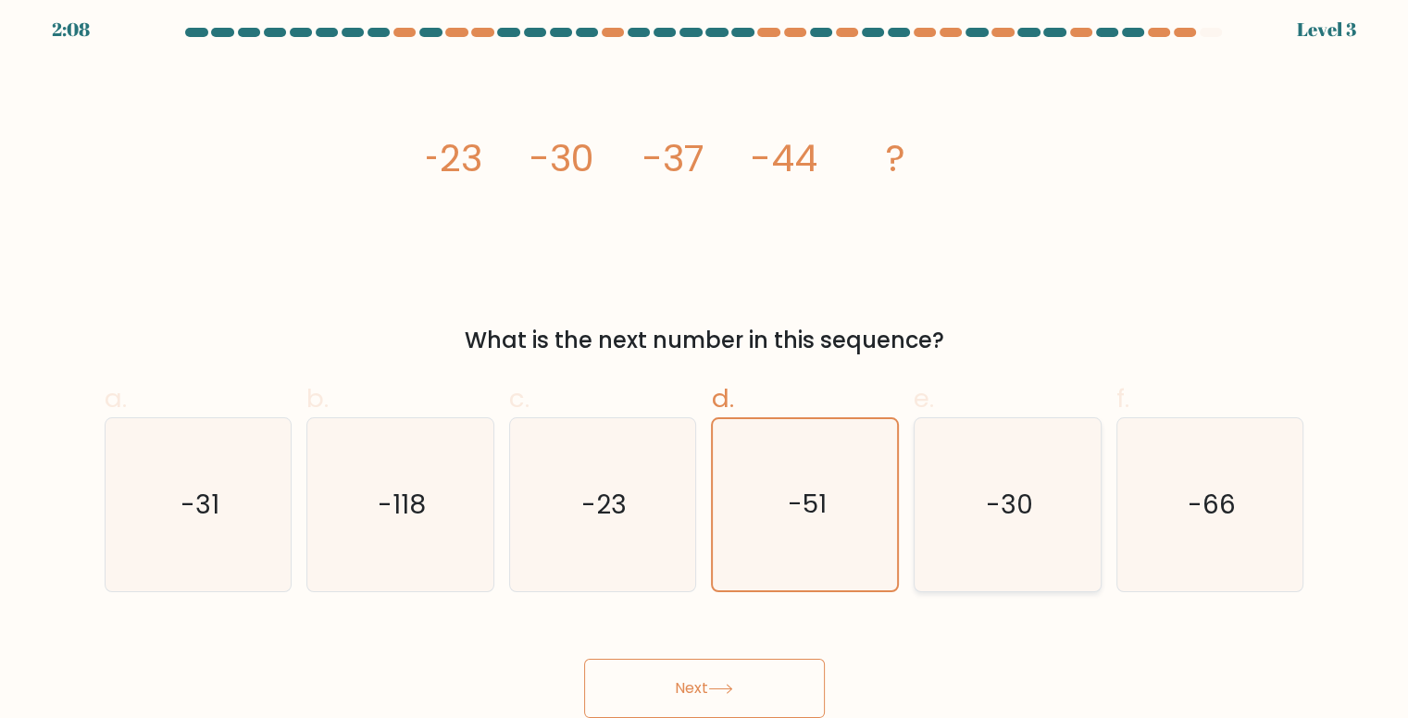
click at [931, 456] on icon "-30" at bounding box center [1007, 504] width 173 height 173
click at [706, 365] on input "e. -30" at bounding box center [705, 359] width 1 height 12
radio input "true"
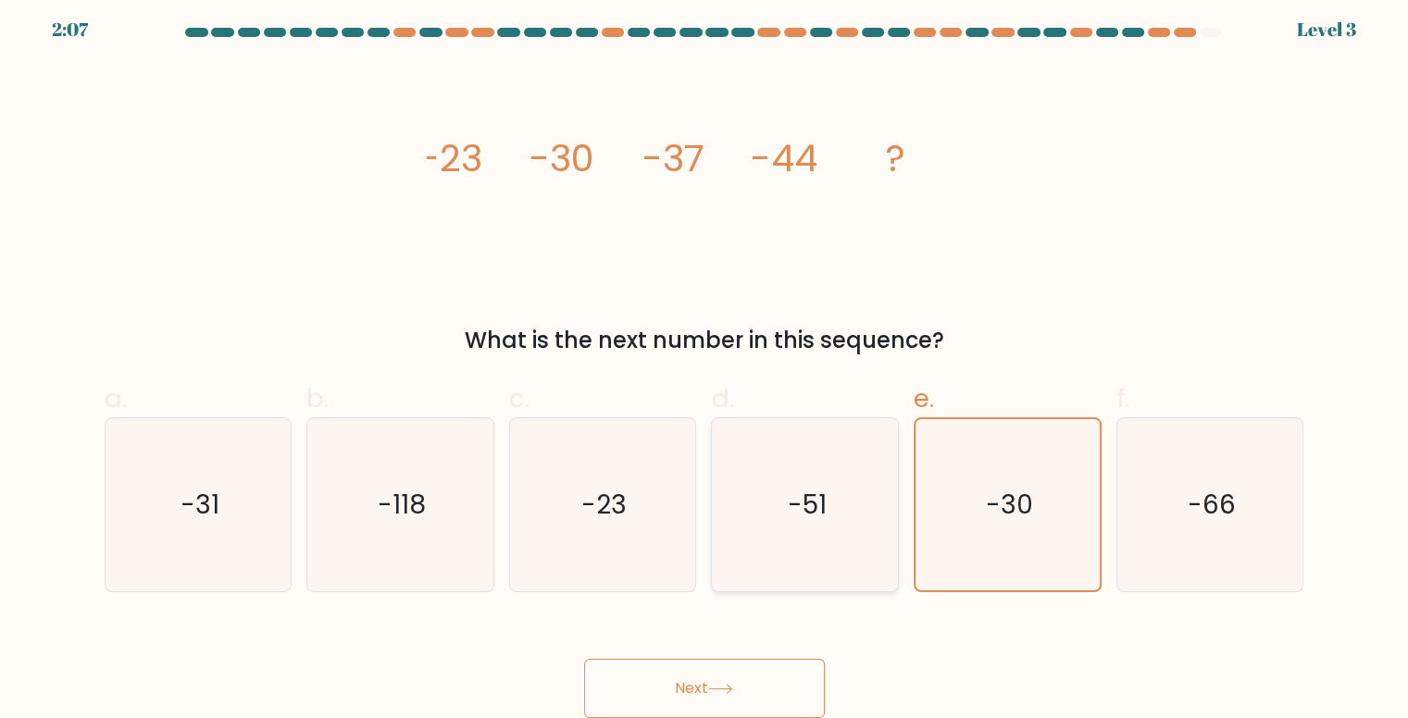
click at [822, 488] on text "-51" at bounding box center [807, 505] width 39 height 36
click at [706, 365] on input "d. -51" at bounding box center [705, 359] width 1 height 12
radio input "true"
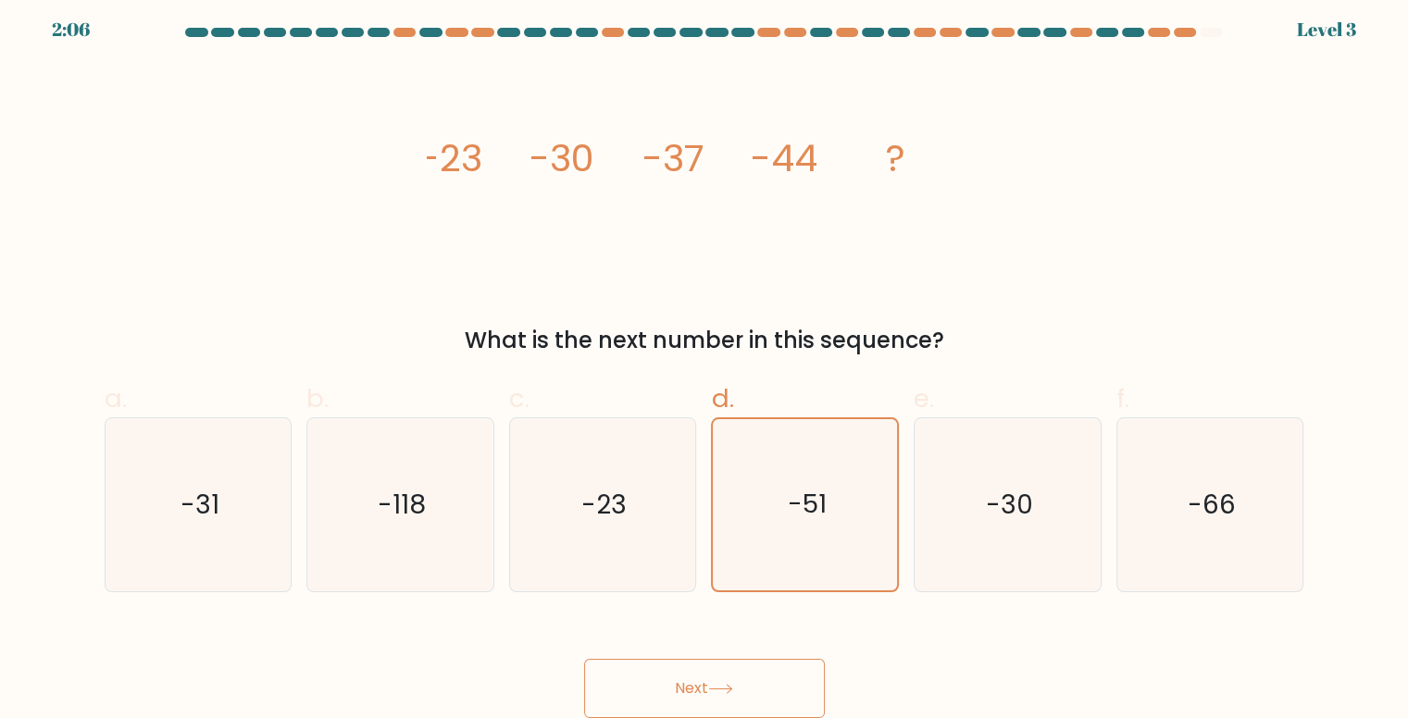
click at [723, 685] on icon at bounding box center [720, 689] width 25 height 10
click at [722, 685] on icon at bounding box center [720, 689] width 25 height 10
click at [722, 684] on icon at bounding box center [720, 689] width 25 height 10
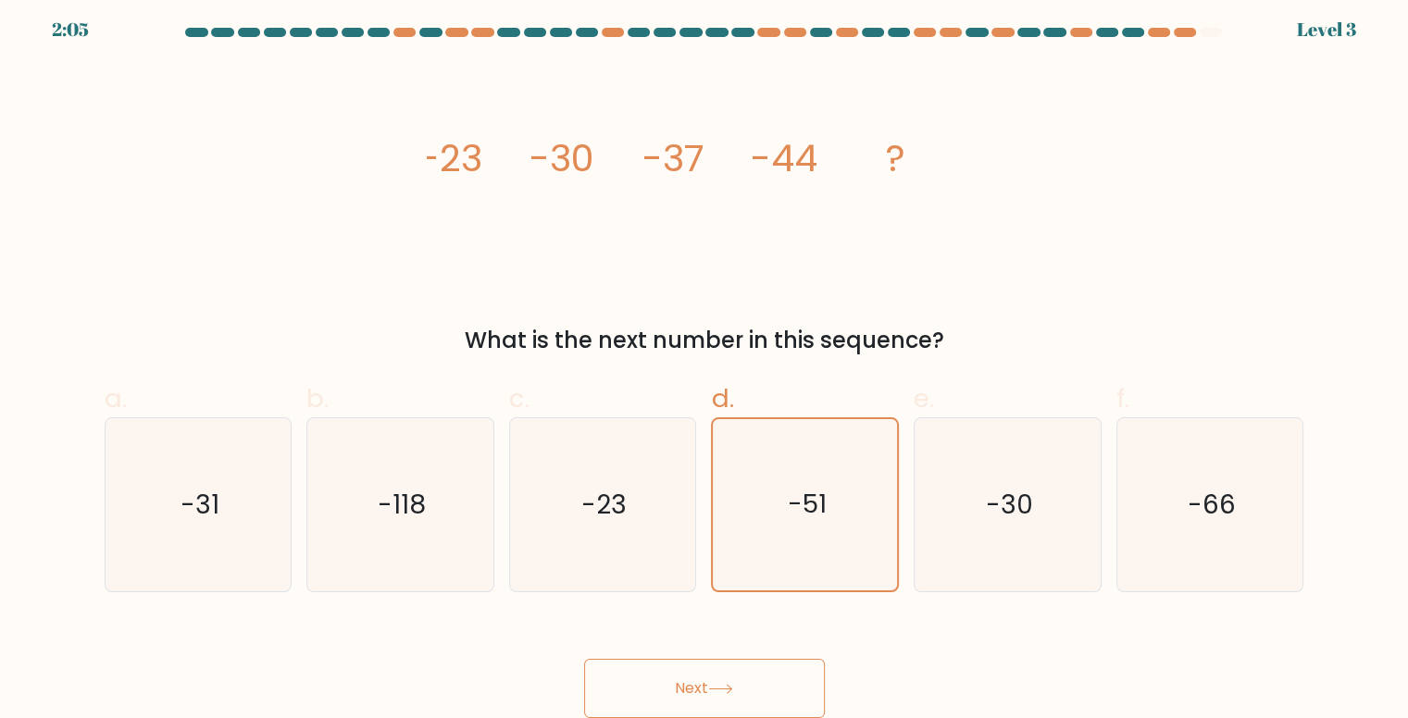
click at [721, 684] on icon at bounding box center [720, 689] width 25 height 10
click at [759, 505] on icon "-51" at bounding box center [805, 504] width 171 height 171
click at [706, 365] on input "d. -51" at bounding box center [705, 359] width 1 height 12
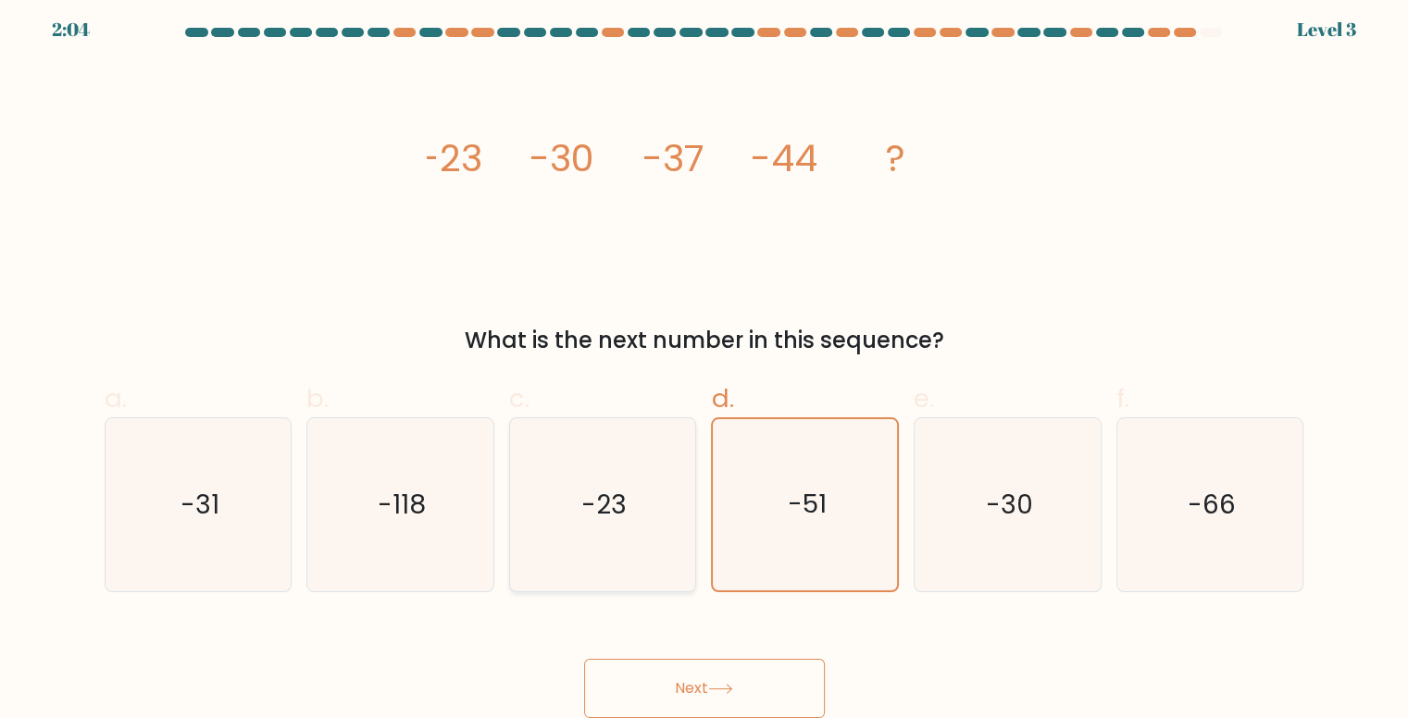
click at [623, 499] on text "-23" at bounding box center [603, 505] width 45 height 36
click at [705, 365] on input "c. -23" at bounding box center [705, 359] width 1 height 12
radio input "true"
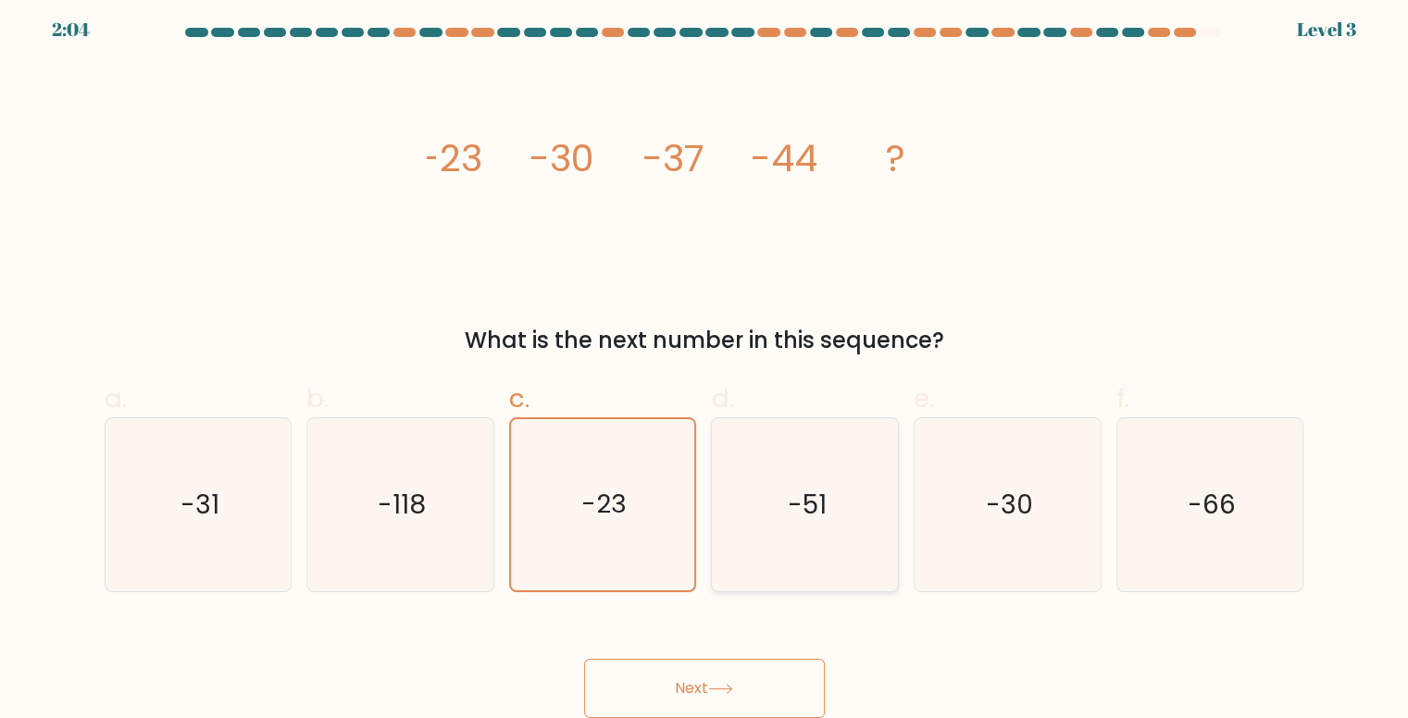
click at [802, 468] on icon "-51" at bounding box center [805, 504] width 173 height 173
click at [706, 365] on input "d. -51" at bounding box center [705, 359] width 1 height 12
radio input "true"
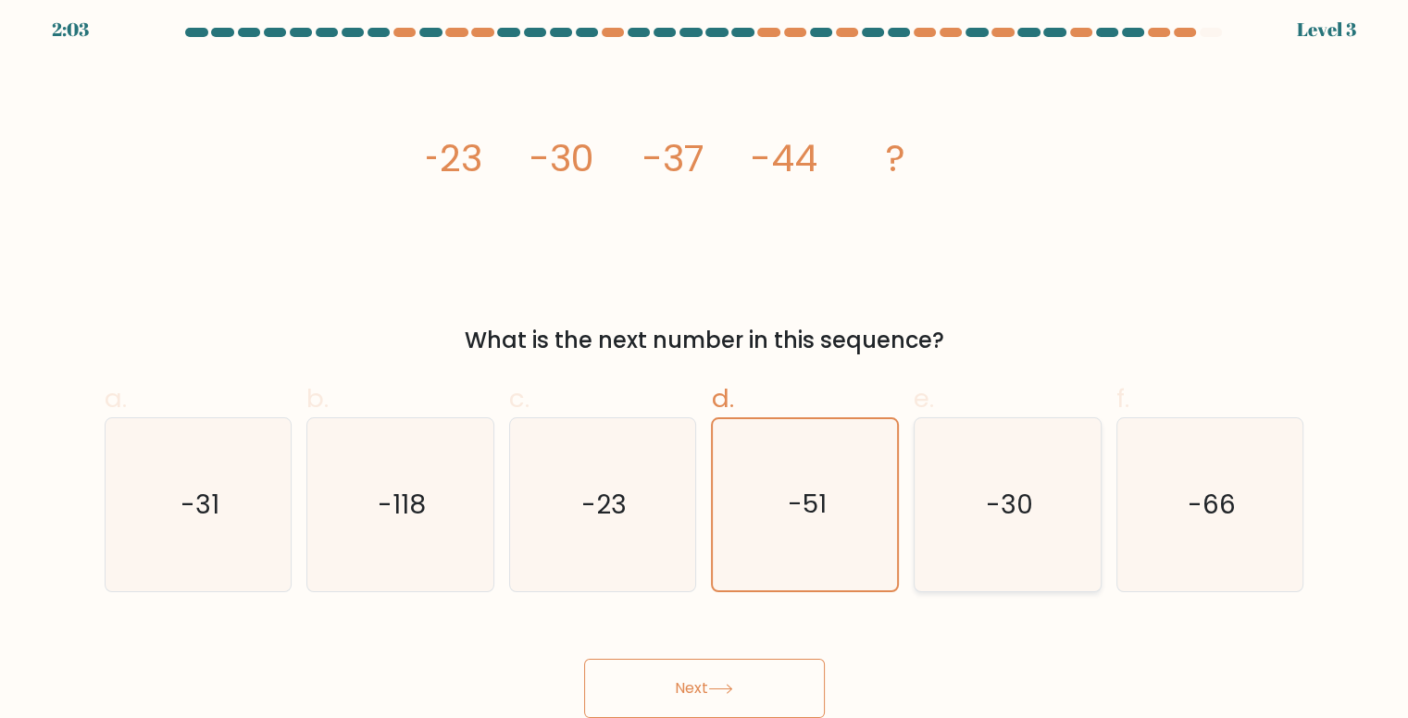
click at [1042, 453] on icon "-30" at bounding box center [1007, 504] width 173 height 173
click at [706, 365] on input "e. -30" at bounding box center [705, 359] width 1 height 12
radio input "true"
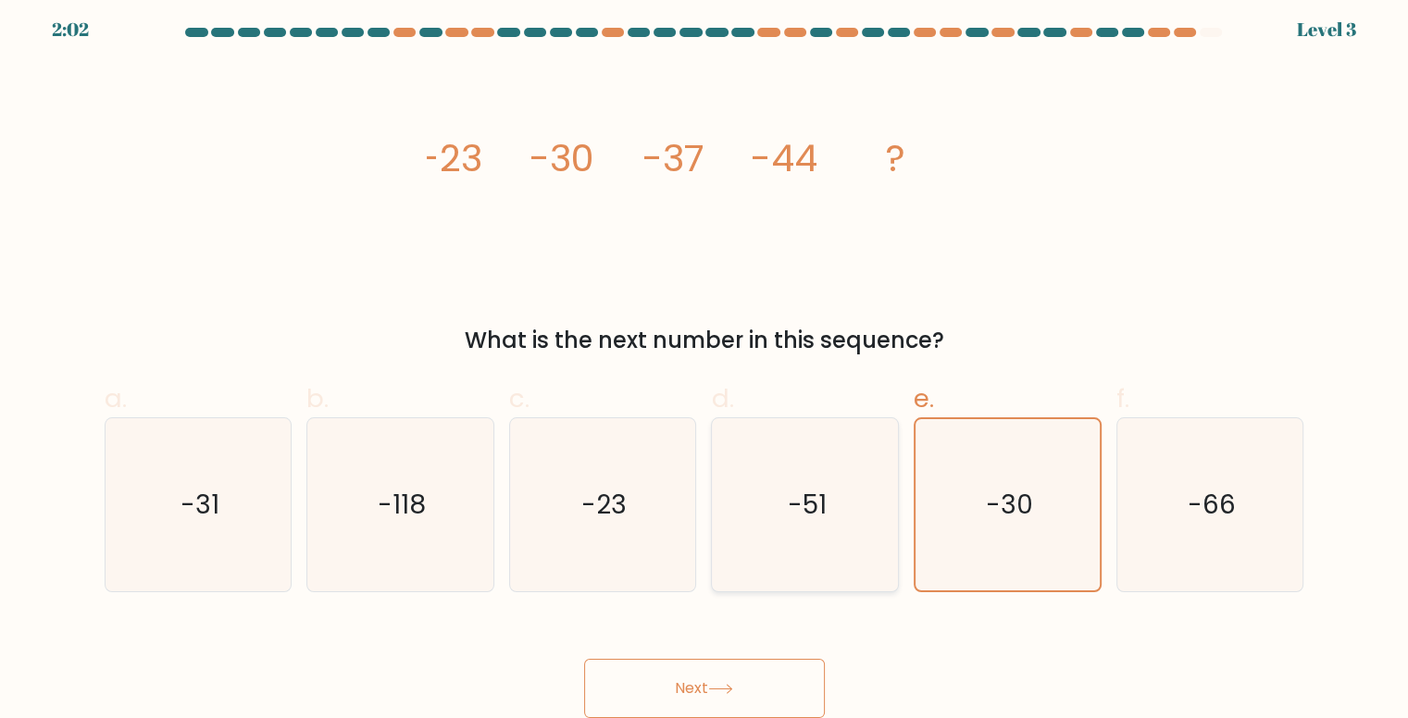
click at [825, 492] on text "-51" at bounding box center [807, 505] width 39 height 36
click at [706, 365] on input "d. -51" at bounding box center [705, 359] width 1 height 12
radio input "true"
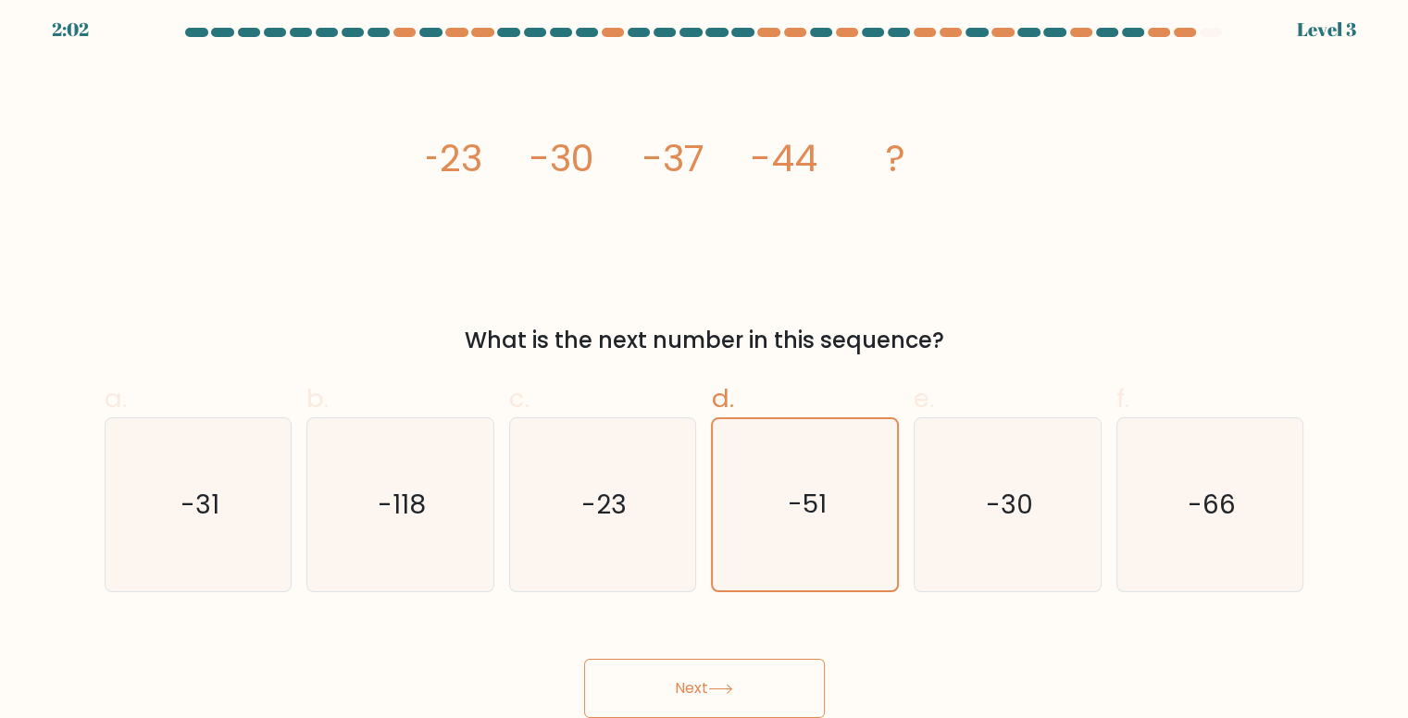
click at [763, 673] on button "Next" at bounding box center [704, 688] width 241 height 59
click at [761, 674] on button "Next" at bounding box center [704, 688] width 241 height 59
click at [765, 671] on button "Next" at bounding box center [704, 688] width 241 height 59
click at [768, 668] on button "Next" at bounding box center [704, 688] width 241 height 59
click at [768, 664] on button "Next" at bounding box center [704, 688] width 241 height 59
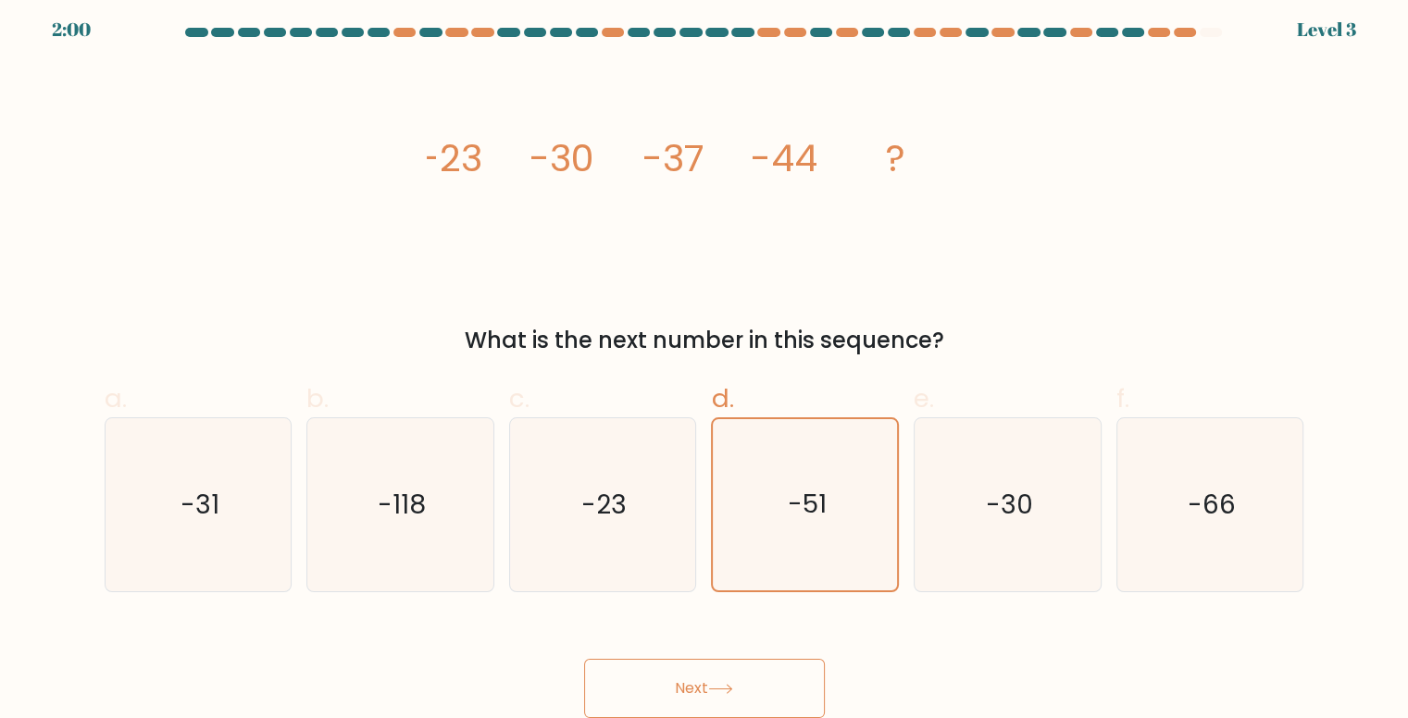
click at [768, 664] on button "Next" at bounding box center [704, 688] width 241 height 59
click at [759, 670] on button "Next" at bounding box center [704, 688] width 241 height 59
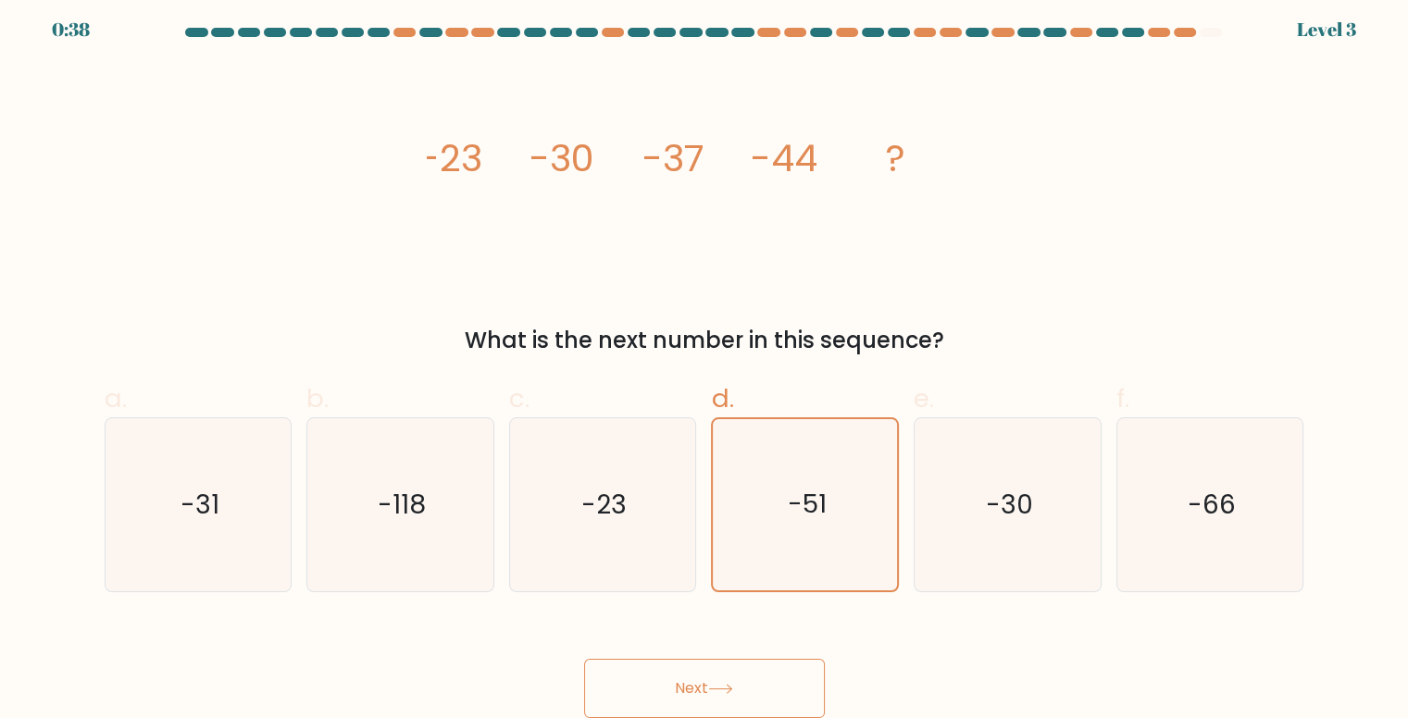
click at [759, 670] on button "Next" at bounding box center [704, 688] width 241 height 59
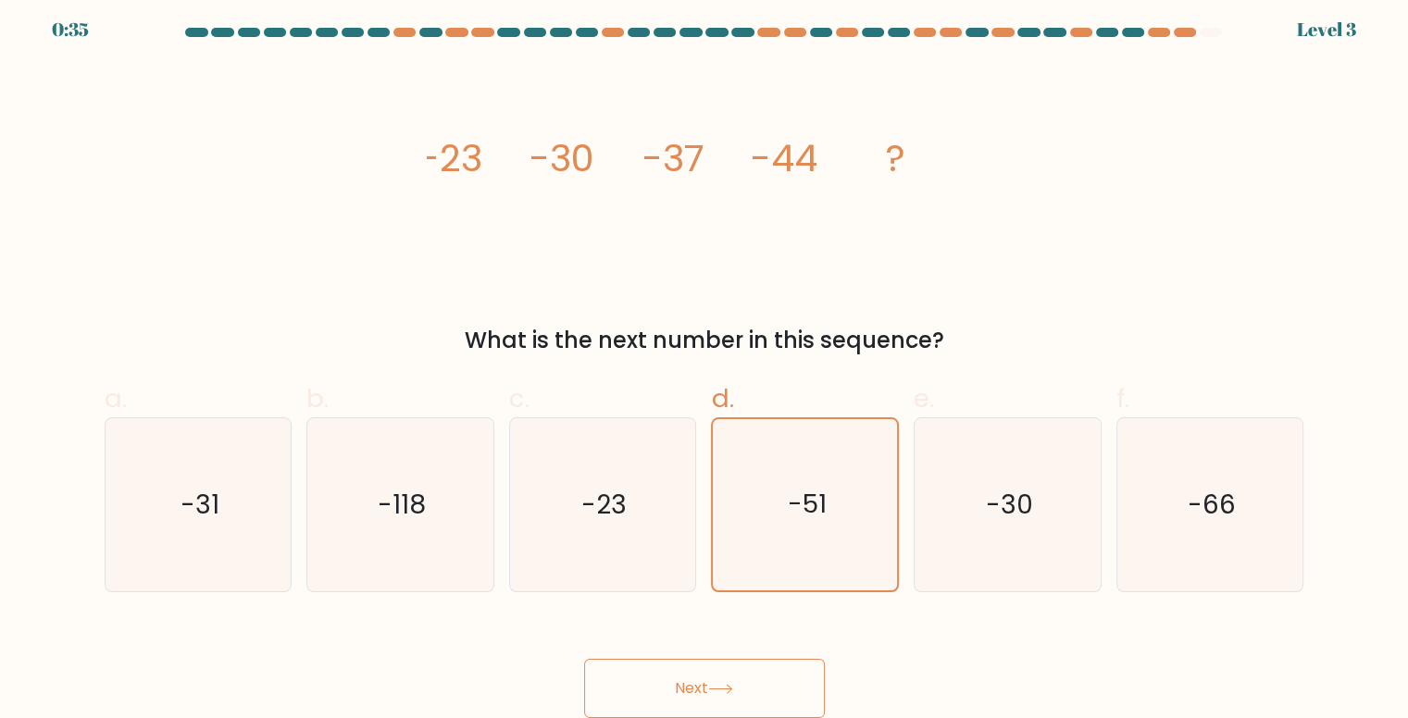
click at [678, 693] on button "Next" at bounding box center [704, 688] width 241 height 59
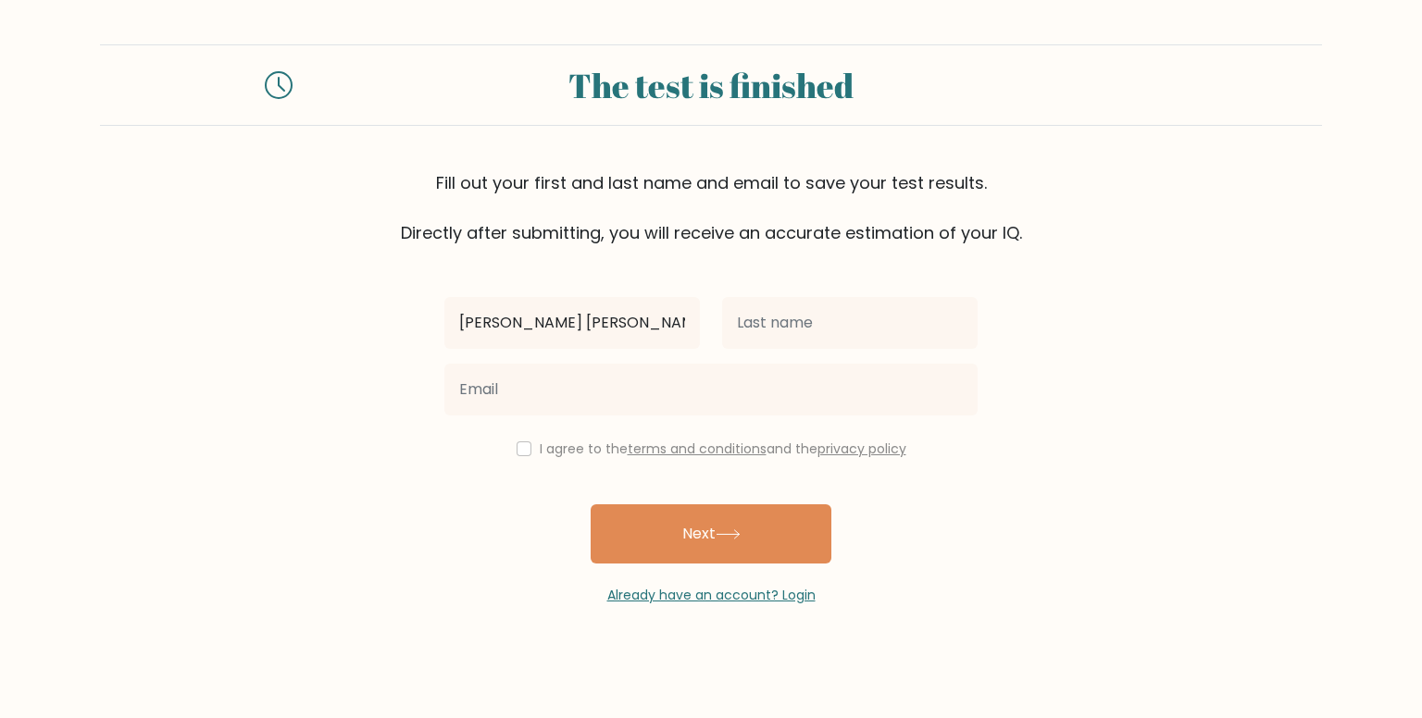
type input "Mark Joshua"
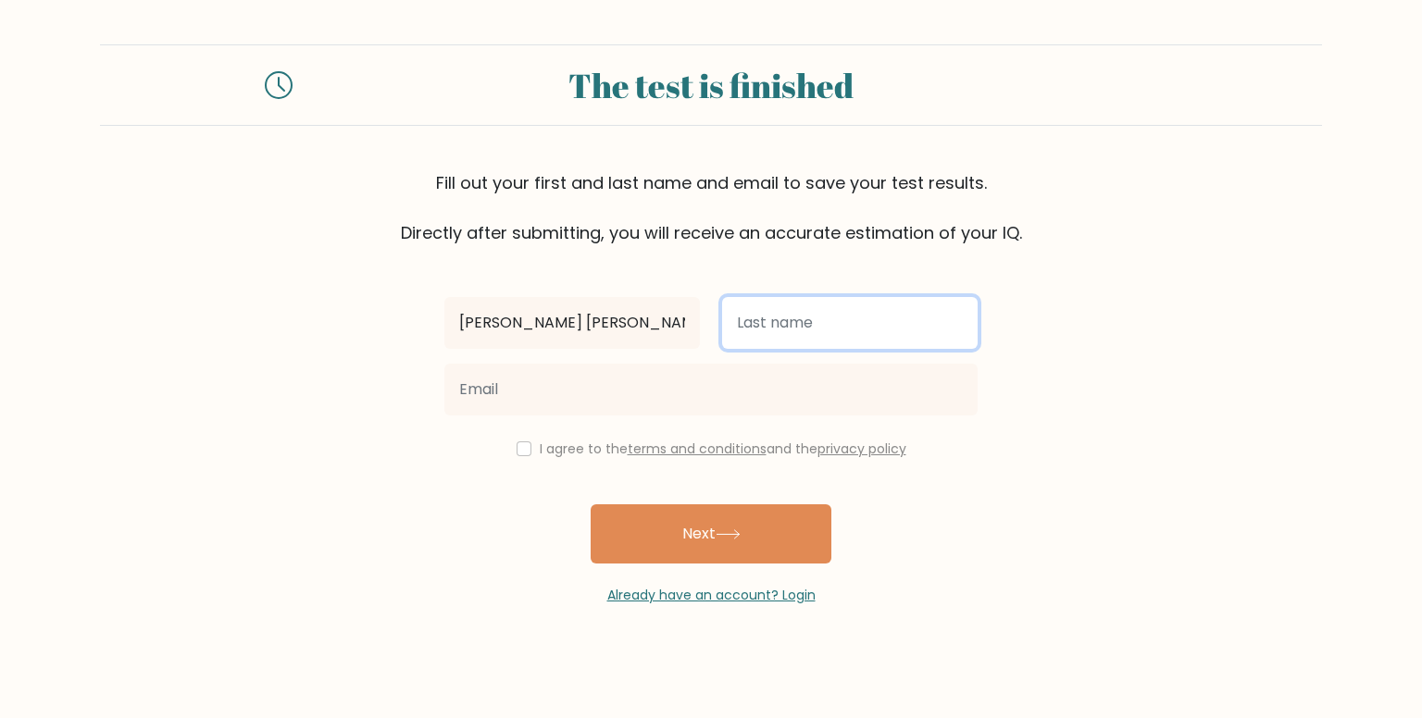
click at [756, 324] on input "text" at bounding box center [850, 323] width 256 height 52
type input "Dueñas"
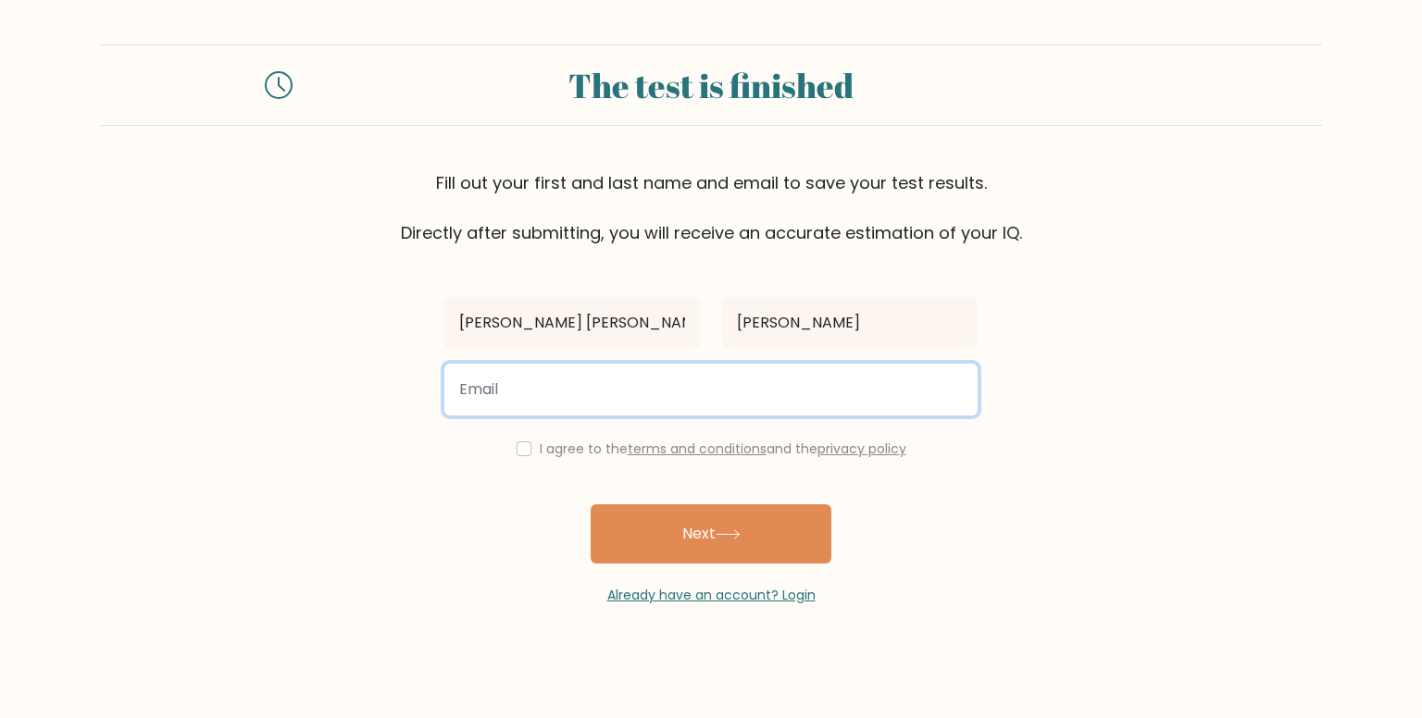
click at [731, 379] on input "email" at bounding box center [710, 390] width 533 height 52
type input "duenasmarkjoshua95@gmail.com"
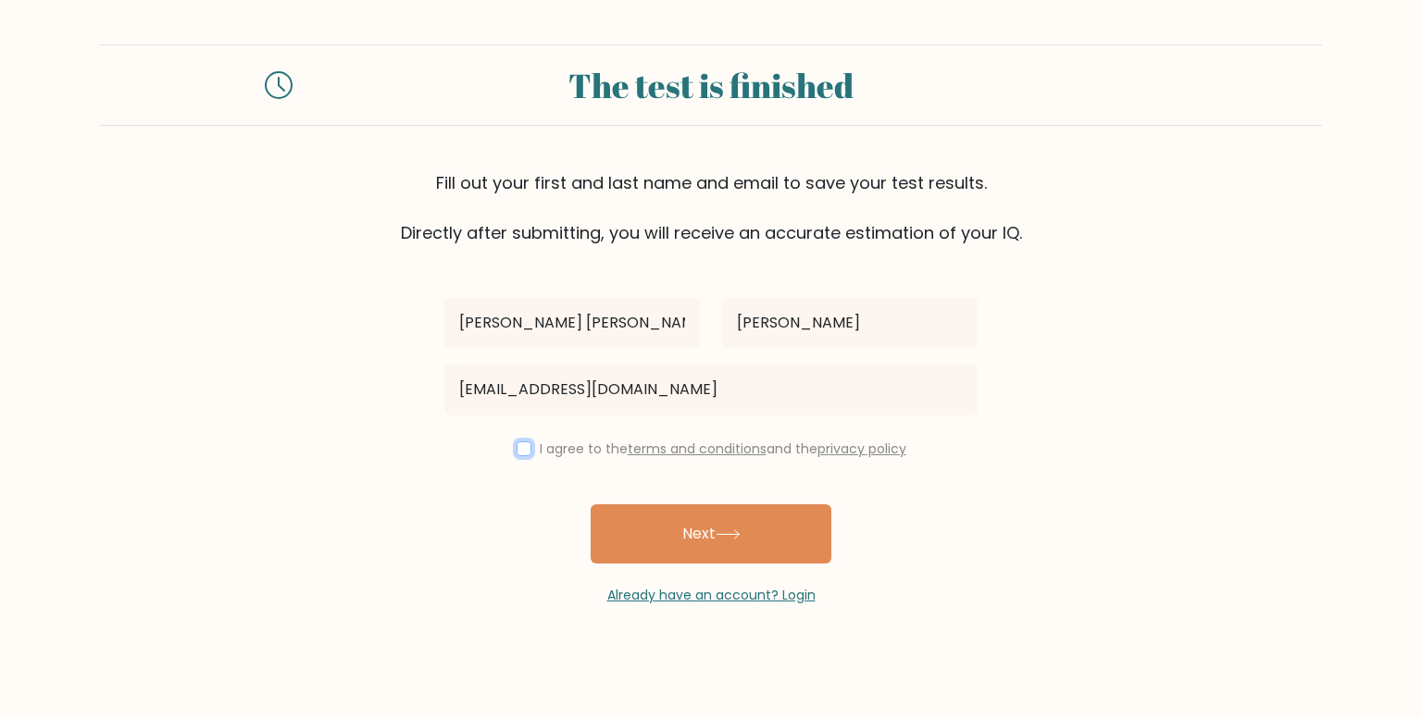
click at [517, 449] on input "checkbox" at bounding box center [524, 449] width 15 height 15
checkbox input "true"
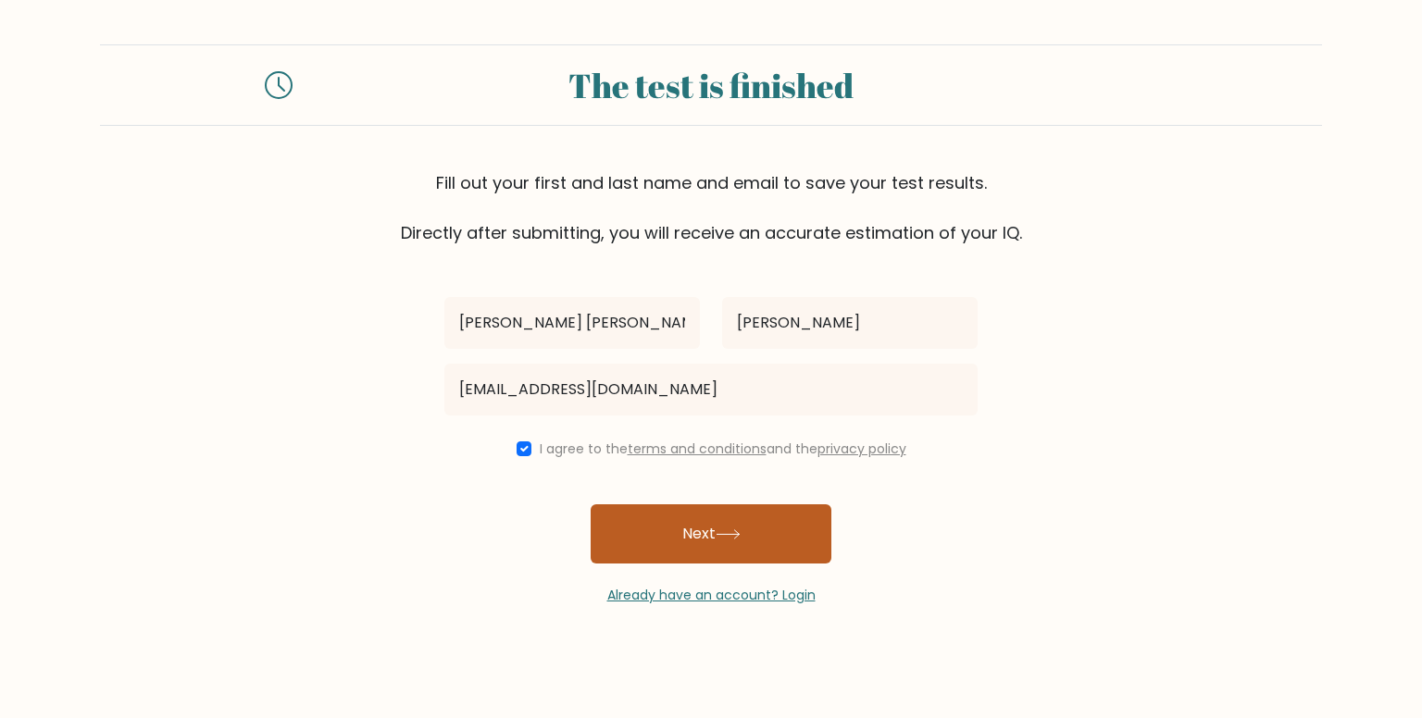
click at [639, 524] on button "Next" at bounding box center [711, 534] width 241 height 59
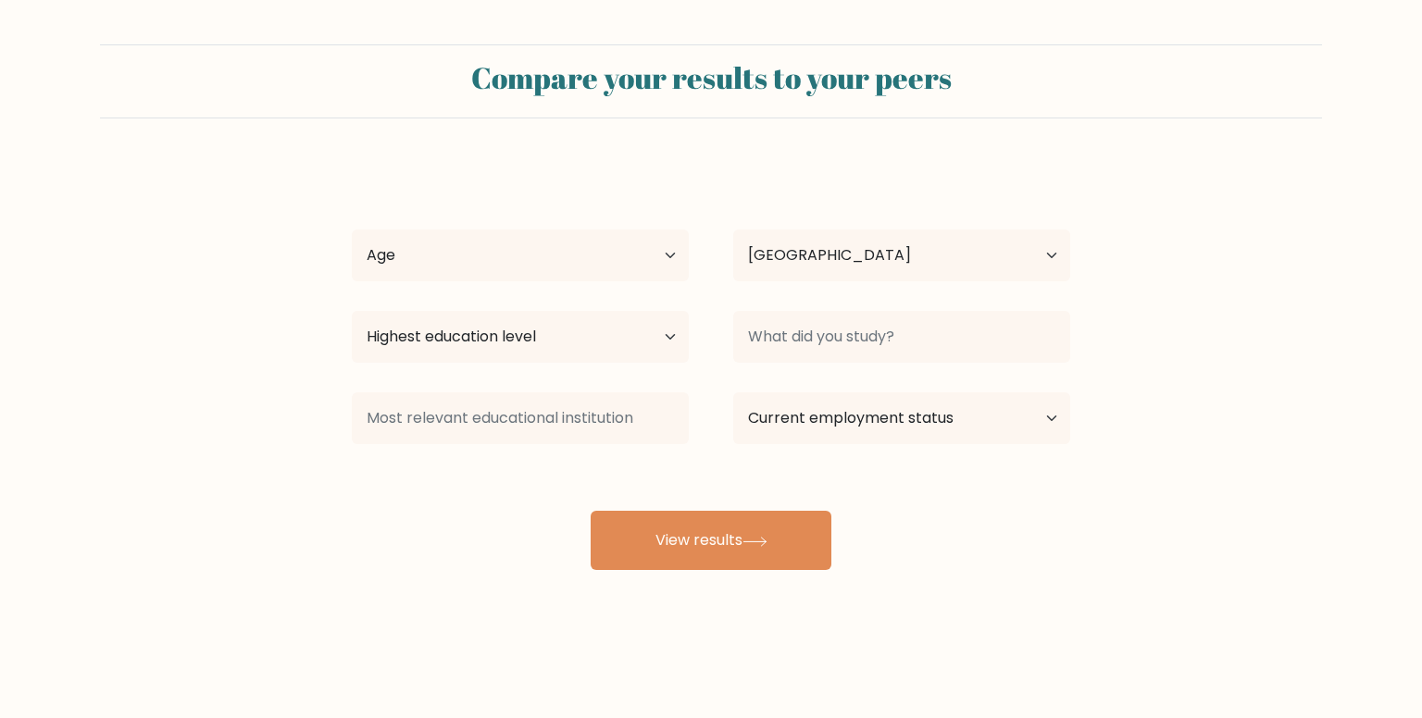
select select "PH"
click at [509, 240] on select "Age Under [DEMOGRAPHIC_DATA] [DEMOGRAPHIC_DATA] [DEMOGRAPHIC_DATA] [DEMOGRAPHIC…" at bounding box center [520, 256] width 337 height 52
select select "18_24"
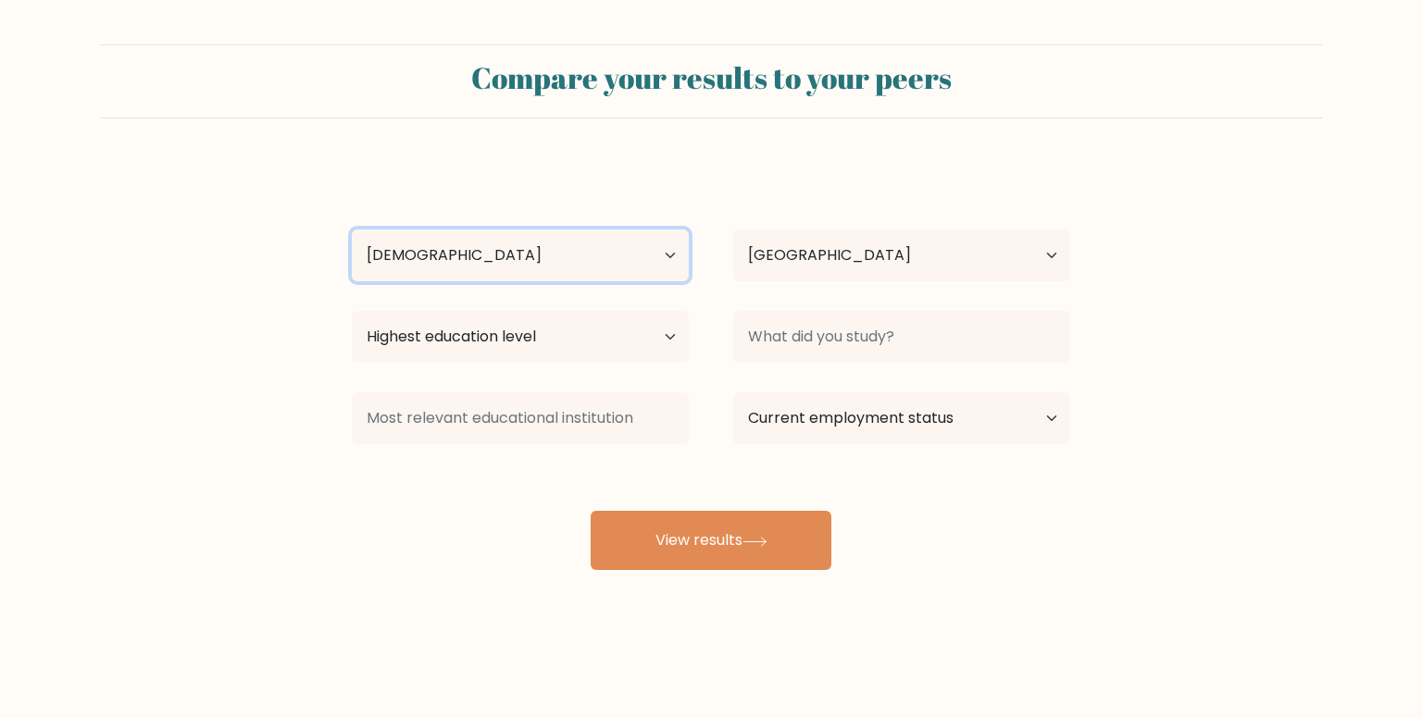
click at [352, 230] on select "Age Under [DEMOGRAPHIC_DATA] [DEMOGRAPHIC_DATA] [DEMOGRAPHIC_DATA] [DEMOGRAPHIC…" at bounding box center [520, 256] width 337 height 52
click at [443, 327] on select "Highest education level No schooling Primary Lower Secondary Upper Secondary Oc…" at bounding box center [520, 337] width 337 height 52
select select "bachelors_degree"
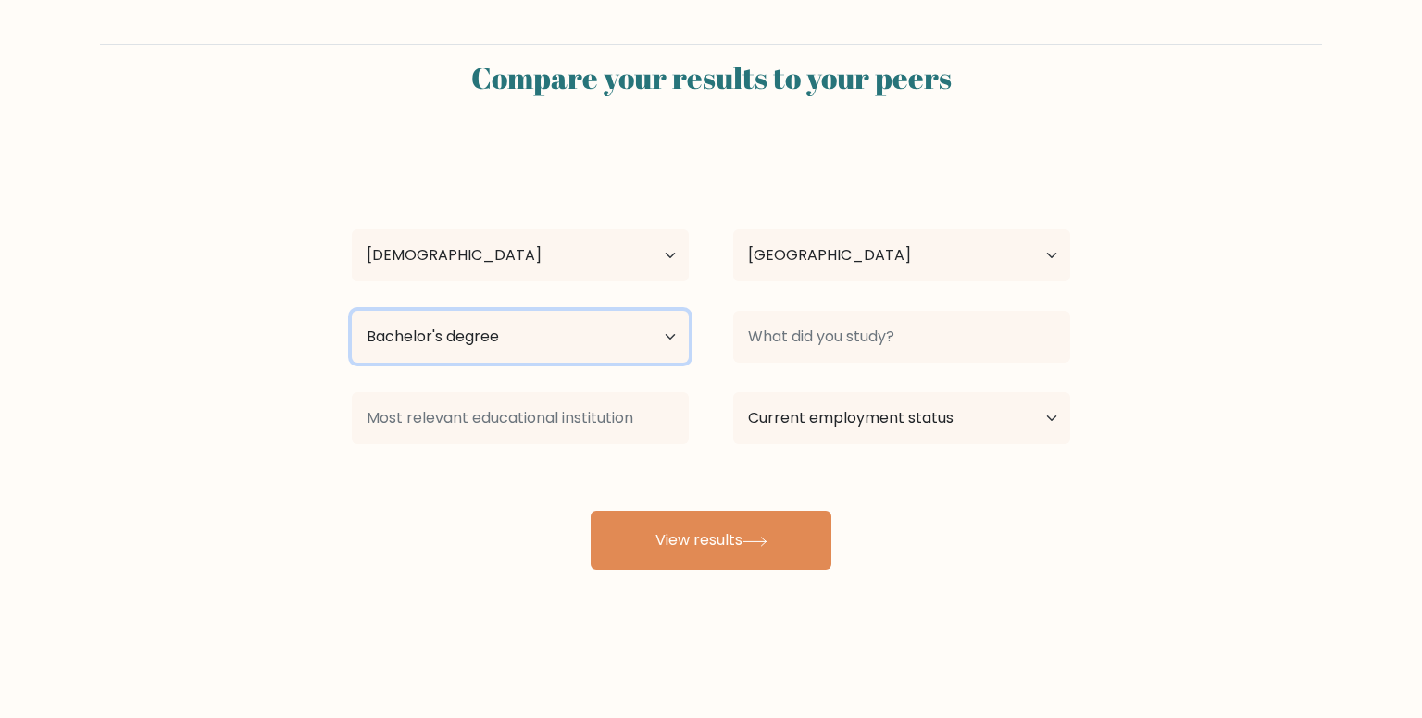
click at [352, 311] on select "Highest education level No schooling Primary Lower Secondary Upper Secondary Oc…" at bounding box center [520, 337] width 337 height 52
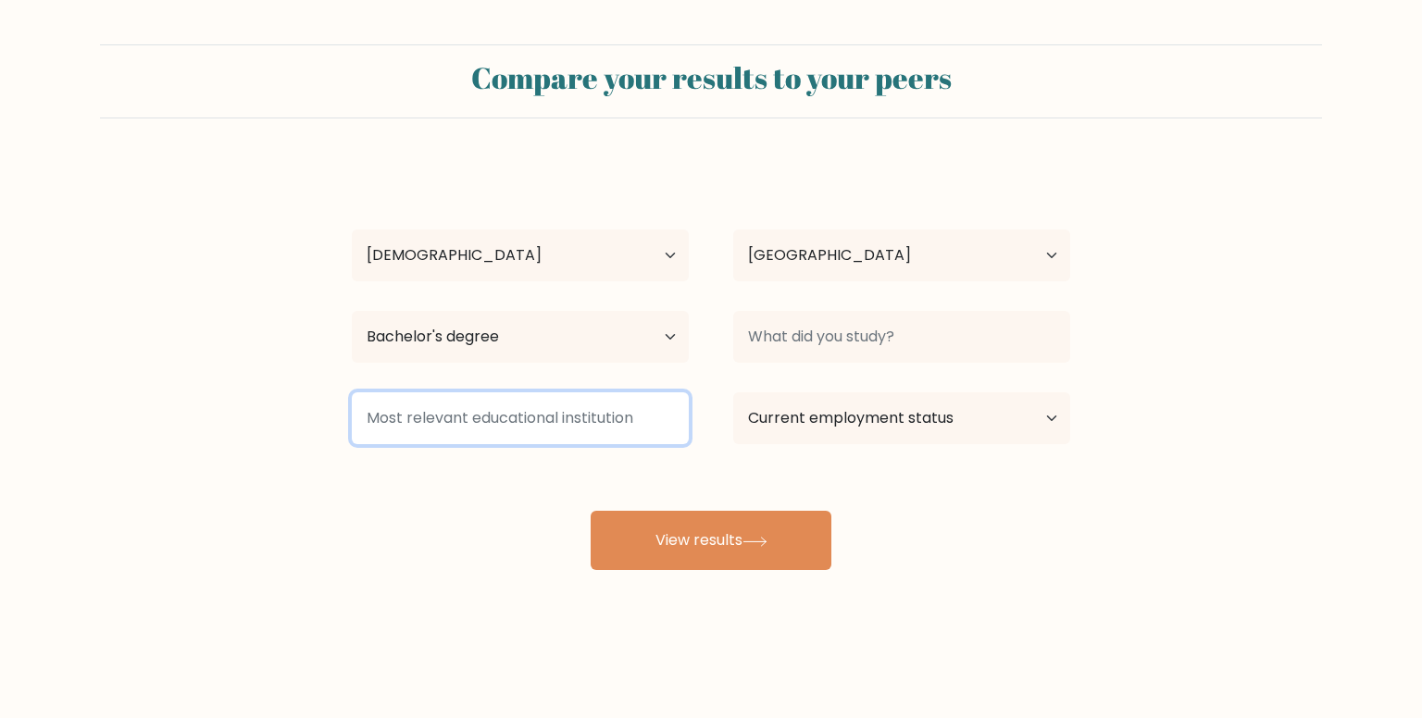
click at [441, 426] on input at bounding box center [520, 419] width 337 height 52
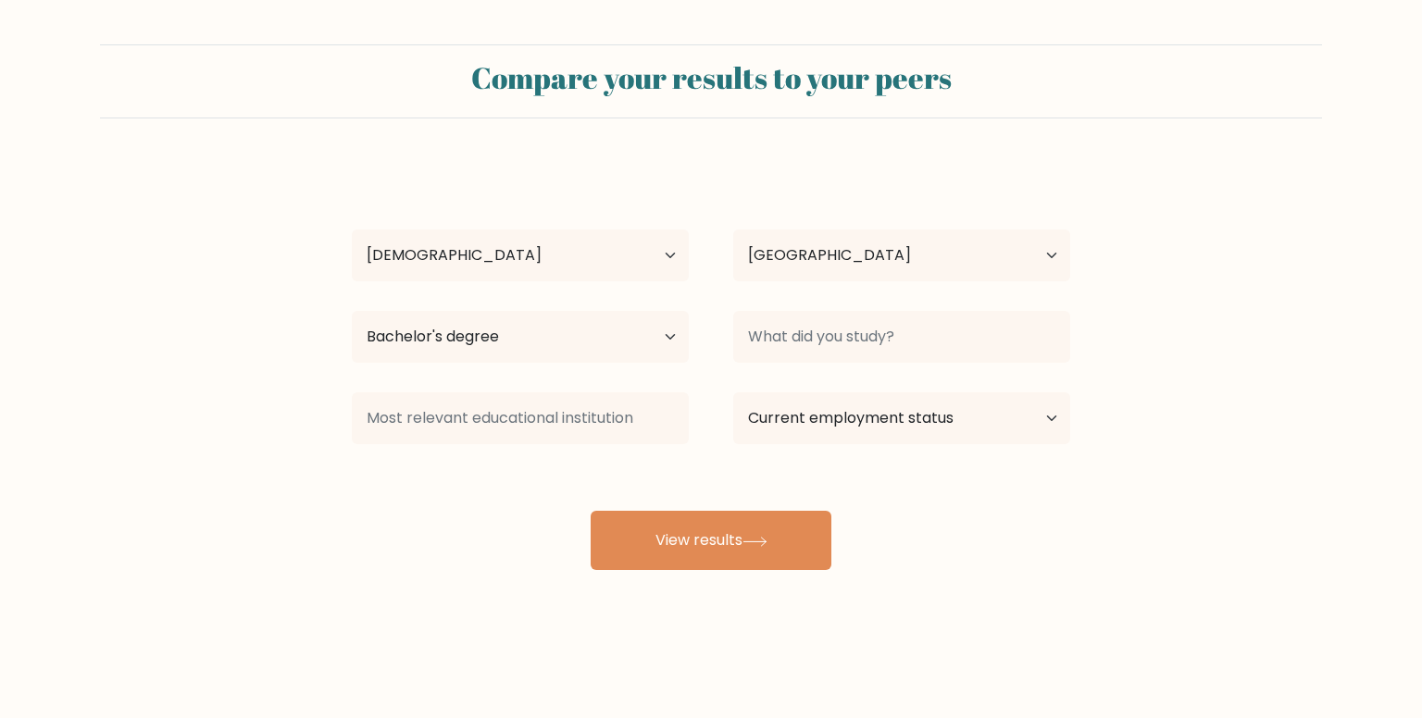
click at [387, 550] on div "[PERSON_NAME] Age Under [DEMOGRAPHIC_DATA] [DEMOGRAPHIC_DATA] [DEMOGRAPHIC_DATA…" at bounding box center [711, 366] width 741 height 407
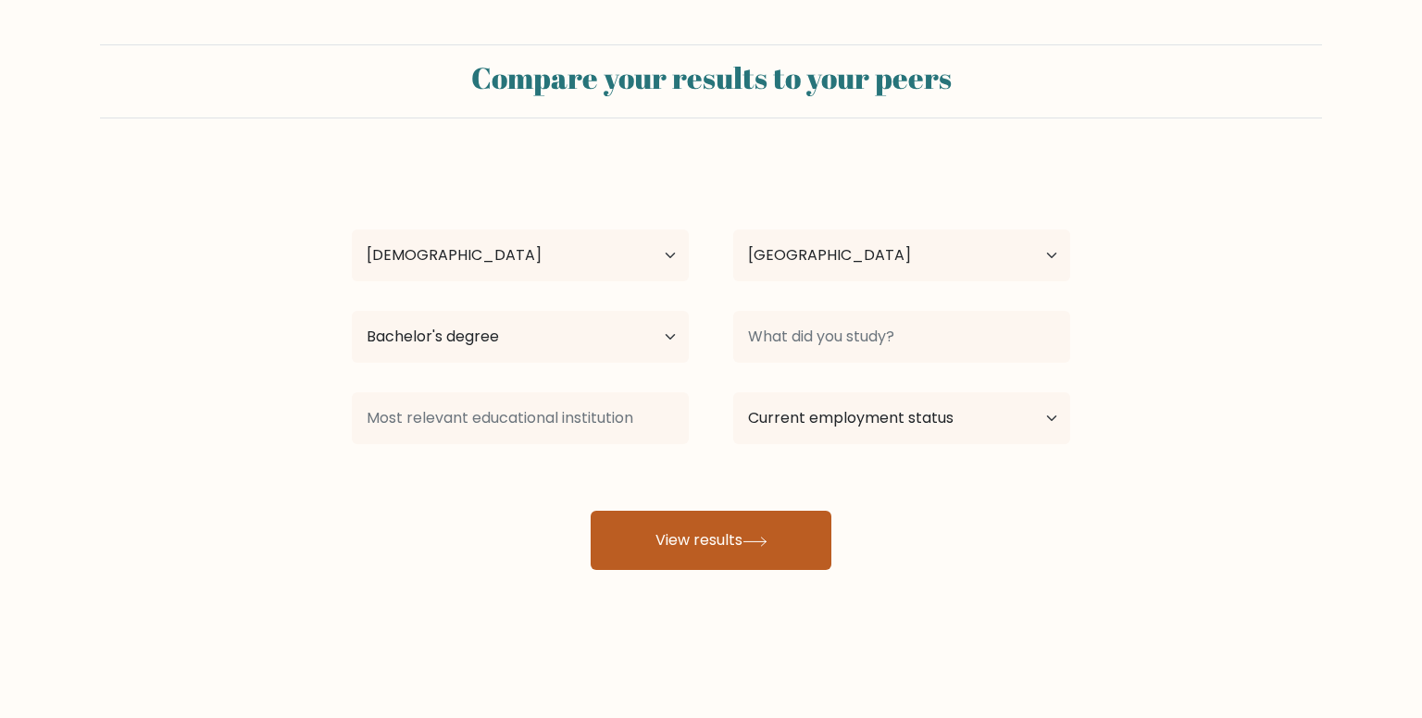
click at [697, 534] on button "View results" at bounding box center [711, 540] width 241 height 59
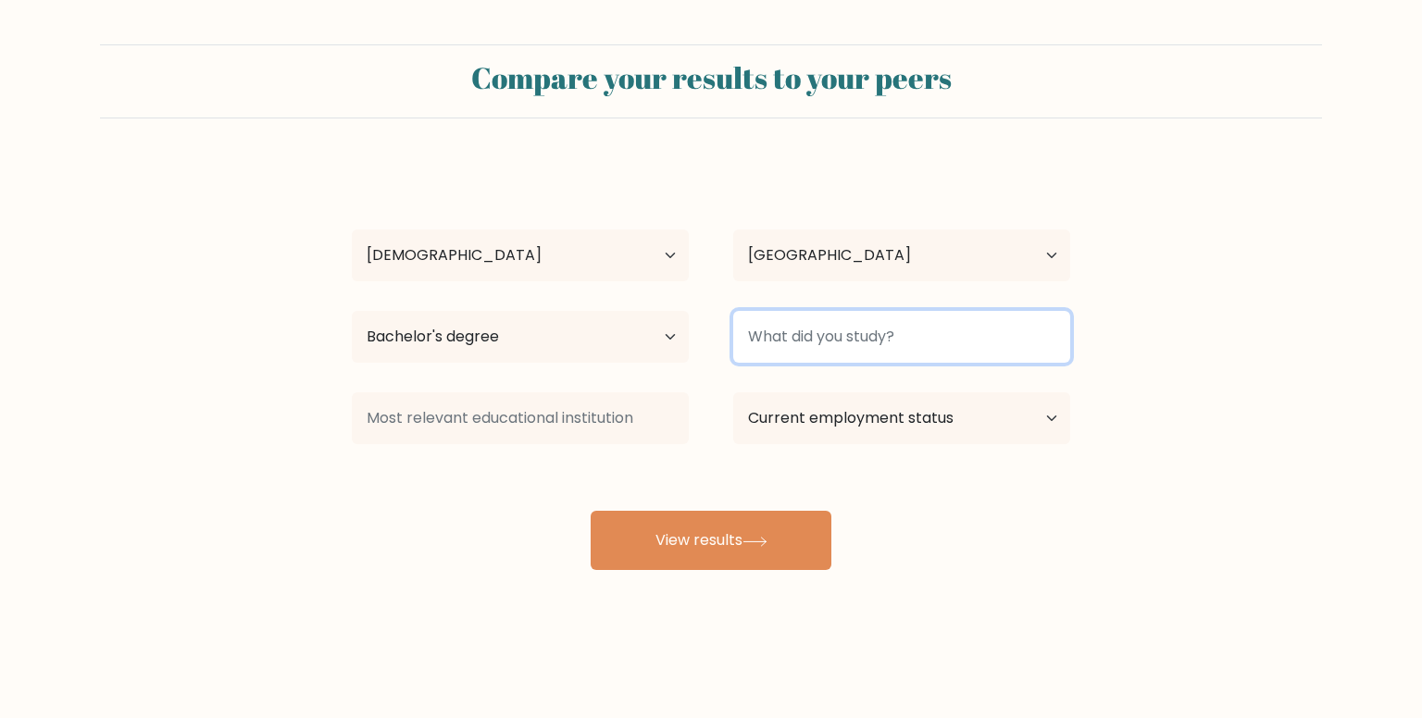
click at [906, 336] on input at bounding box center [901, 337] width 337 height 52
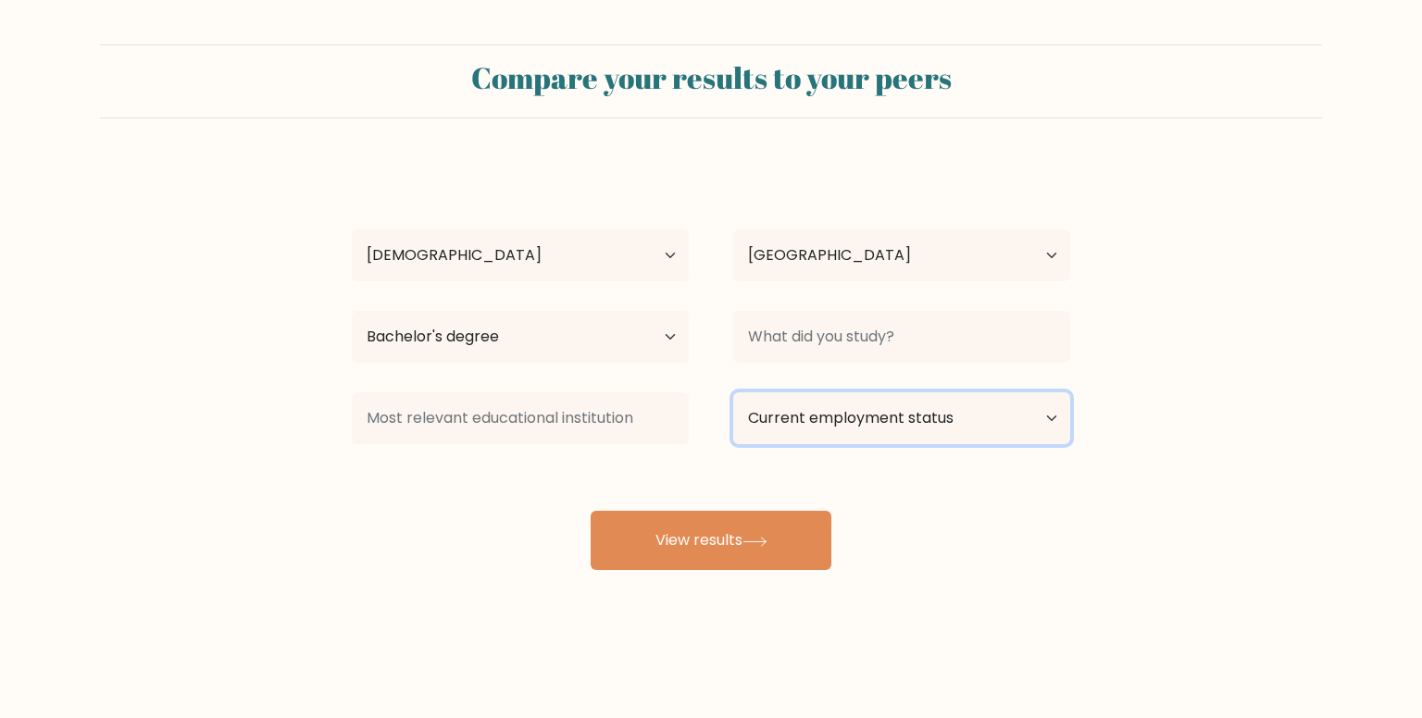
click at [770, 430] on select "Current employment status Employed Student Retired Other / prefer not to answer" at bounding box center [901, 419] width 337 height 52
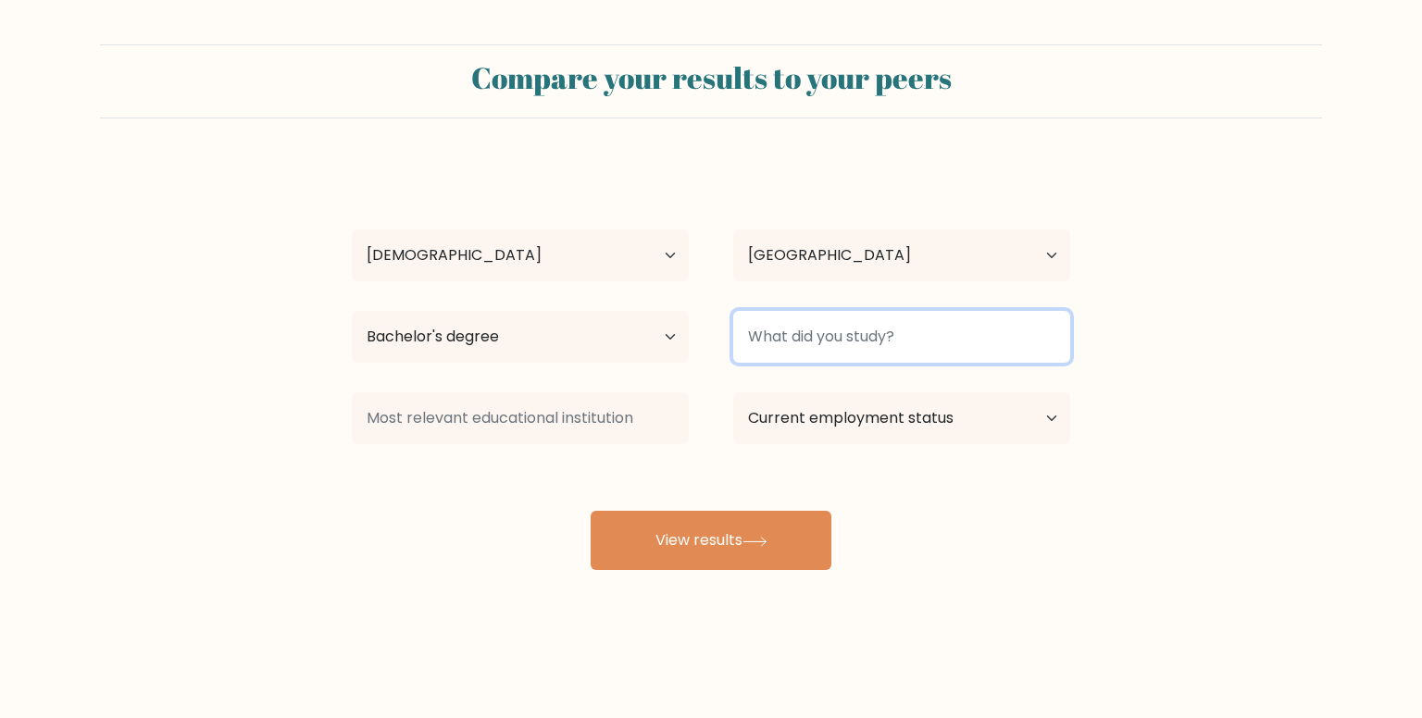
click at [804, 327] on input at bounding box center [901, 337] width 337 height 52
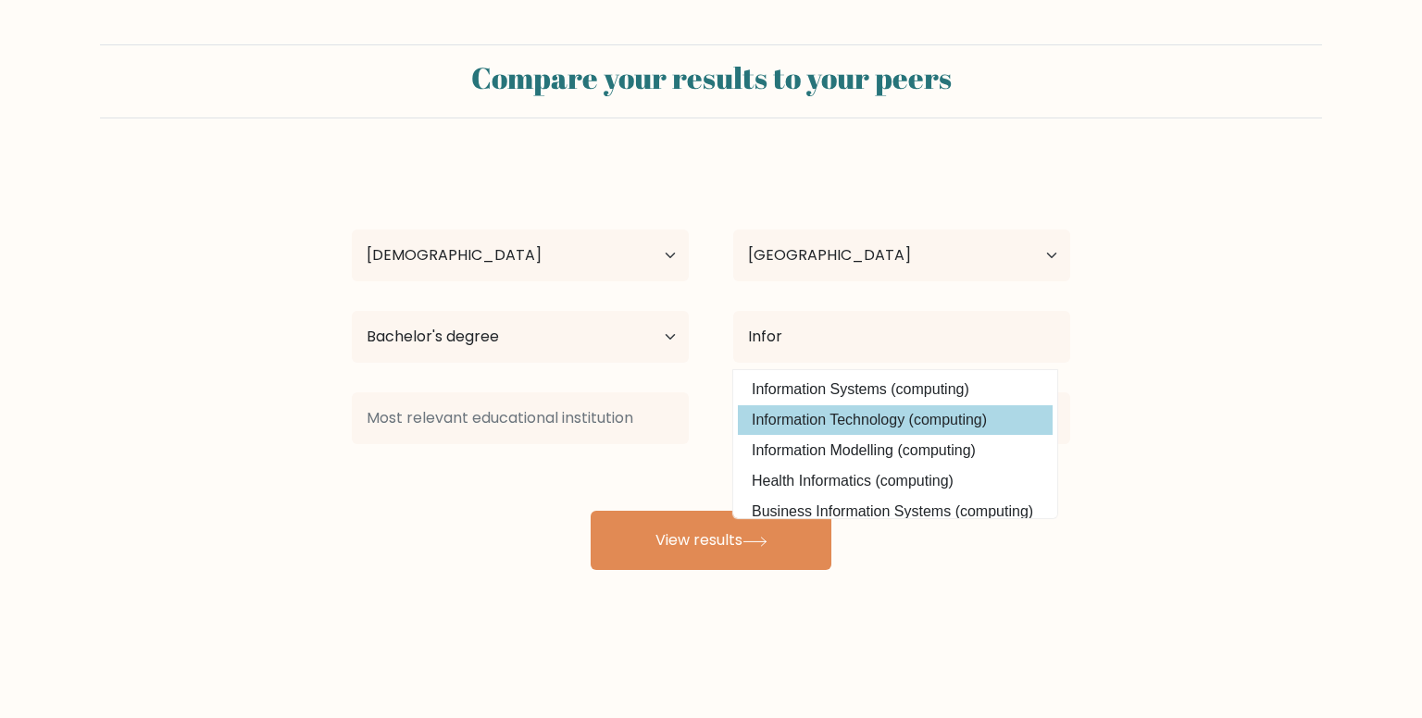
click at [842, 431] on option "Information Technology (computing)" at bounding box center [895, 421] width 315 height 30
type input "Information Technology"
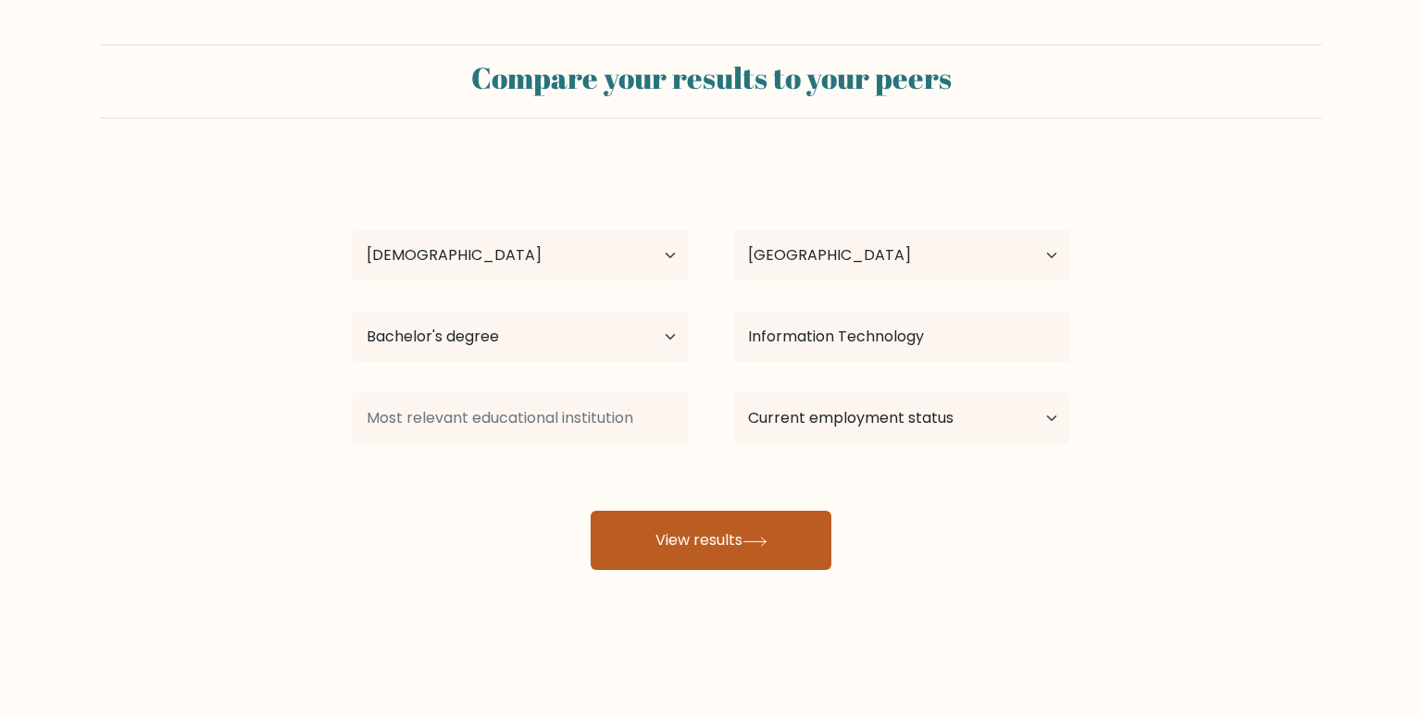
click at [675, 548] on button "View results" at bounding box center [711, 540] width 241 height 59
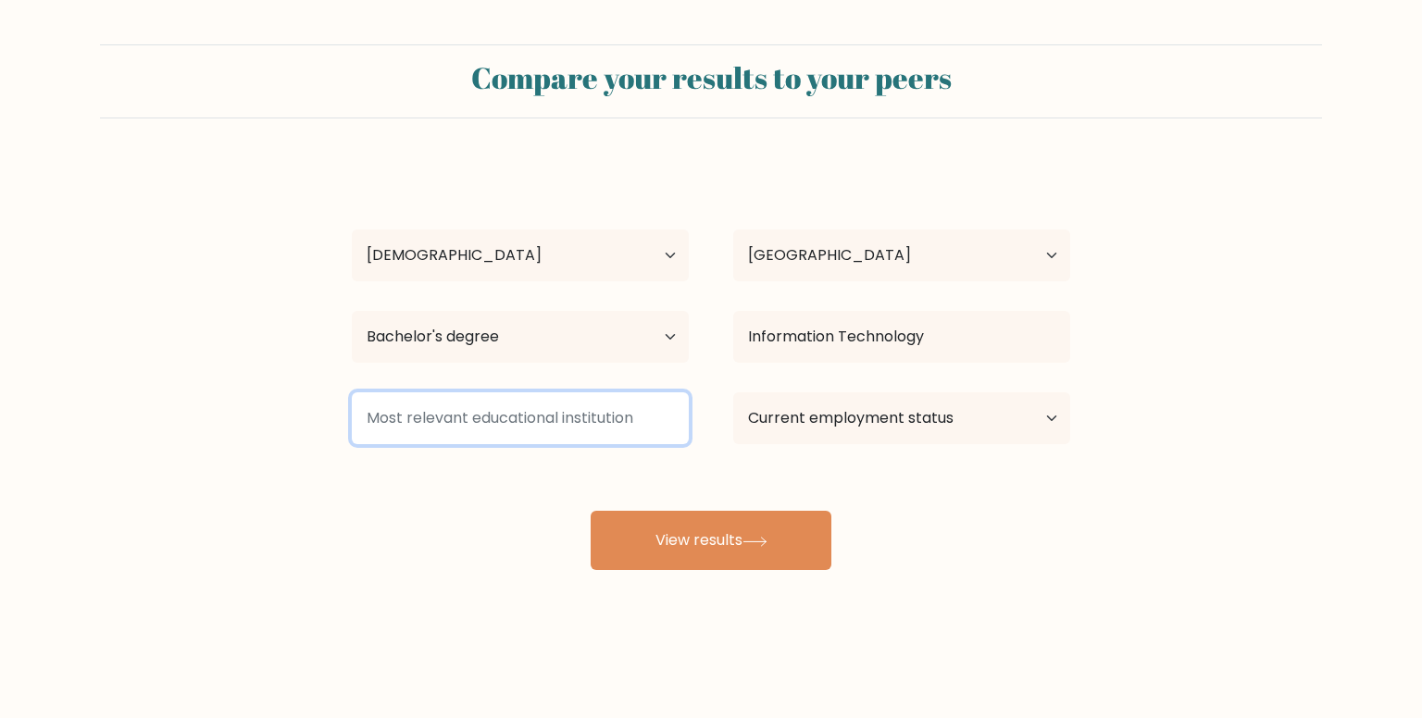
click at [461, 394] on input at bounding box center [520, 419] width 337 height 52
click at [468, 414] on input at bounding box center [520, 419] width 337 height 52
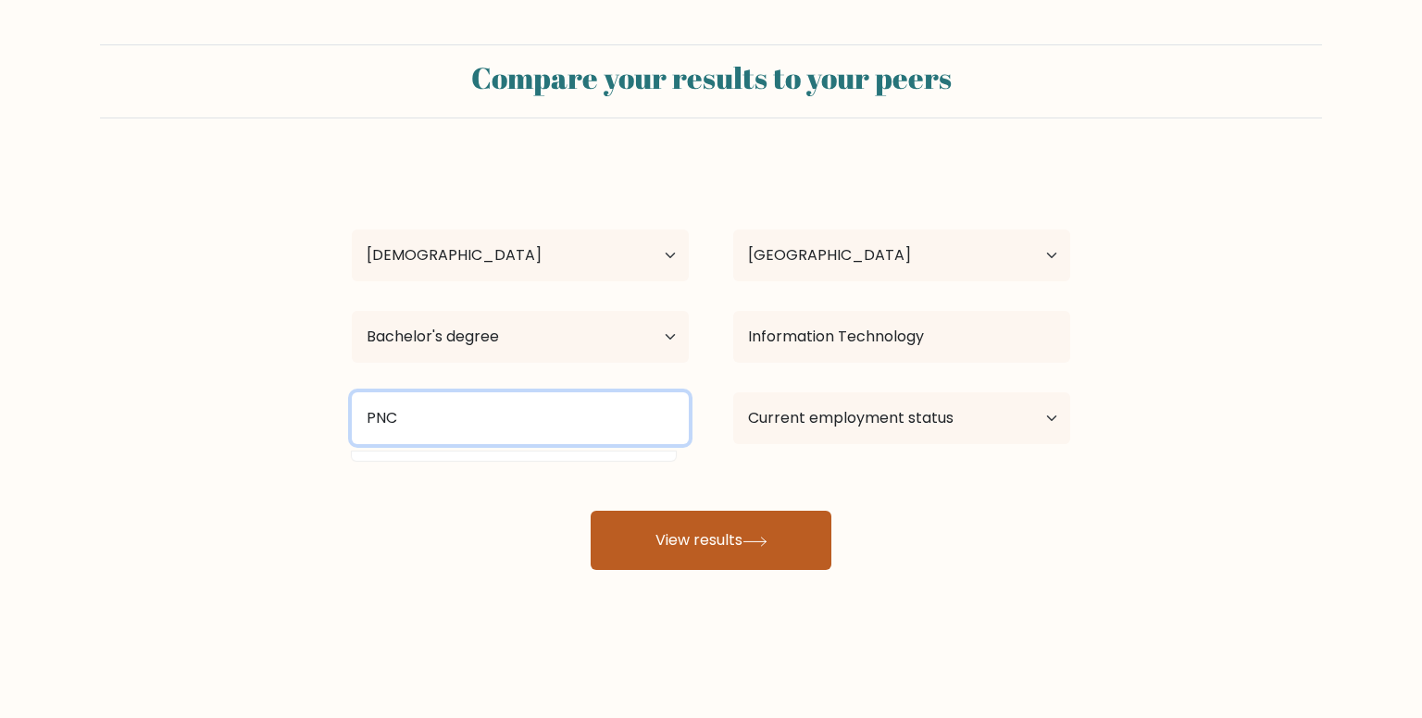
type input "PNC"
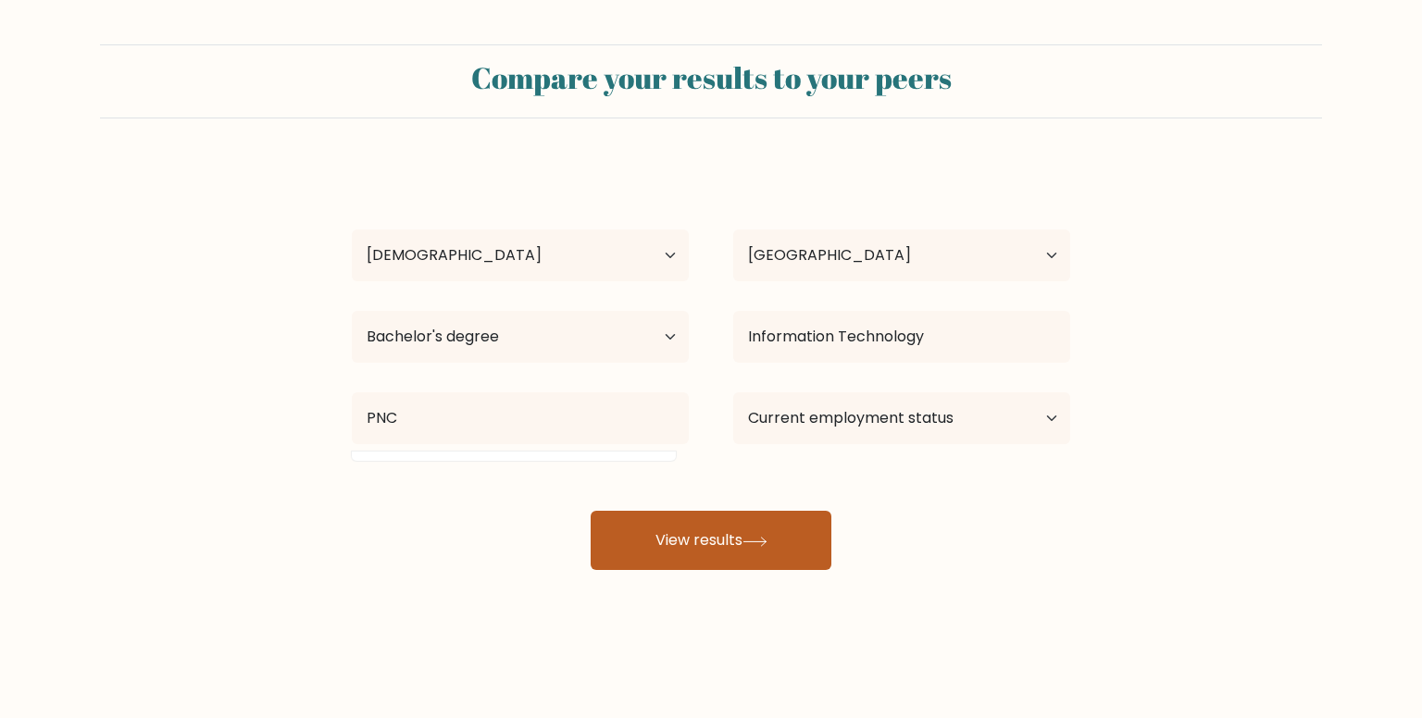
click at [656, 554] on button "View results" at bounding box center [711, 540] width 241 height 59
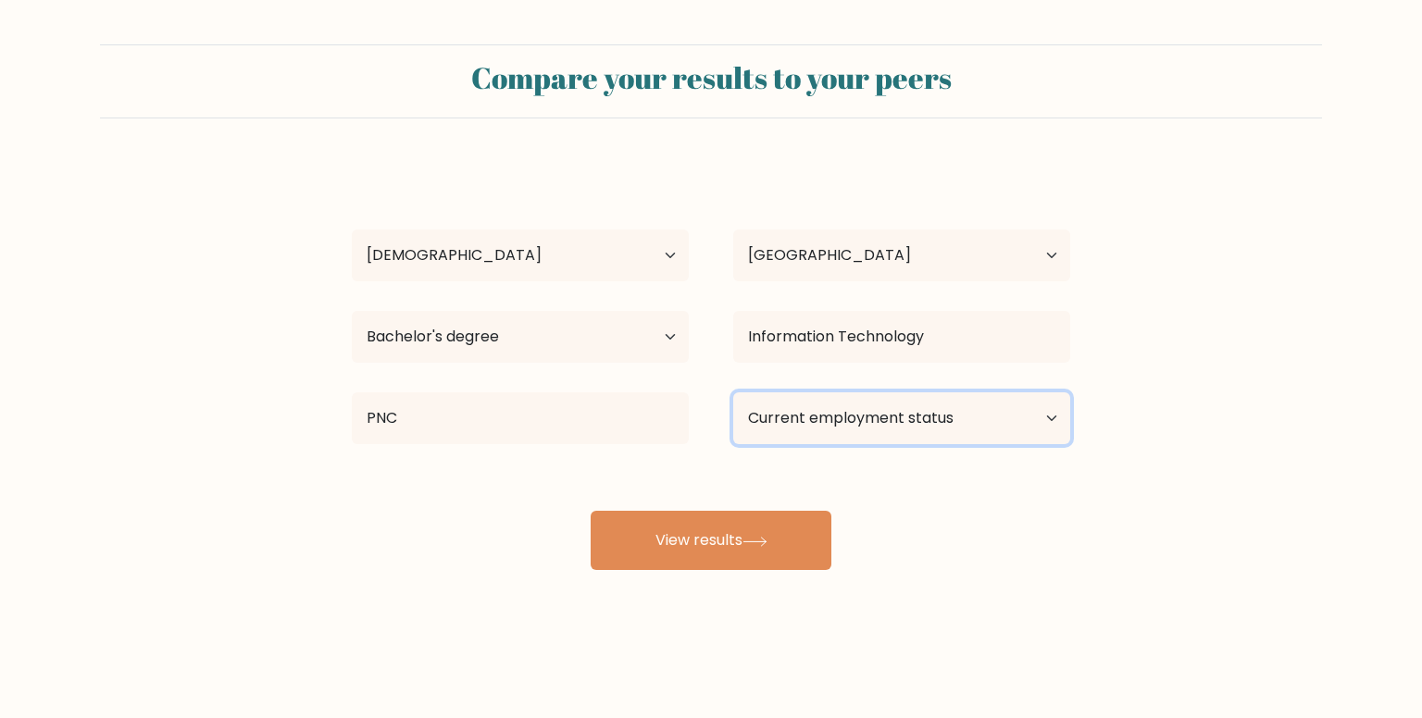
click at [827, 418] on select "Current employment status Employed Student Retired Other / prefer not to answer" at bounding box center [901, 419] width 337 height 52
select select "student"
click at [733, 393] on select "Current employment status Employed Student Retired Other / prefer not to answer" at bounding box center [901, 419] width 337 height 52
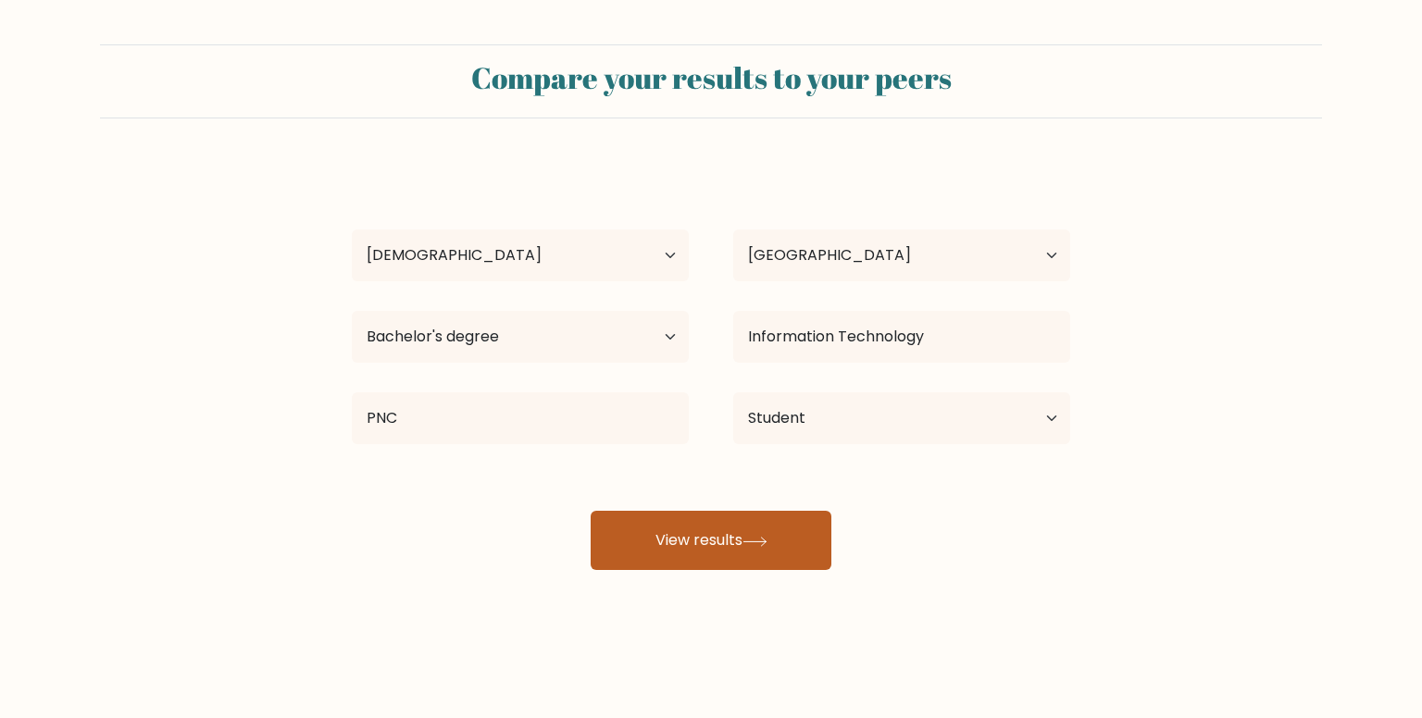
click at [715, 546] on button "View results" at bounding box center [711, 540] width 241 height 59
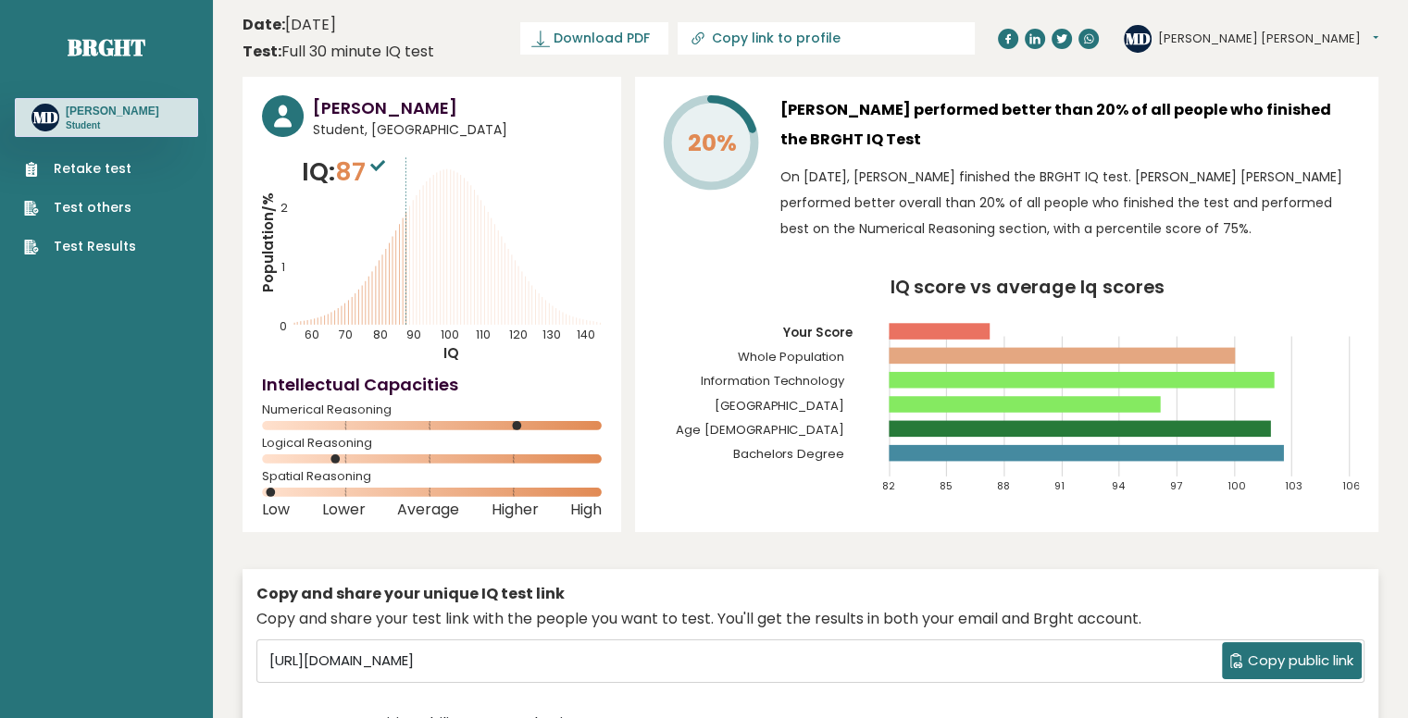
click at [1272, 666] on span "Copy public link" at bounding box center [1301, 661] width 106 height 21
click at [379, 162] on icon at bounding box center [377, 165] width 15 height 11
click at [345, 174] on span "87" at bounding box center [362, 172] width 55 height 34
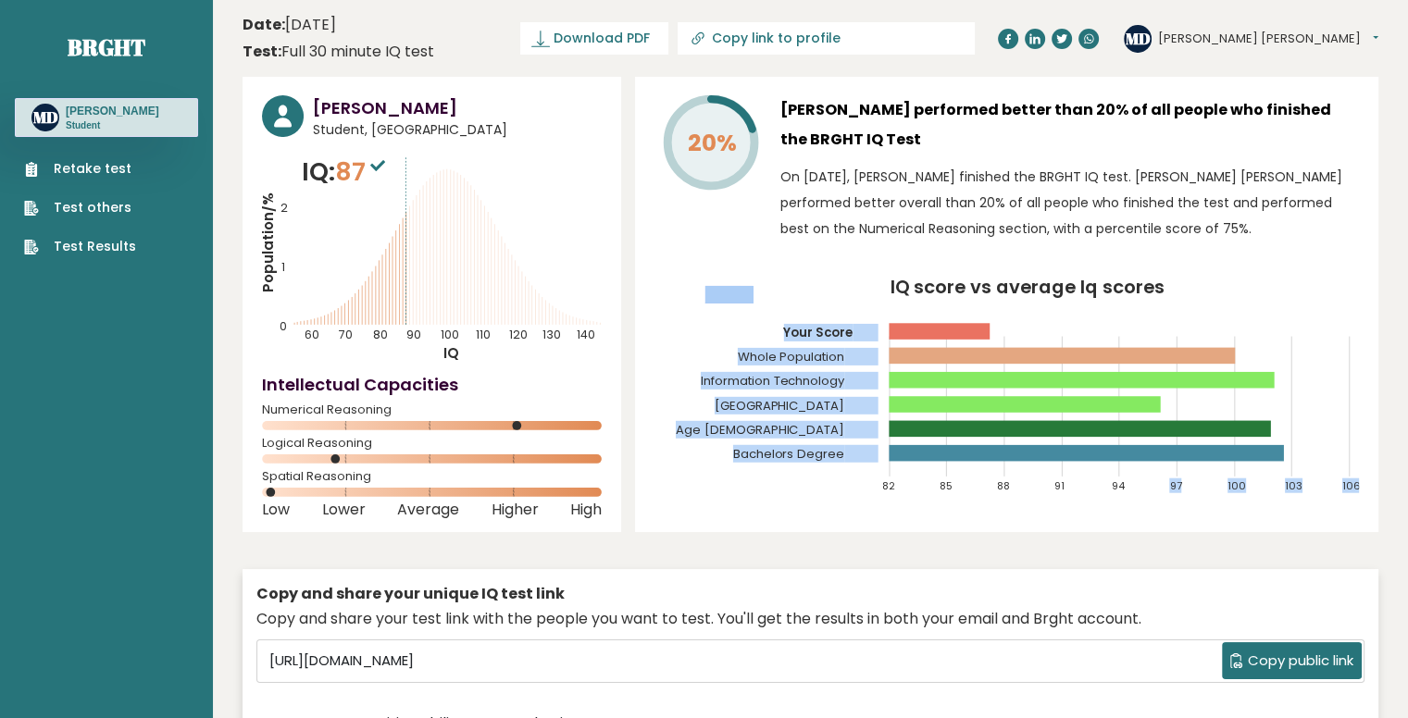
drag, startPoint x: 973, startPoint y: 460, endPoint x: 1118, endPoint y: 468, distance: 145.6
click at [1118, 468] on g "82 85 88 91 94 97 100 103 106 Your Score Whole Population Information Technolog…" at bounding box center [1019, 389] width 686 height 207
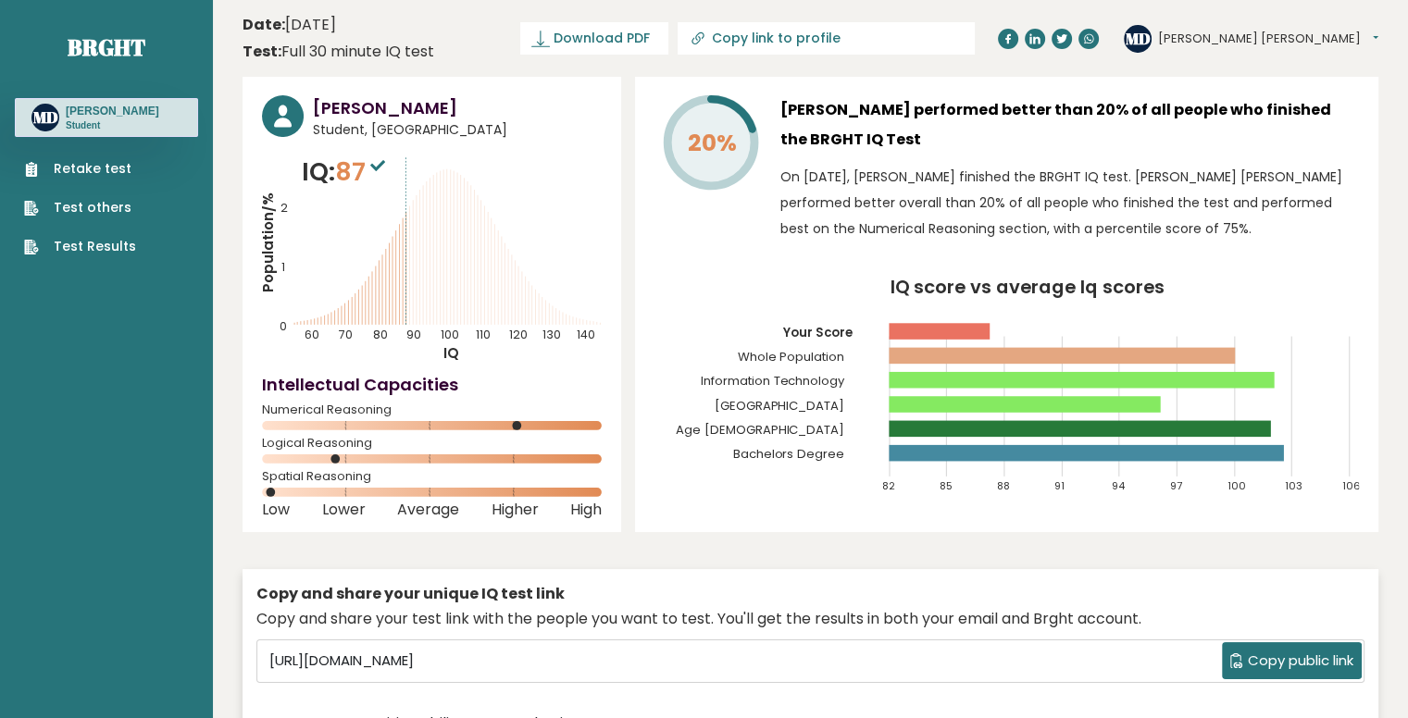
click at [1081, 443] on icon "IQ score vs average Iq scores 82 85 88 91 94 97 100 103 106 Your Score Whole Po…" at bounding box center [1007, 394] width 705 height 231
click at [984, 331] on rect at bounding box center [940, 331] width 101 height 17
drag, startPoint x: 268, startPoint y: 492, endPoint x: 347, endPoint y: 479, distance: 80.7
click at [340, 486] on div "Spatial Reasoning" at bounding box center [432, 488] width 340 height 30
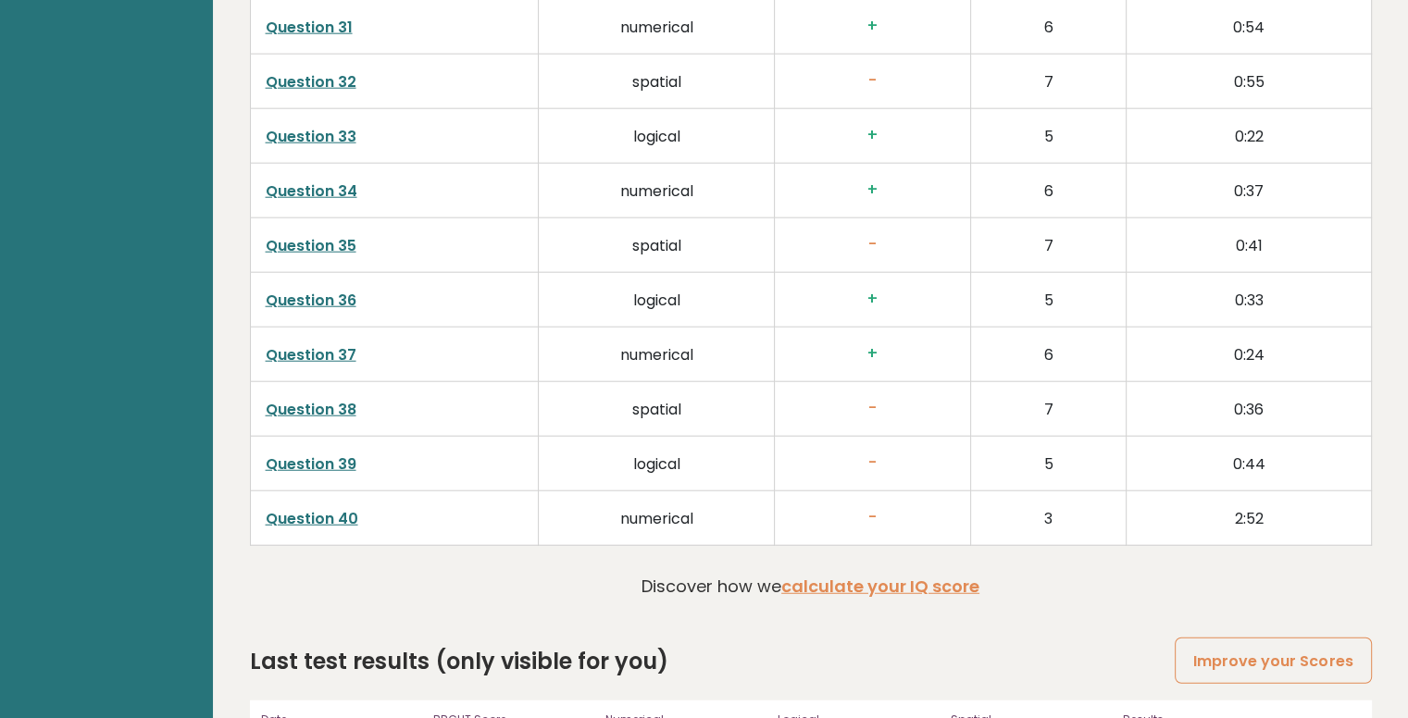
scroll to position [4741, 0]
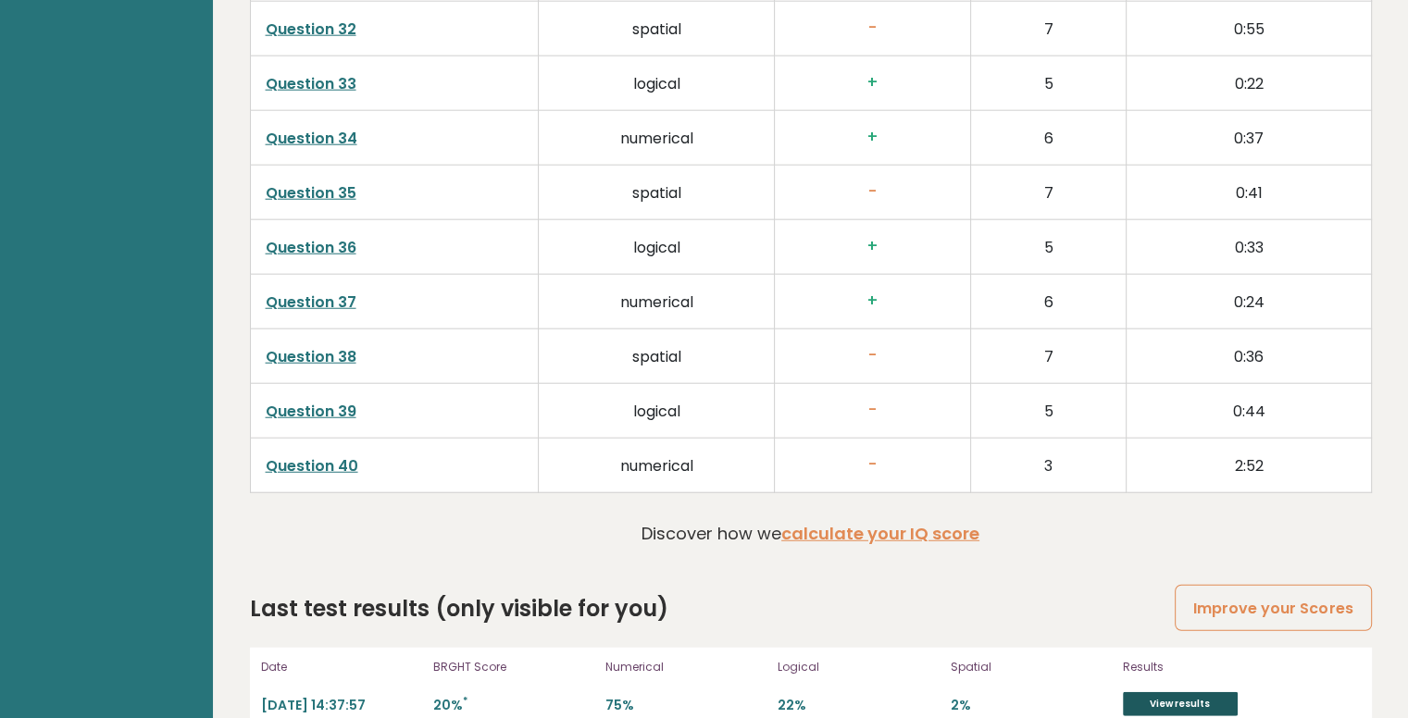
click at [1158, 693] on link "View results" at bounding box center [1180, 705] width 115 height 24
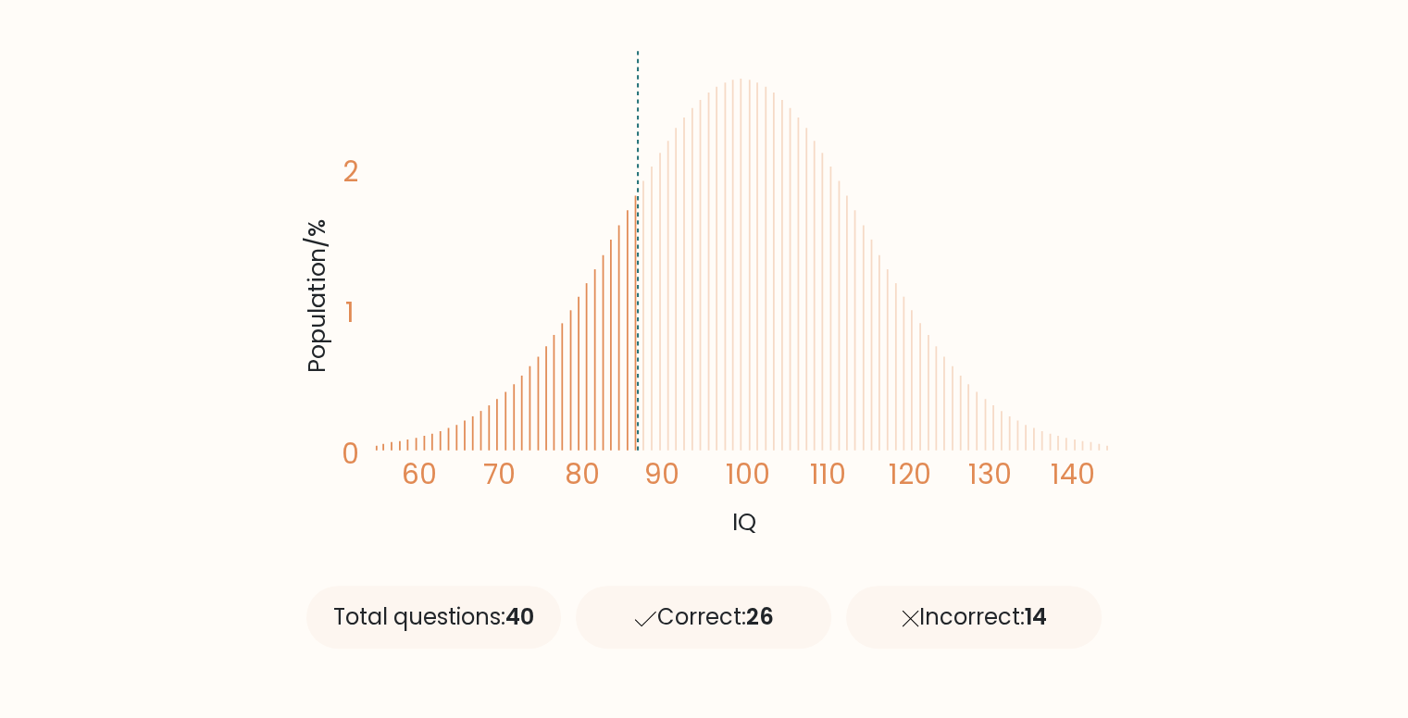
scroll to position [278, 0]
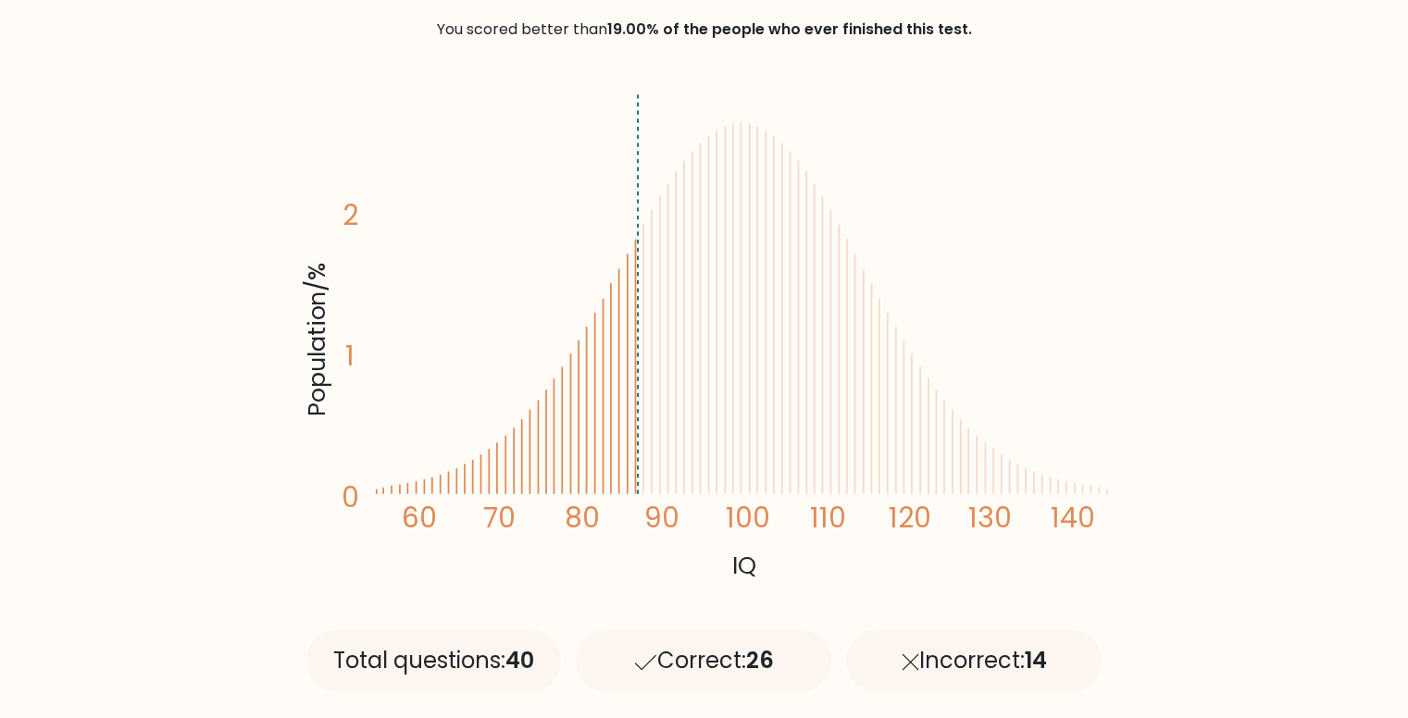
drag, startPoint x: 631, startPoint y: 301, endPoint x: 670, endPoint y: 304, distance: 39.9
click at [670, 304] on icon "Population/% IQ 0 1 2 60 70 80 90 100 110 120 130 140" at bounding box center [704, 335] width 811 height 500
drag, startPoint x: 673, startPoint y: 302, endPoint x: 588, endPoint y: 312, distance: 85.8
click at [588, 312] on icon "Population/% IQ 0 1 2 60 70 80 90 100 110 120 130 140" at bounding box center [704, 335] width 811 height 500
